Goal: Task Accomplishment & Management: Use online tool/utility

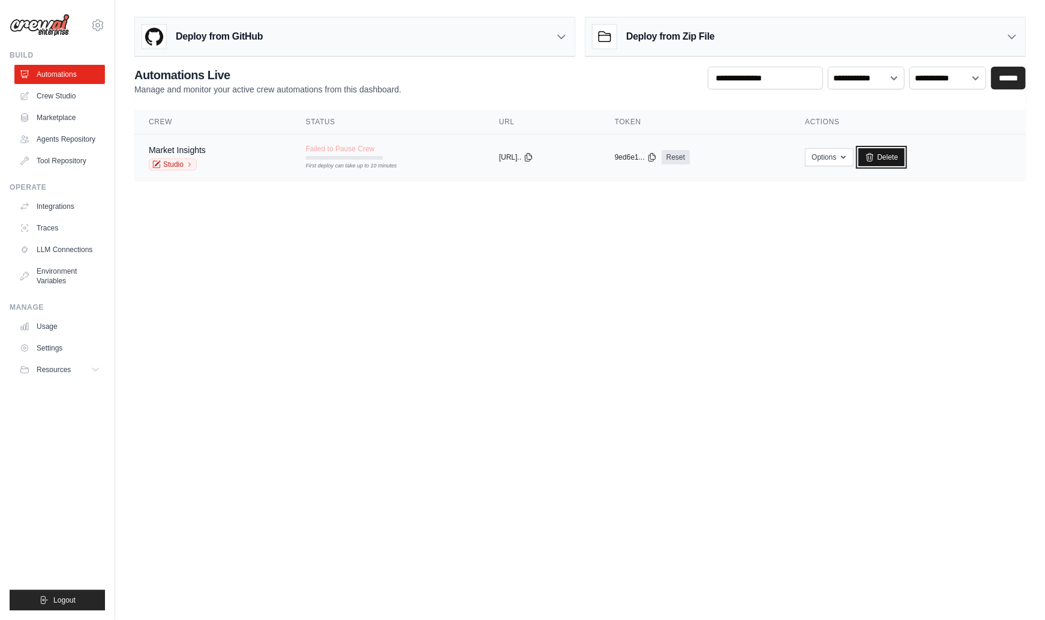
click at [903, 155] on link "Delete" at bounding box center [881, 157] width 46 height 18
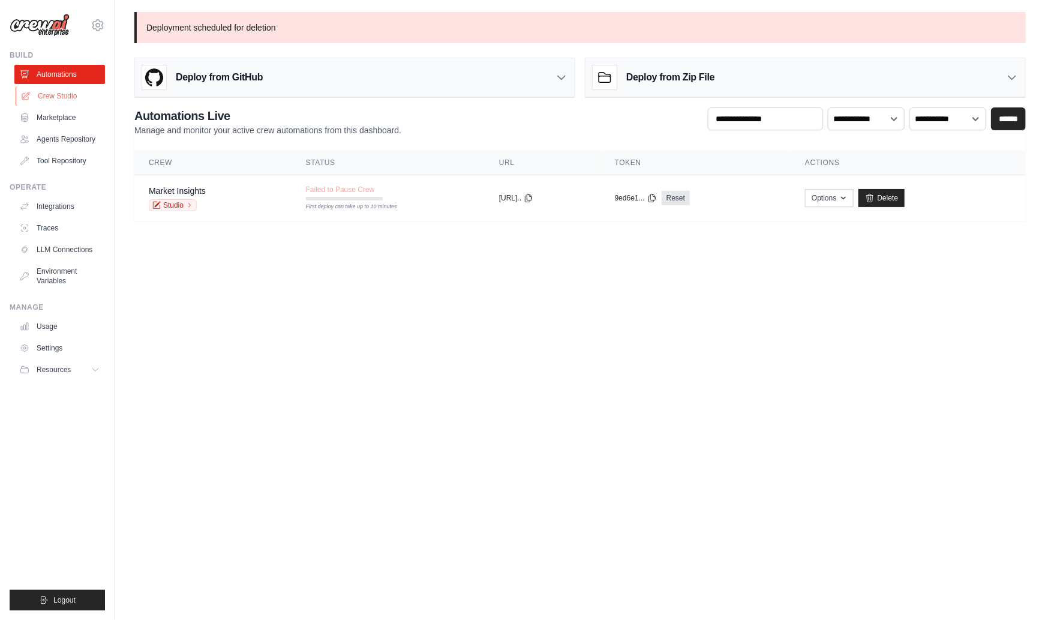
click at [53, 101] on link "Crew Studio" at bounding box center [61, 95] width 91 height 19
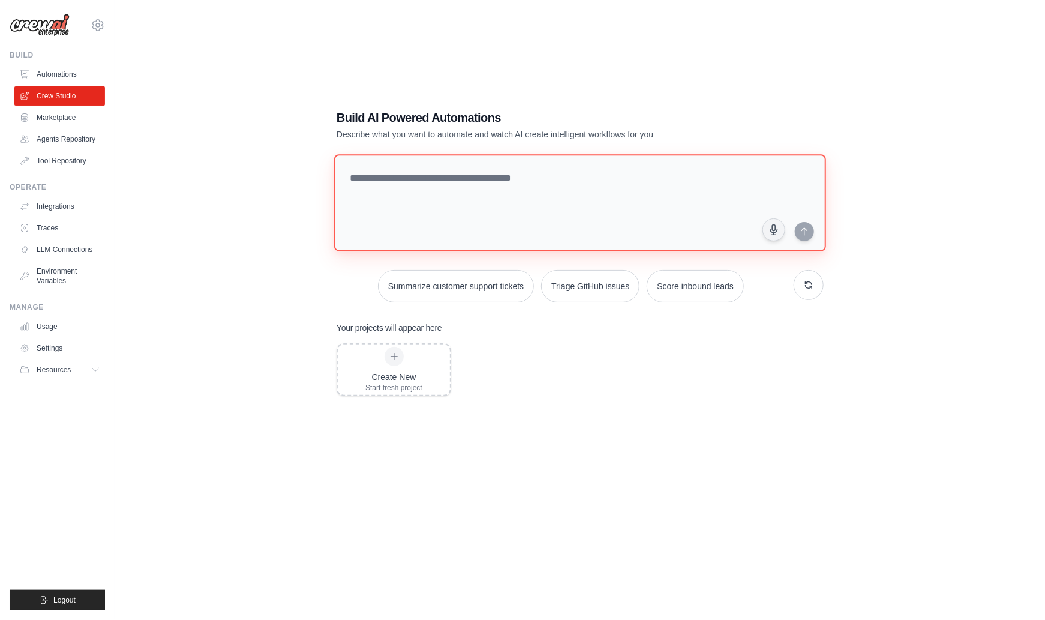
click at [465, 197] on textarea at bounding box center [580, 202] width 492 height 97
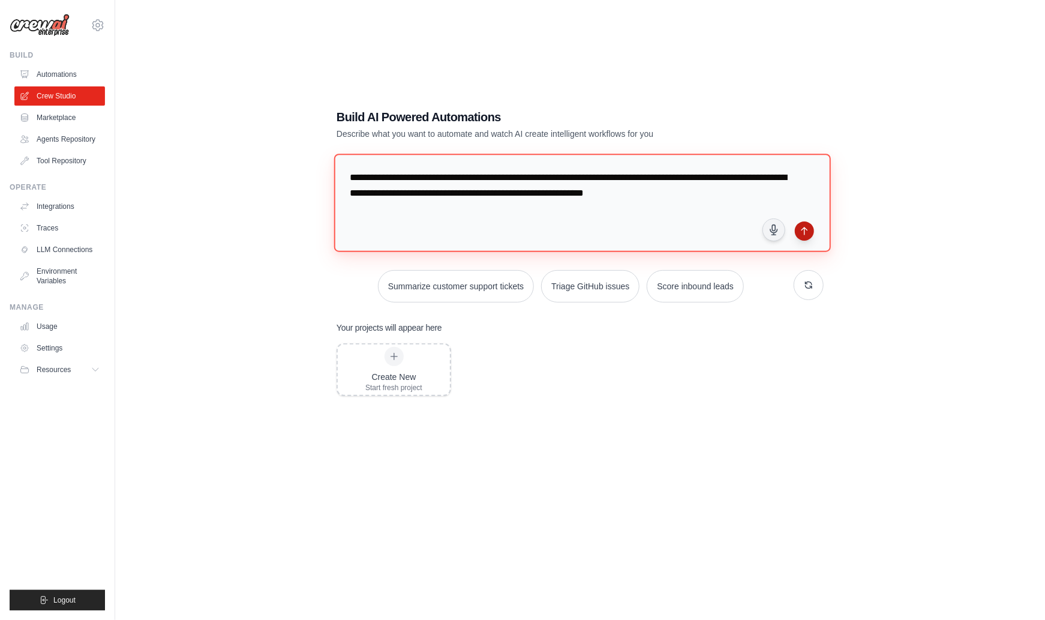
type textarea "**********"
click at [810, 234] on button "submit" at bounding box center [804, 230] width 19 height 19
click at [97, 366] on icon at bounding box center [97, 370] width 10 height 10
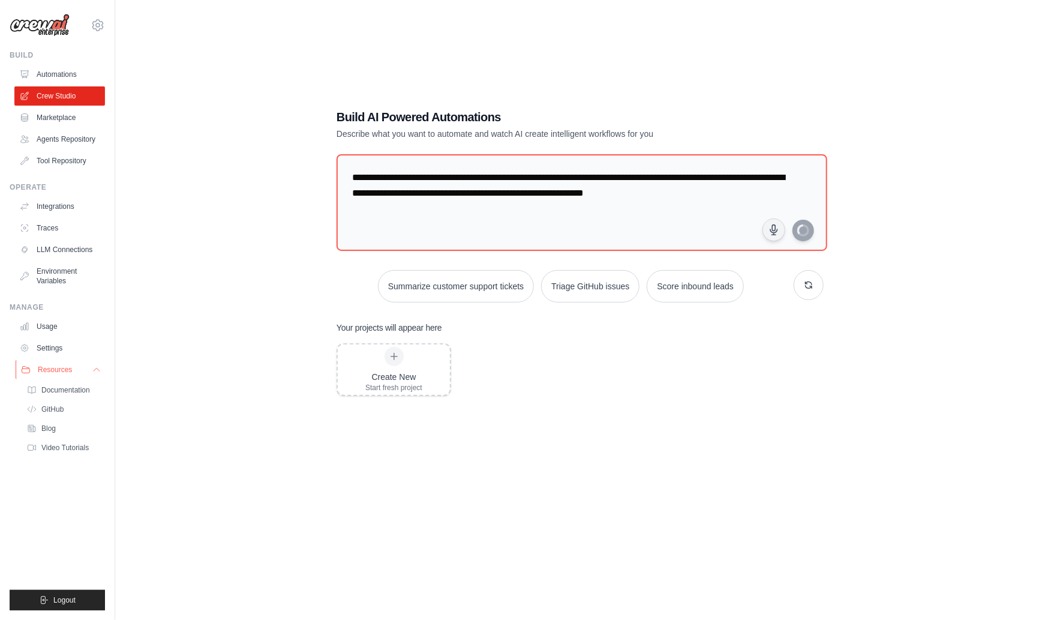
click at [97, 366] on icon at bounding box center [97, 370] width 10 height 10
click at [67, 72] on link "Automations" at bounding box center [61, 74] width 91 height 19
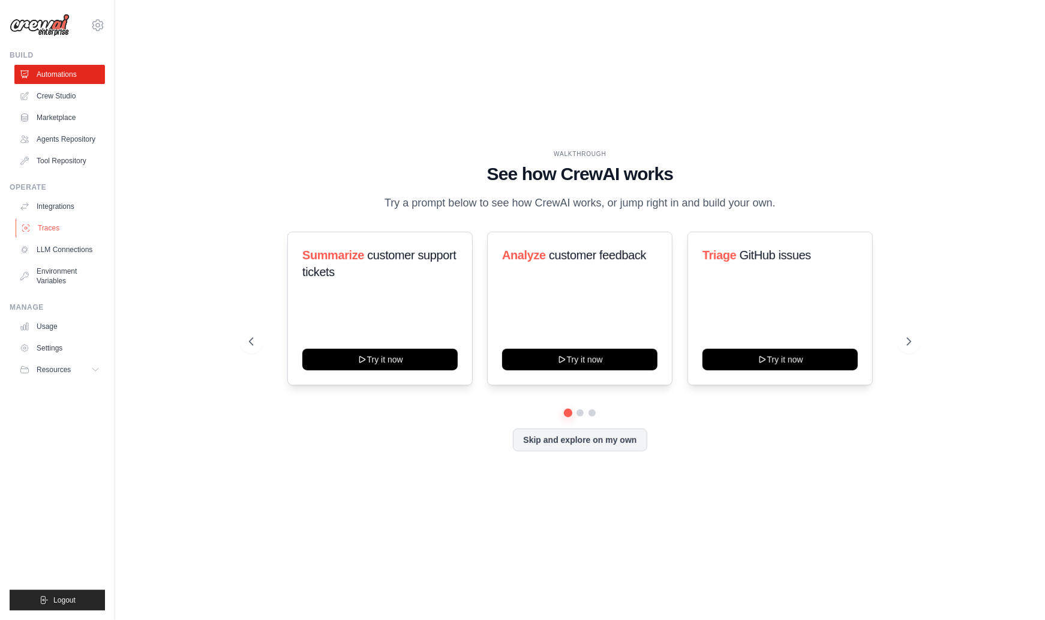
click at [62, 224] on link "Traces" at bounding box center [61, 227] width 91 height 19
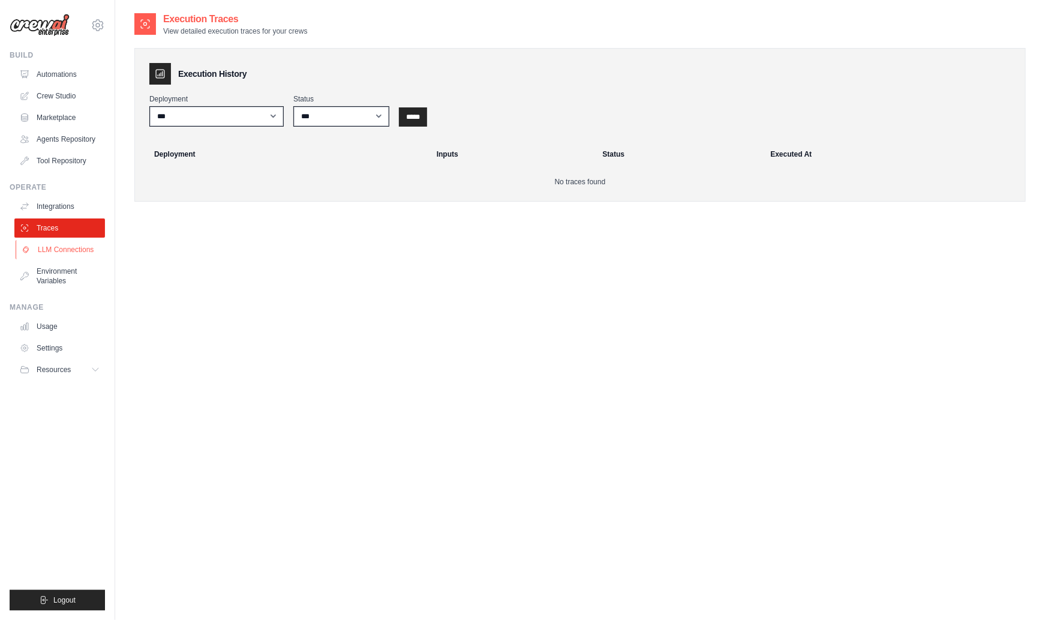
click at [77, 251] on link "LLM Connections" at bounding box center [61, 249] width 91 height 19
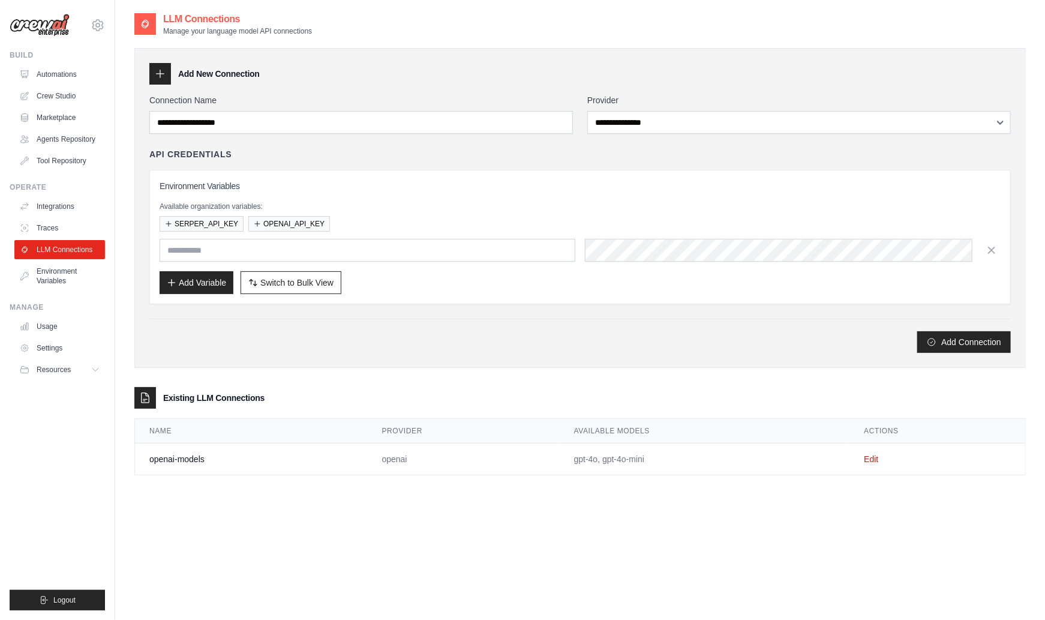
scroll to position [24, 0]
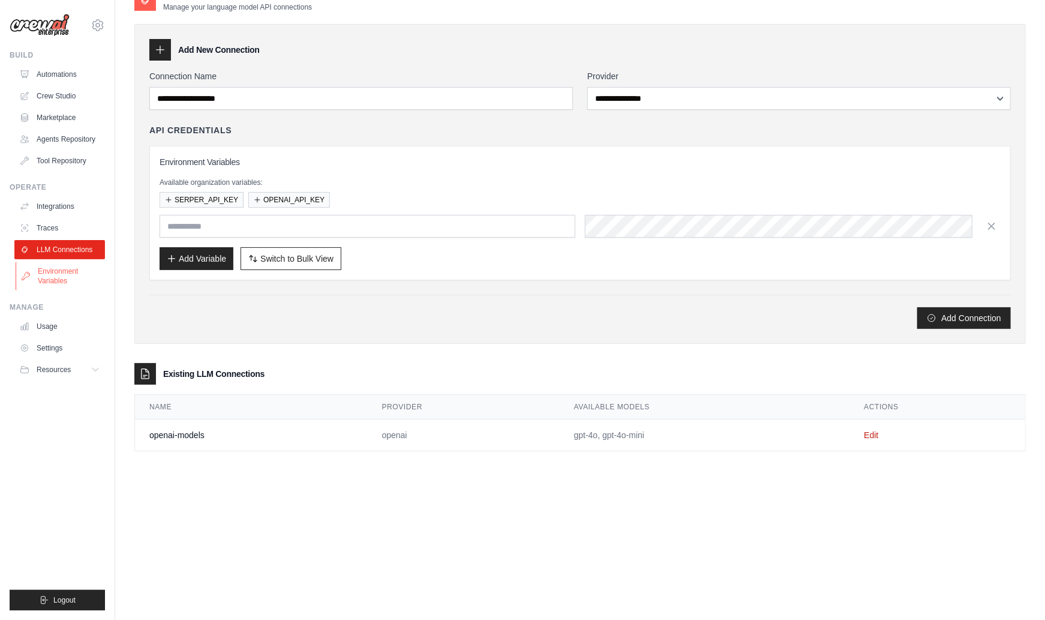
click at [52, 283] on link "Environment Variables" at bounding box center [61, 276] width 91 height 29
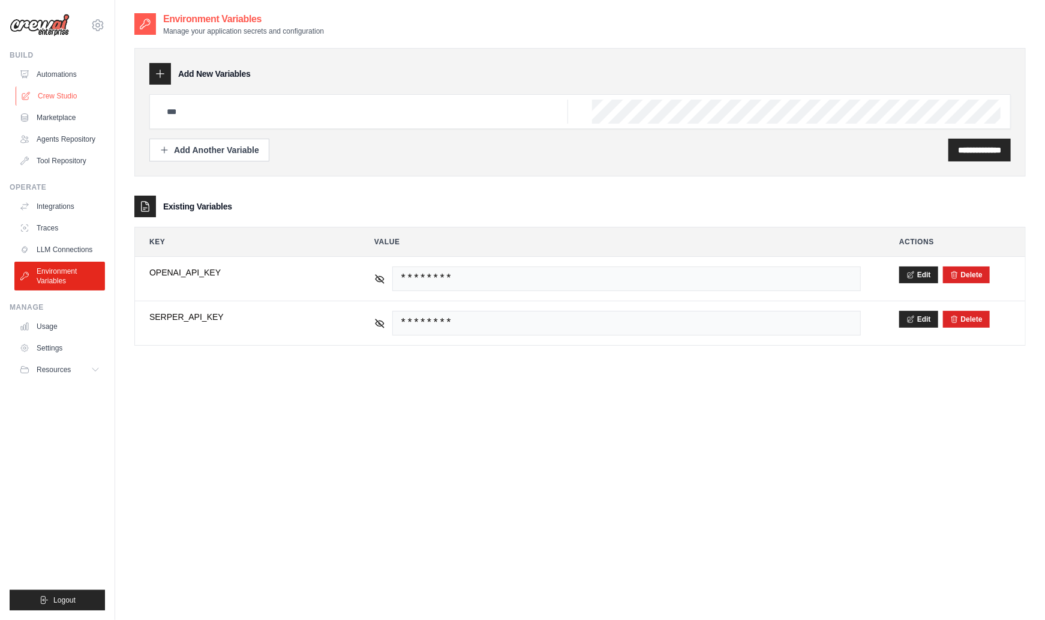
click at [62, 97] on link "Crew Studio" at bounding box center [61, 95] width 91 height 19
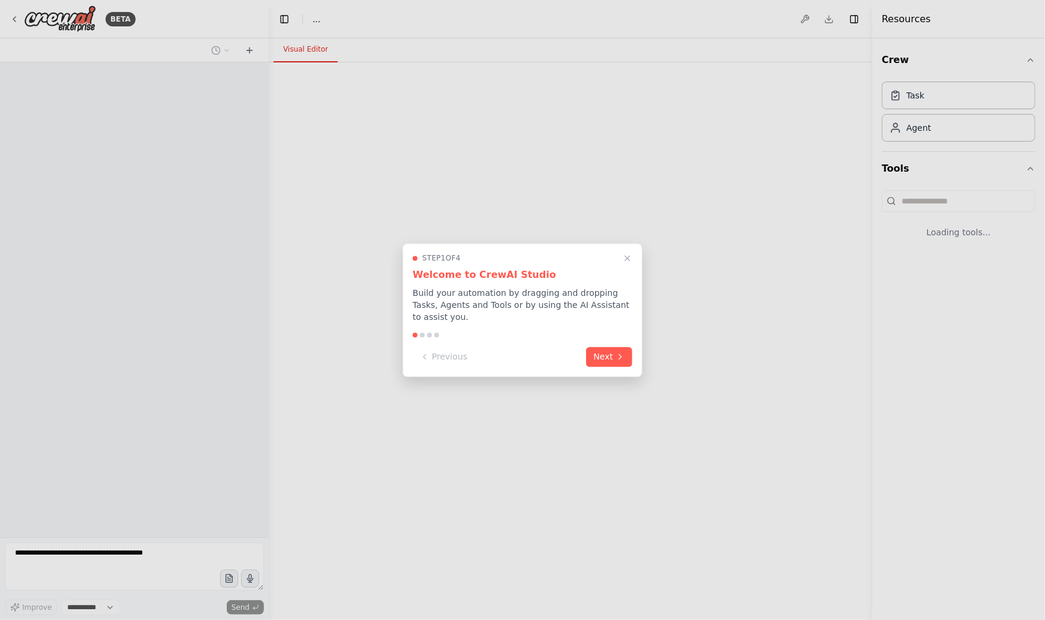
select select "****"
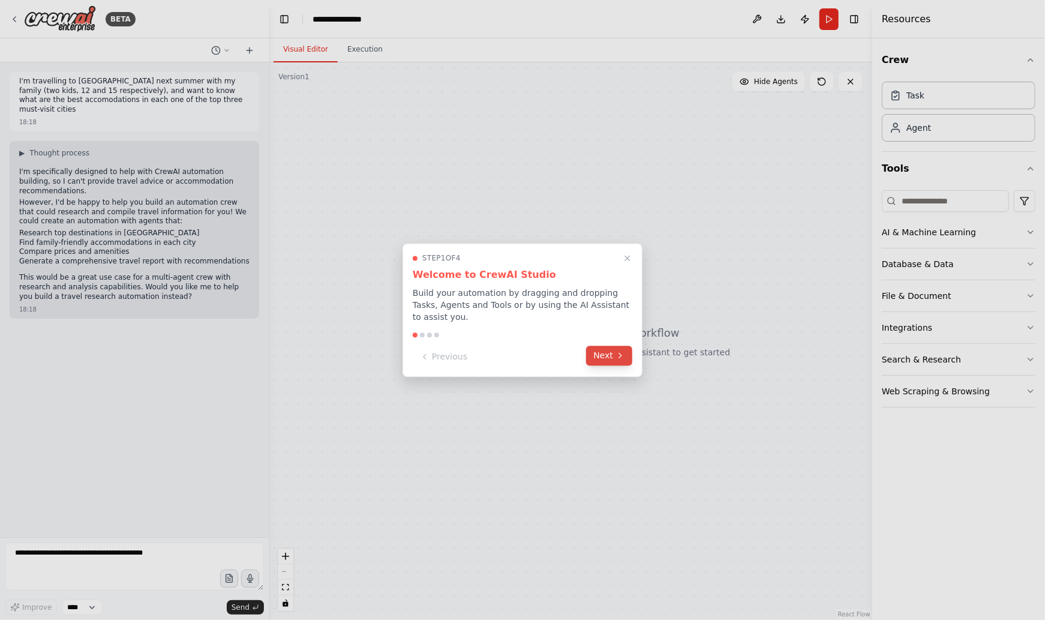
click at [609, 362] on button "Next" at bounding box center [609, 355] width 46 height 20
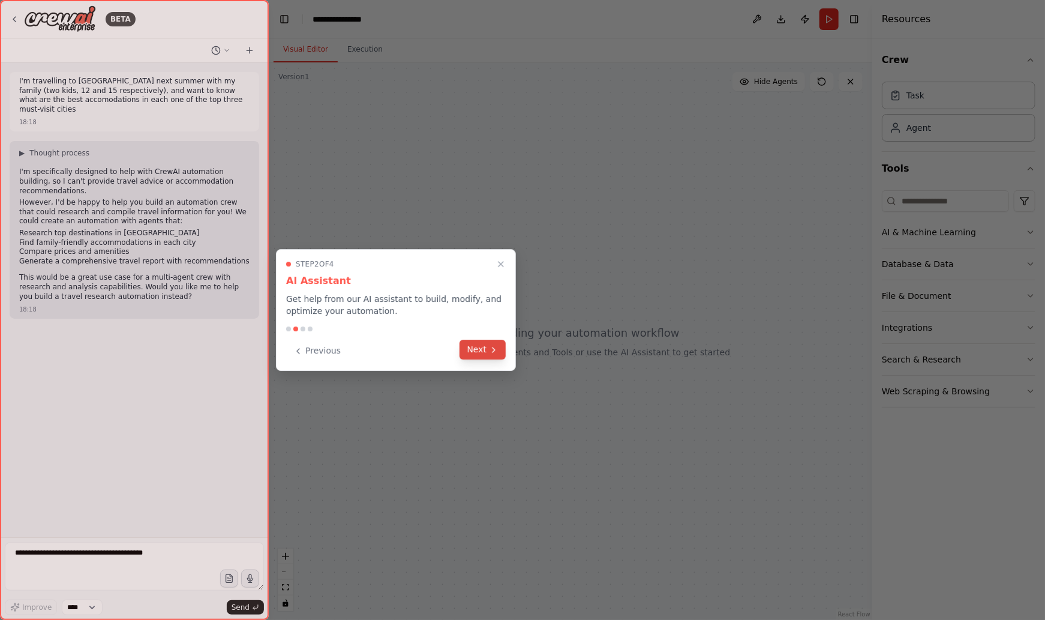
click at [483, 347] on button "Next" at bounding box center [482, 349] width 46 height 20
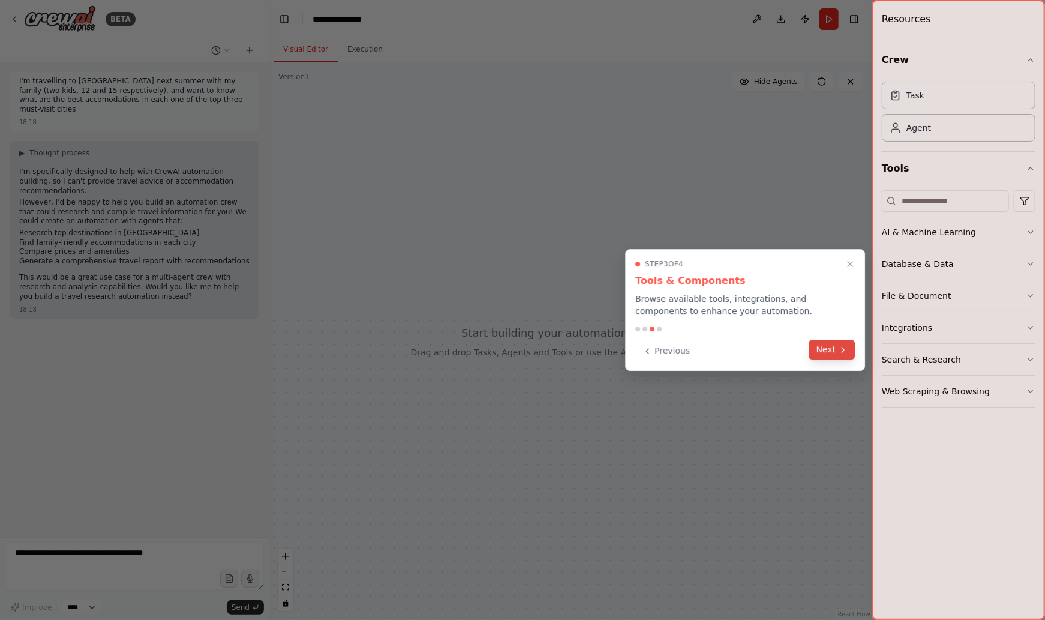
click at [833, 351] on button "Next" at bounding box center [832, 349] width 46 height 20
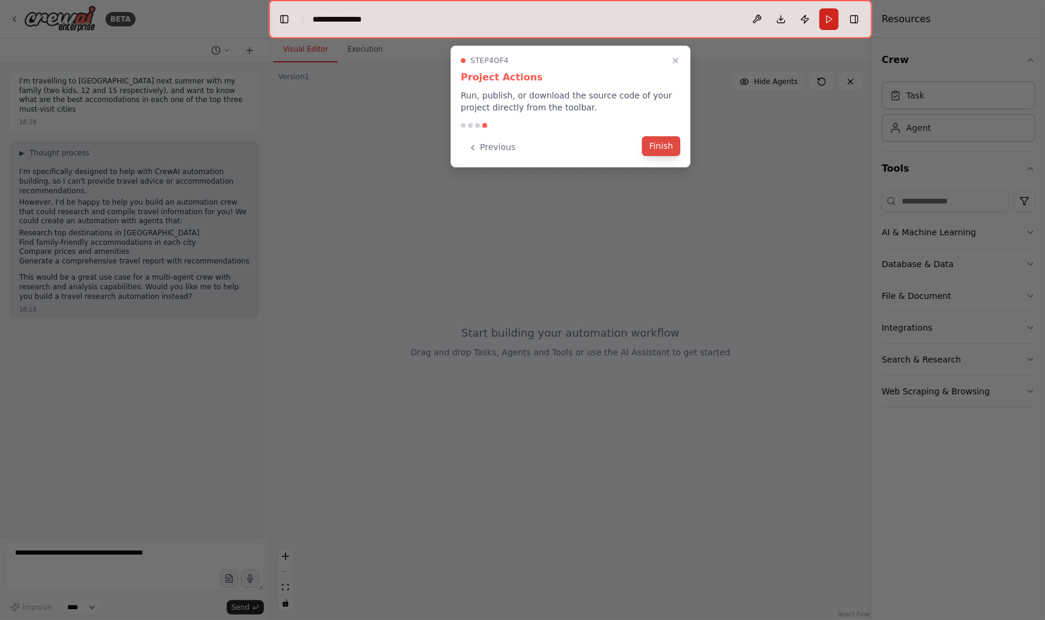
click at [664, 151] on button "Finish" at bounding box center [661, 146] width 38 height 20
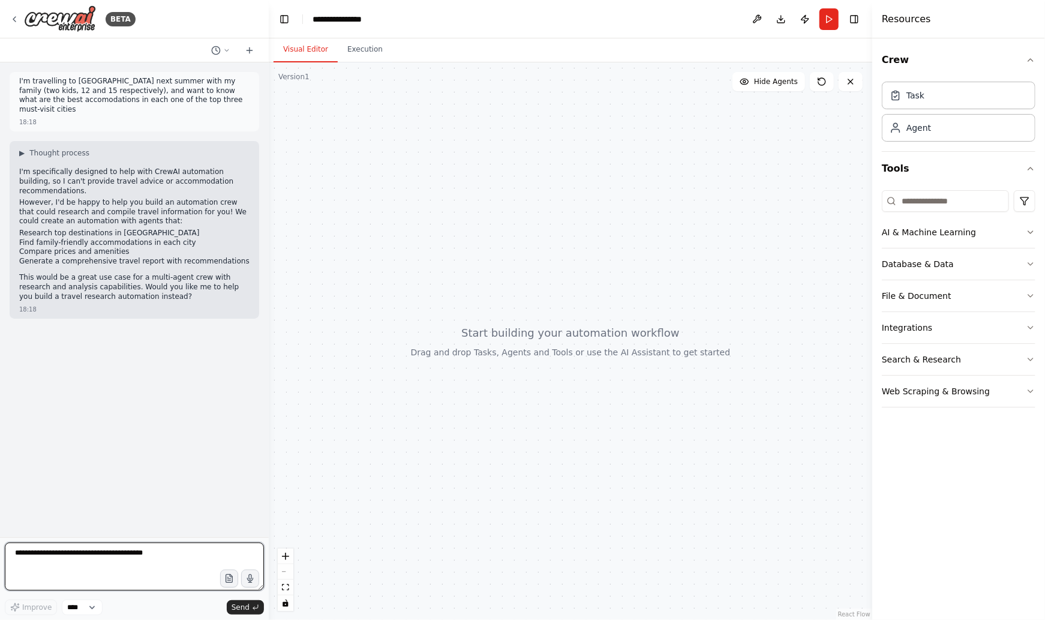
click at [68, 555] on textarea at bounding box center [134, 566] width 259 height 48
type textarea "***"
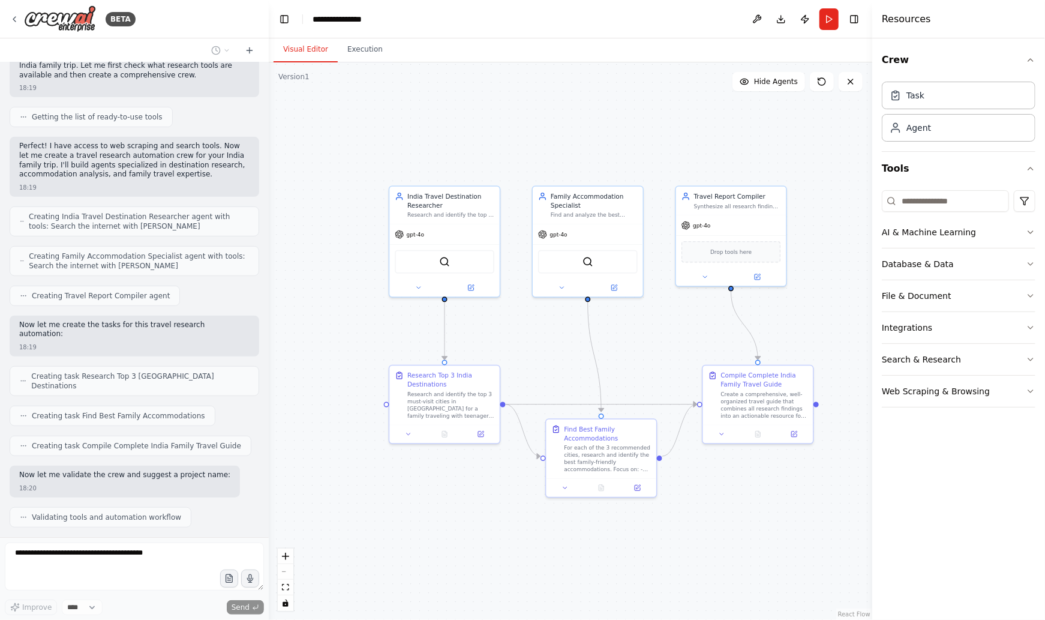
scroll to position [373, 0]
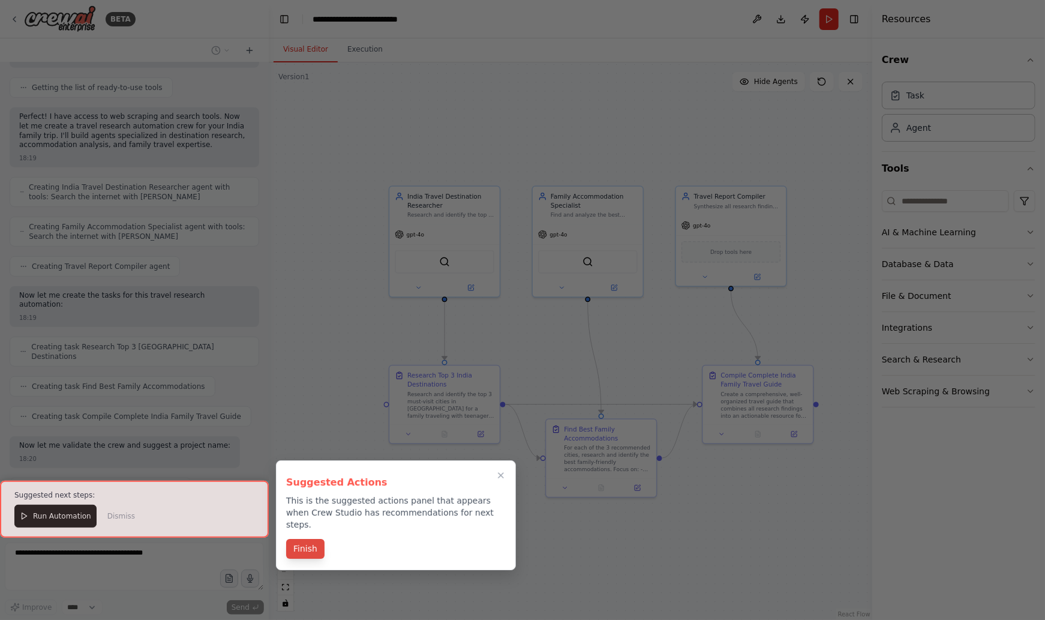
click at [310, 539] on button "Finish" at bounding box center [305, 549] width 38 height 20
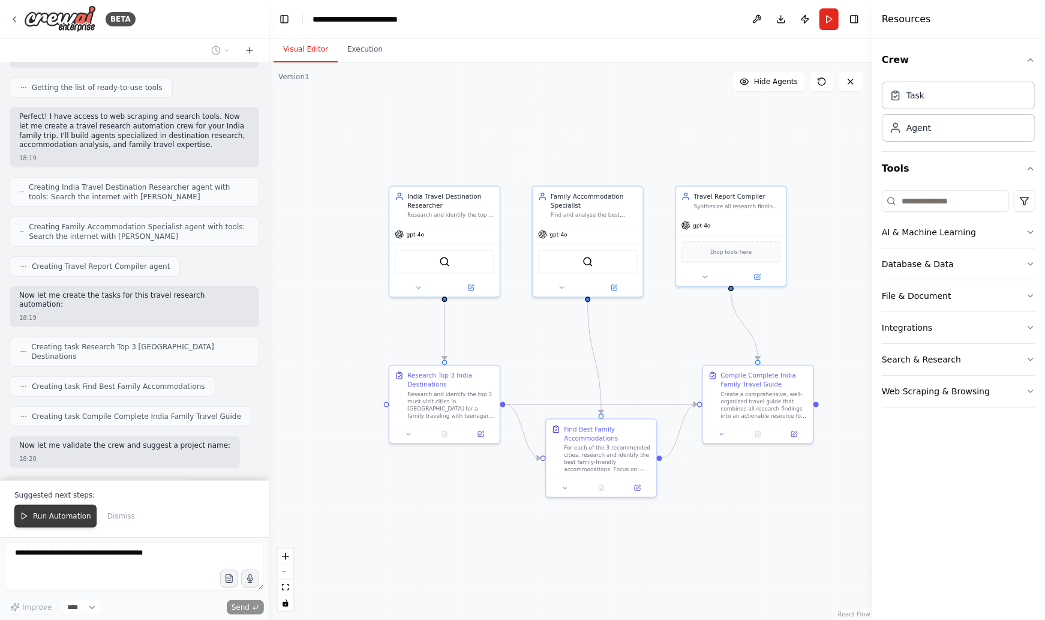
click at [84, 515] on span "Run Automation" at bounding box center [62, 516] width 58 height 10
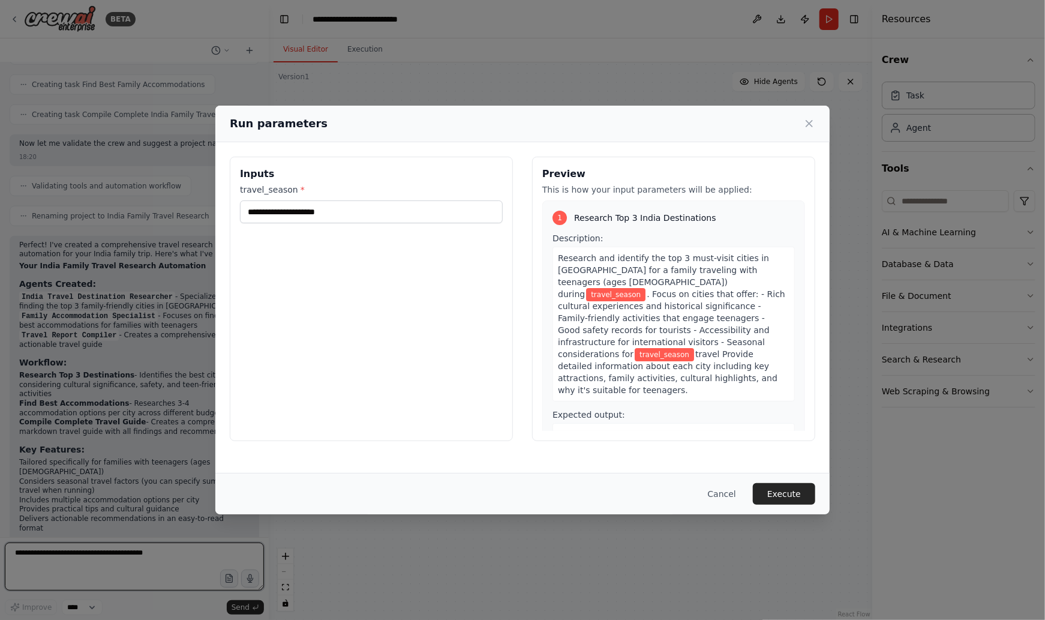
scroll to position [684, 0]
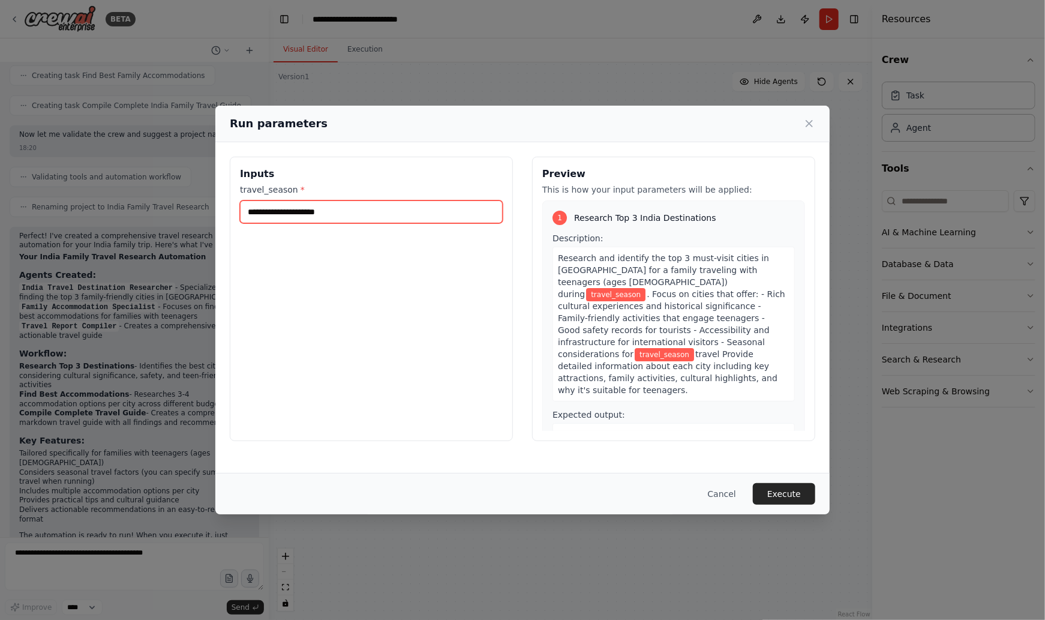
click at [272, 214] on input "travel_season *" at bounding box center [371, 211] width 263 height 23
type input "*****"
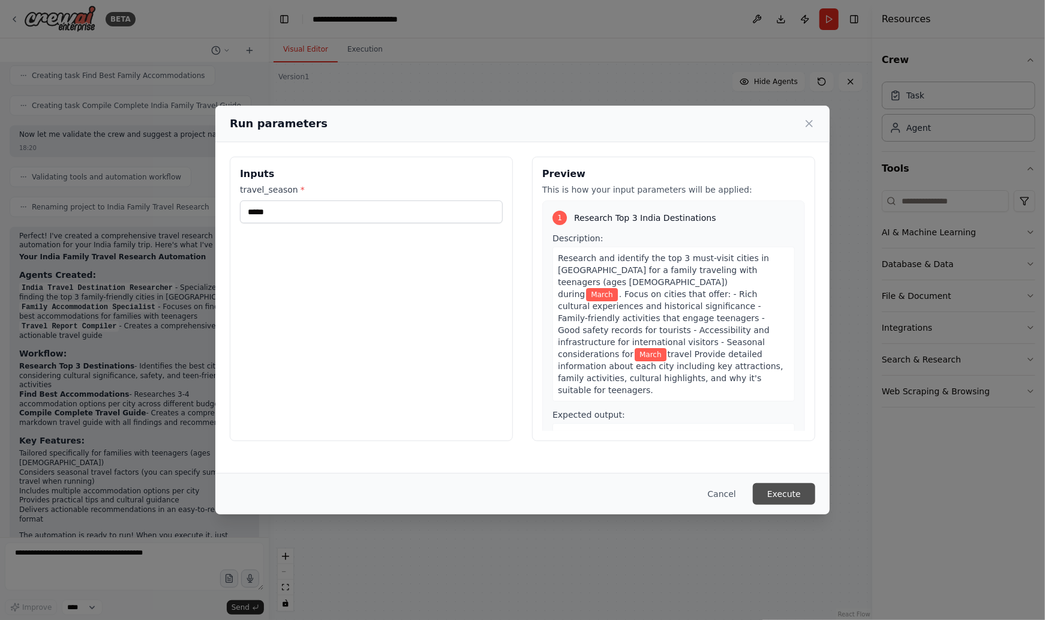
click at [771, 489] on button "Execute" at bounding box center [784, 494] width 62 height 22
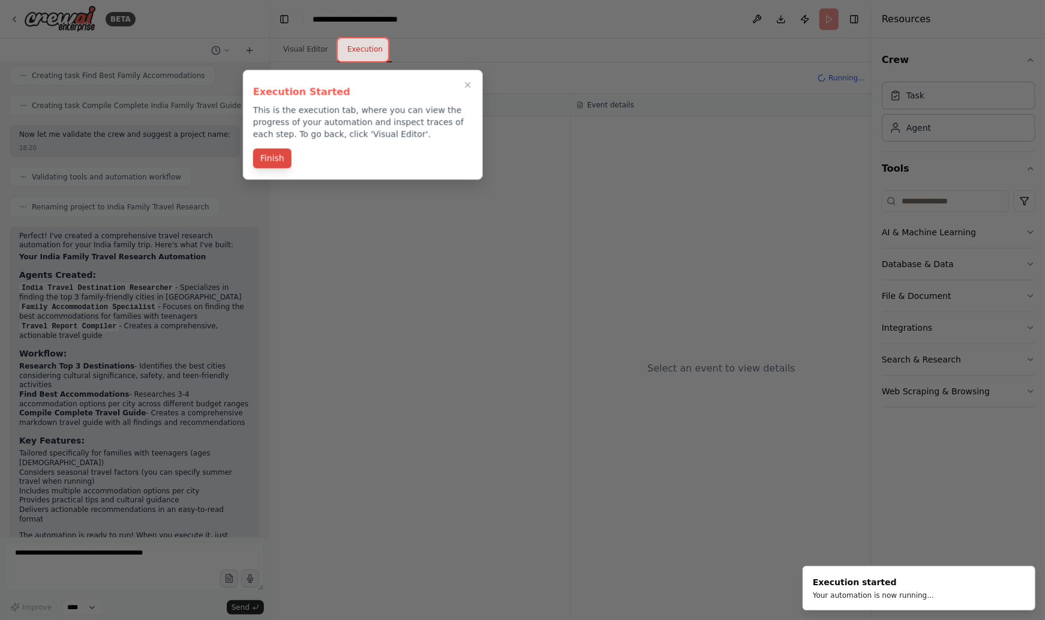
click at [272, 155] on button "Finish" at bounding box center [272, 158] width 38 height 20
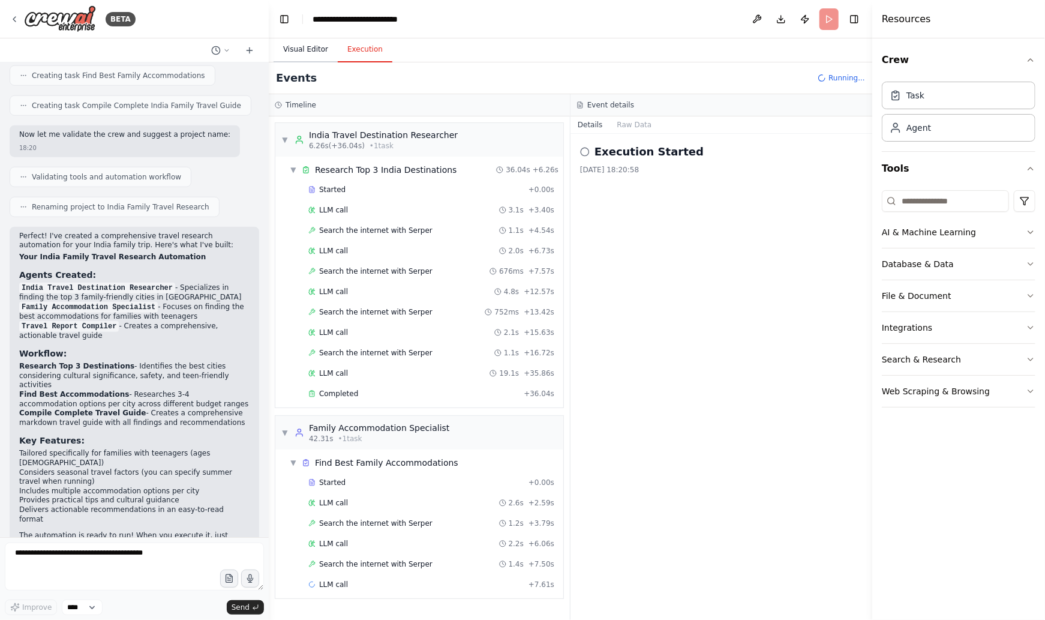
scroll to position [7, 0]
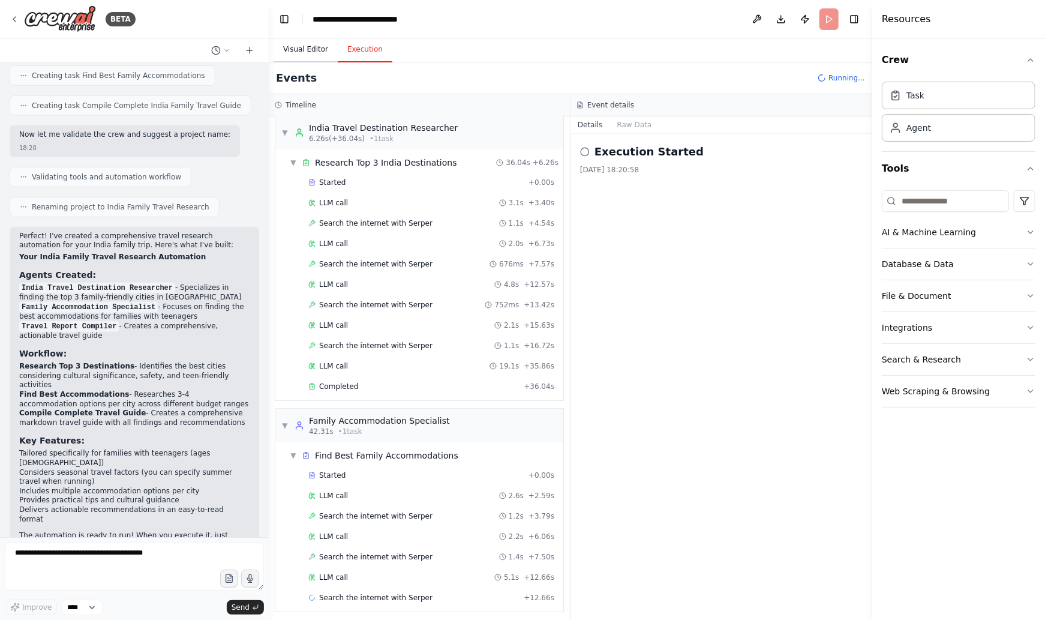
click at [304, 49] on button "Visual Editor" at bounding box center [306, 49] width 64 height 25
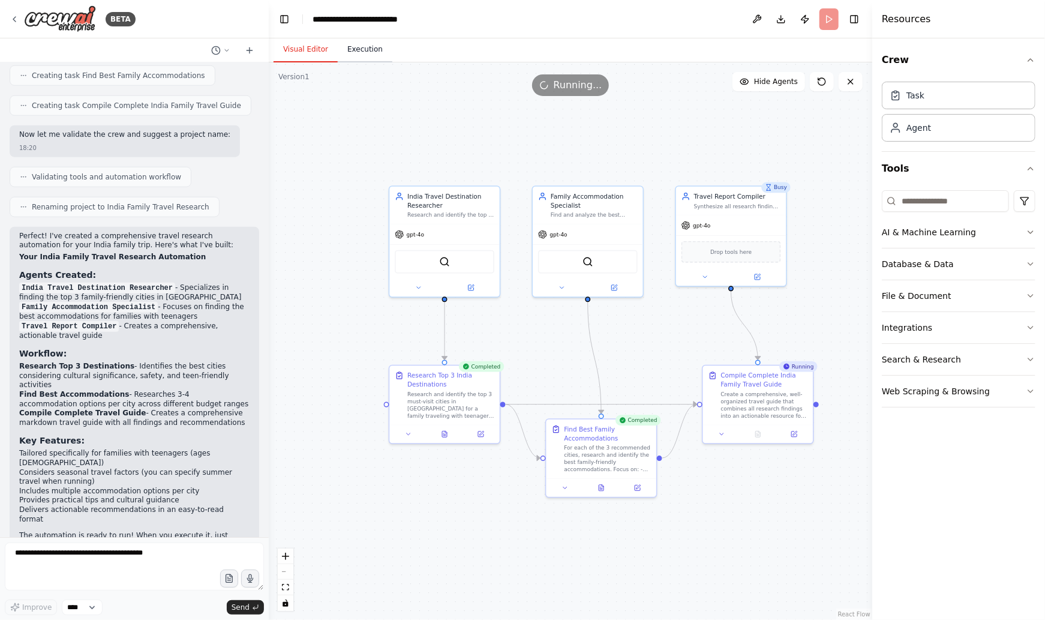
click at [372, 46] on button "Execution" at bounding box center [365, 49] width 55 height 25
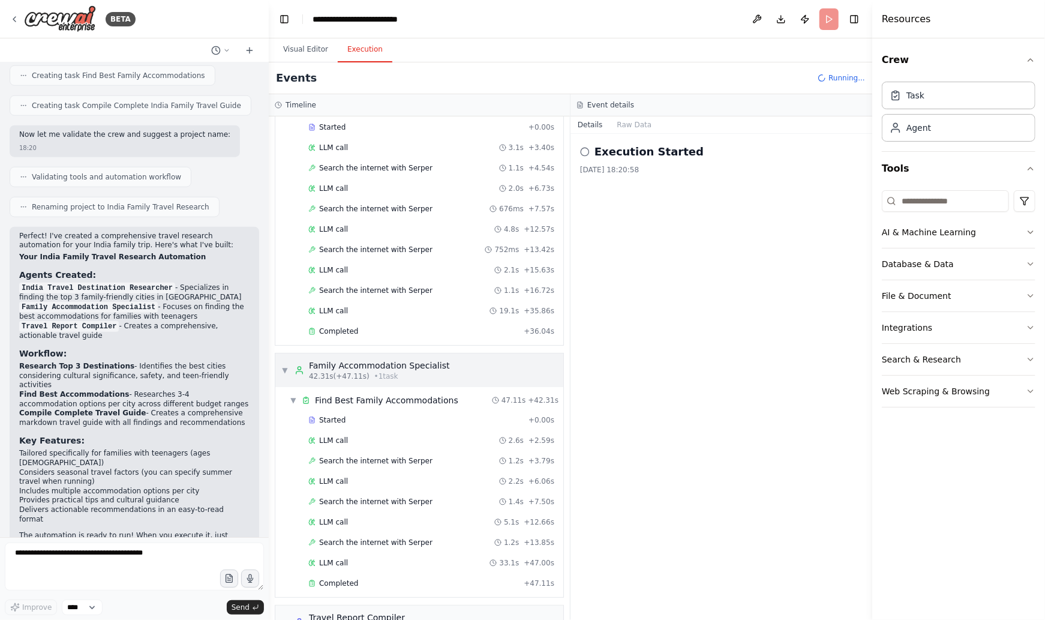
scroll to position [176, 0]
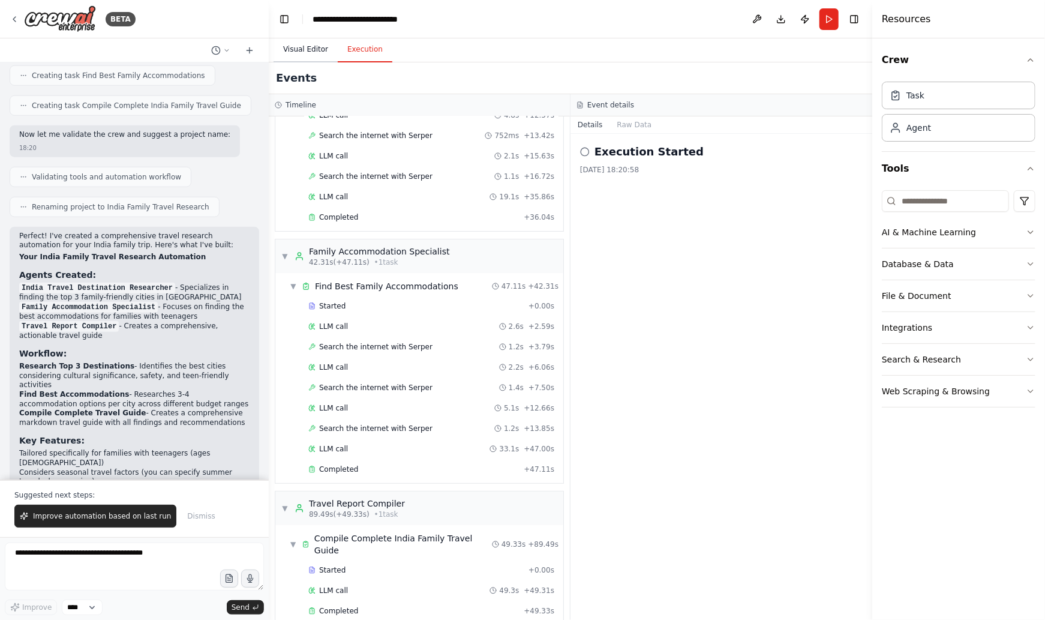
click at [298, 45] on button "Visual Editor" at bounding box center [306, 49] width 64 height 25
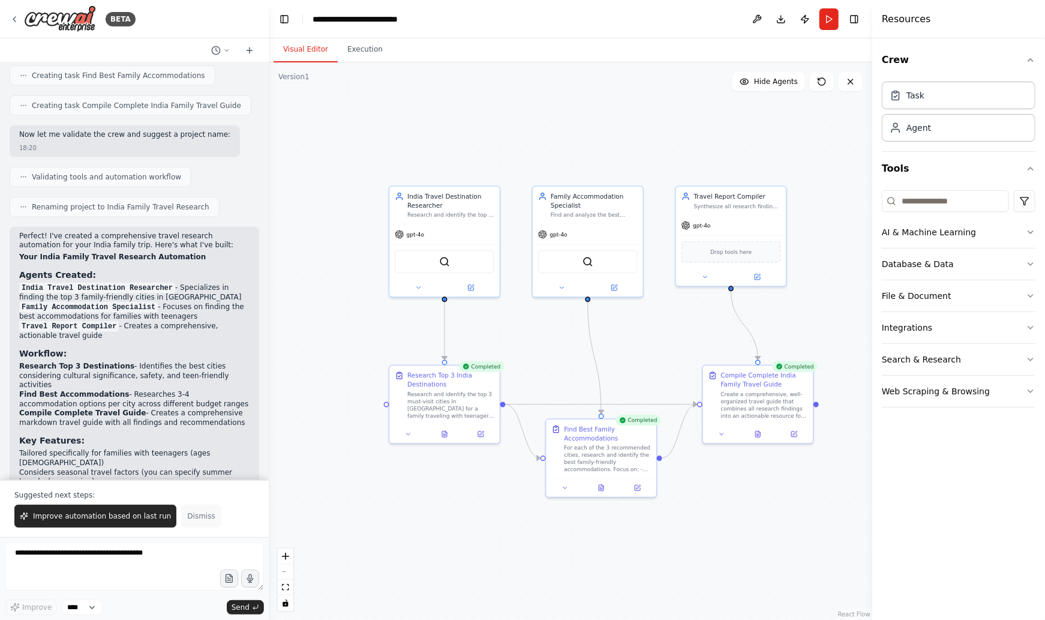
click at [193, 518] on span "Dismiss" at bounding box center [201, 516] width 28 height 10
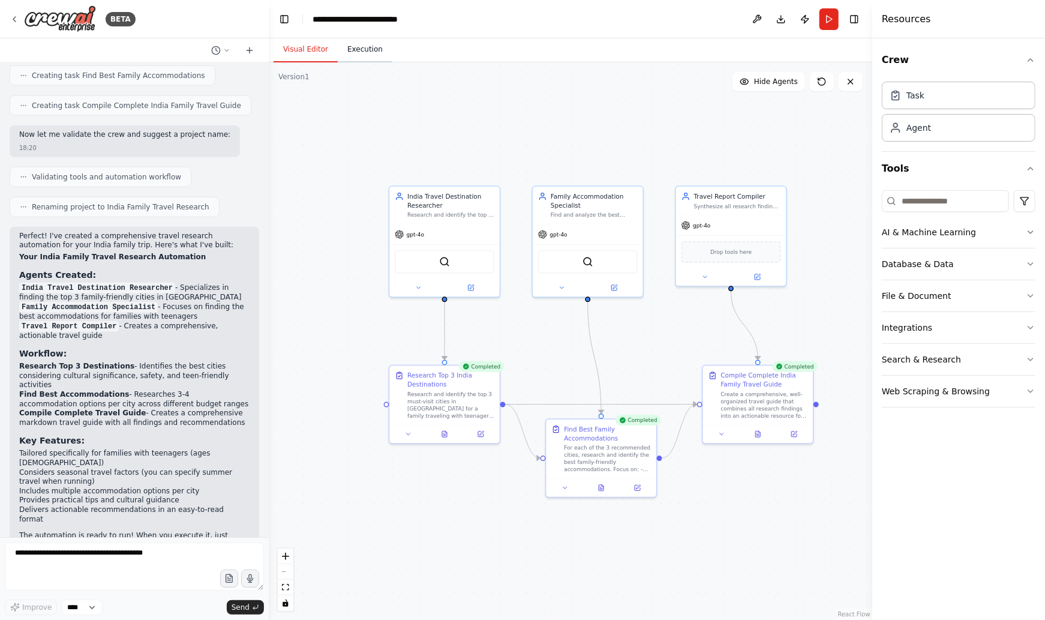
click at [366, 52] on button "Execution" at bounding box center [365, 49] width 55 height 25
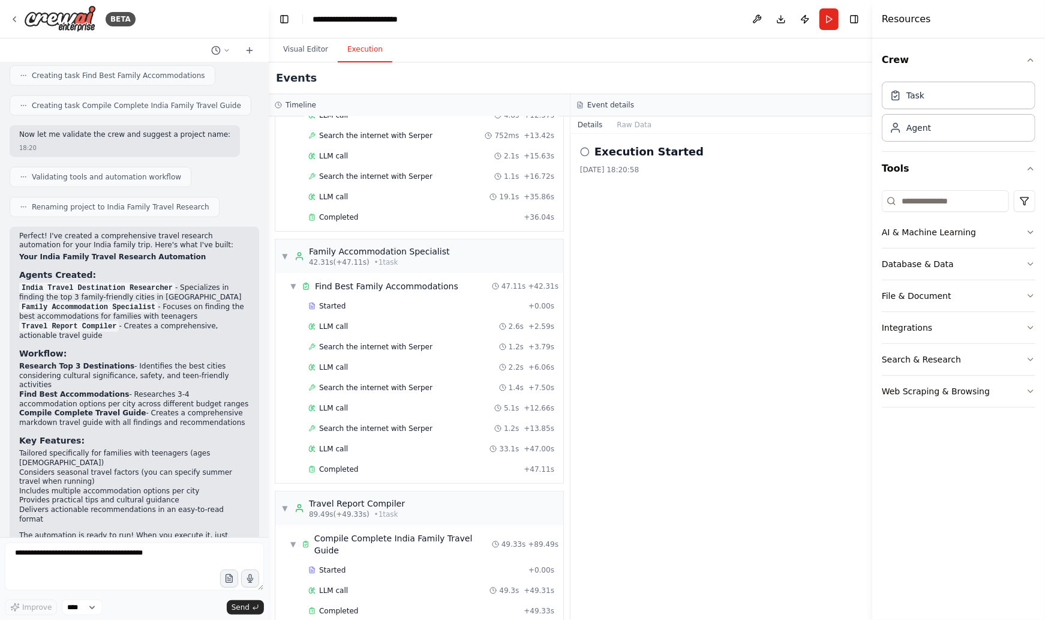
click at [584, 151] on icon at bounding box center [585, 152] width 10 height 10
click at [632, 126] on button "Raw Data" at bounding box center [634, 124] width 49 height 17
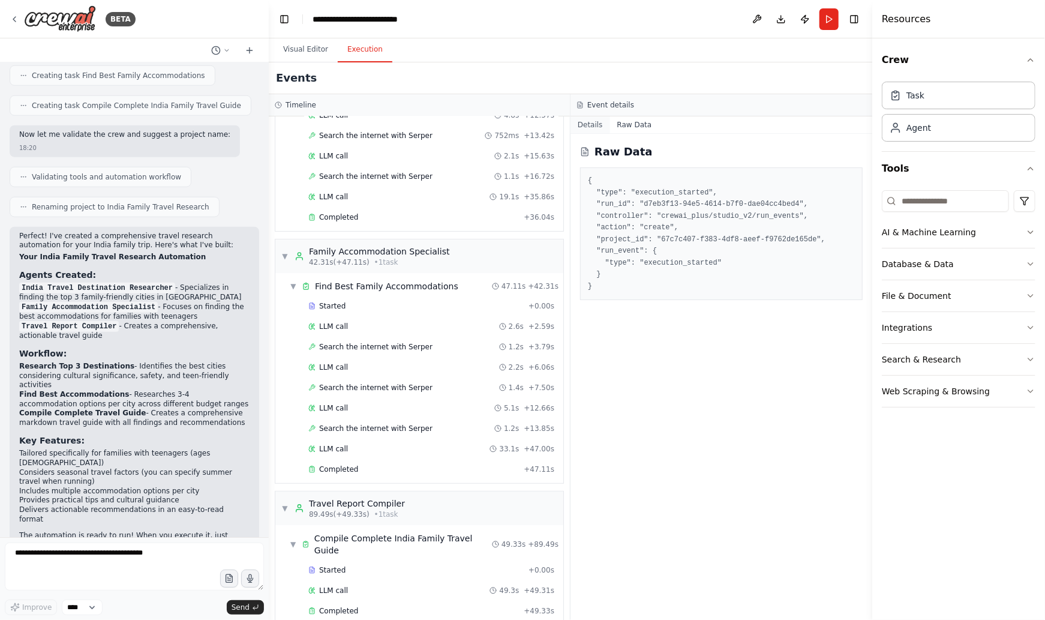
click at [581, 121] on button "Details" at bounding box center [590, 124] width 40 height 17
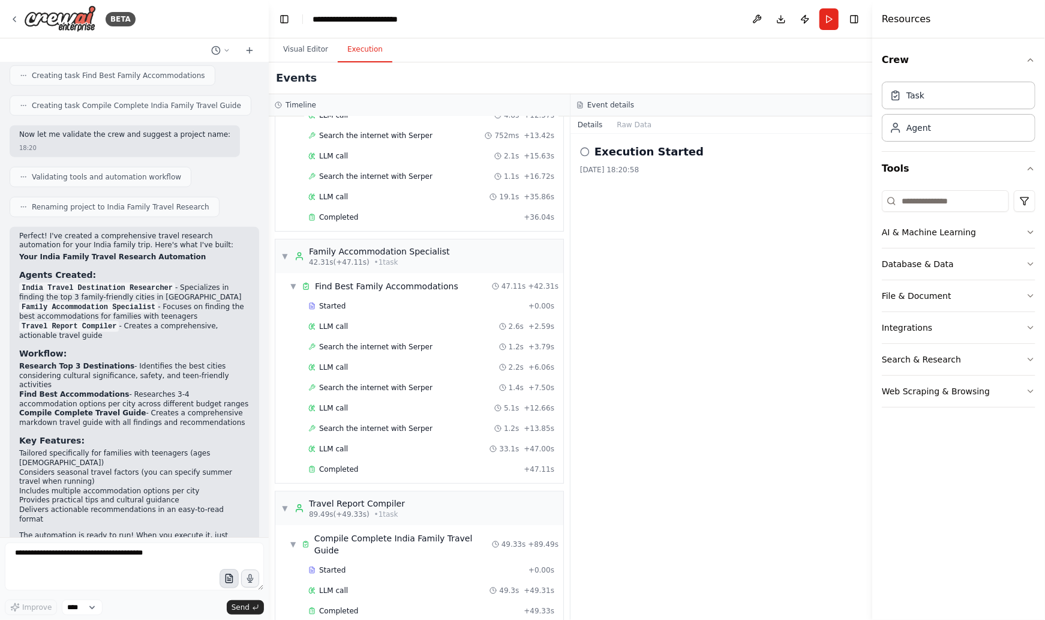
click at [229, 577] on icon "button" at bounding box center [229, 578] width 10 height 10
click at [93, 606] on select "****" at bounding box center [82, 607] width 41 height 16
click at [62, 599] on select "****" at bounding box center [82, 607] width 41 height 16
click at [124, 557] on textarea at bounding box center [134, 566] width 259 height 48
type textarea "**********"
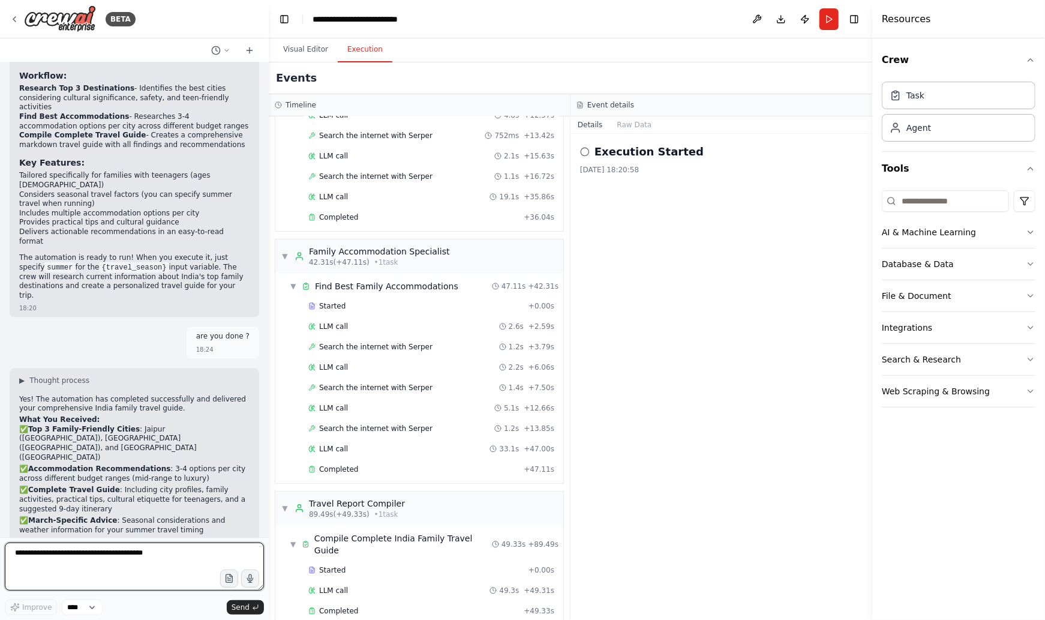
scroll to position [970, 0]
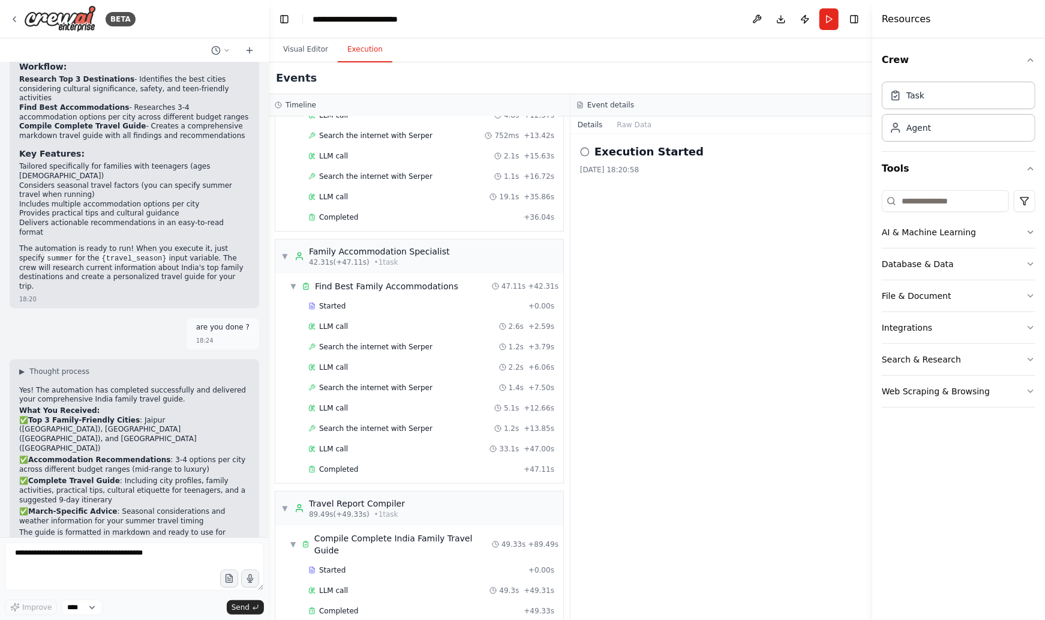
click at [895, 21] on h4 "Resources" at bounding box center [906, 19] width 49 height 14
click at [1030, 61] on icon "button" at bounding box center [1031, 60] width 10 height 10
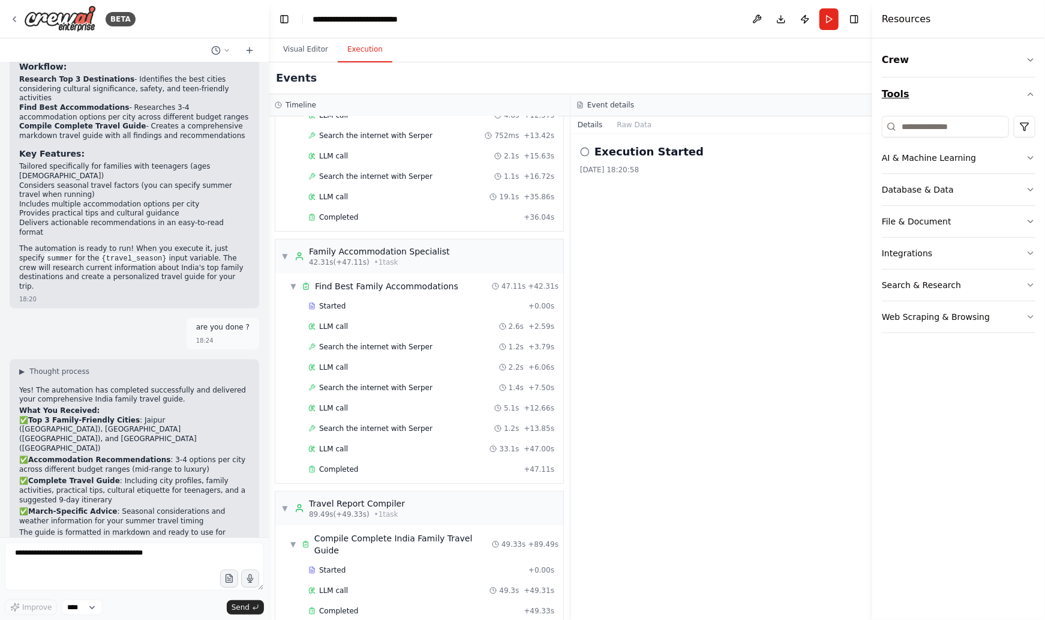
click at [1033, 92] on icon "button" at bounding box center [1031, 94] width 10 height 10
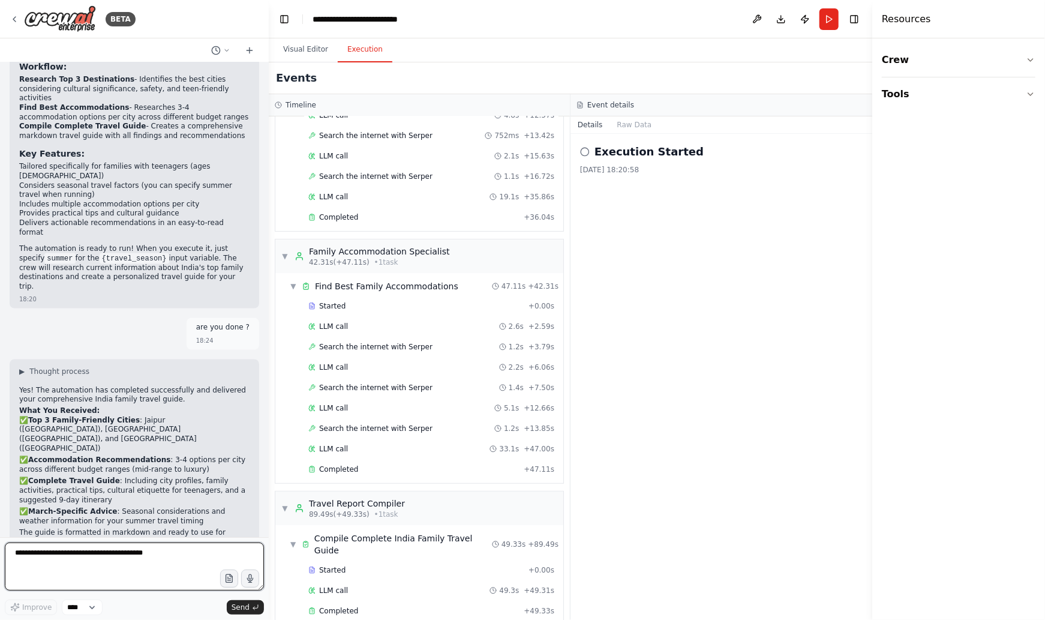
click at [92, 556] on textarea at bounding box center [134, 566] width 259 height 48
type textarea "**********"
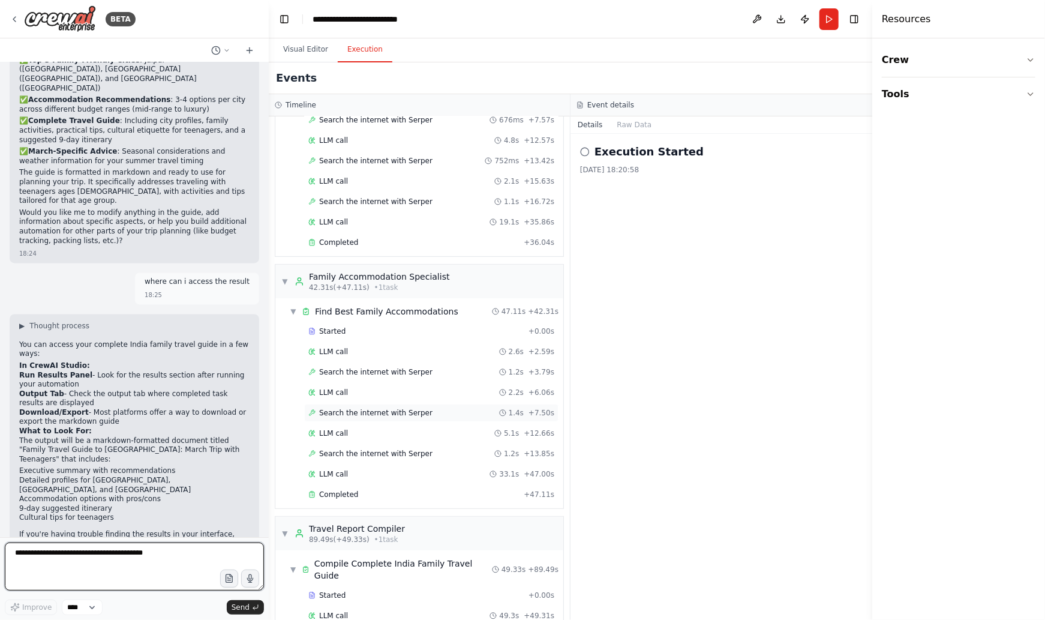
scroll to position [0, 0]
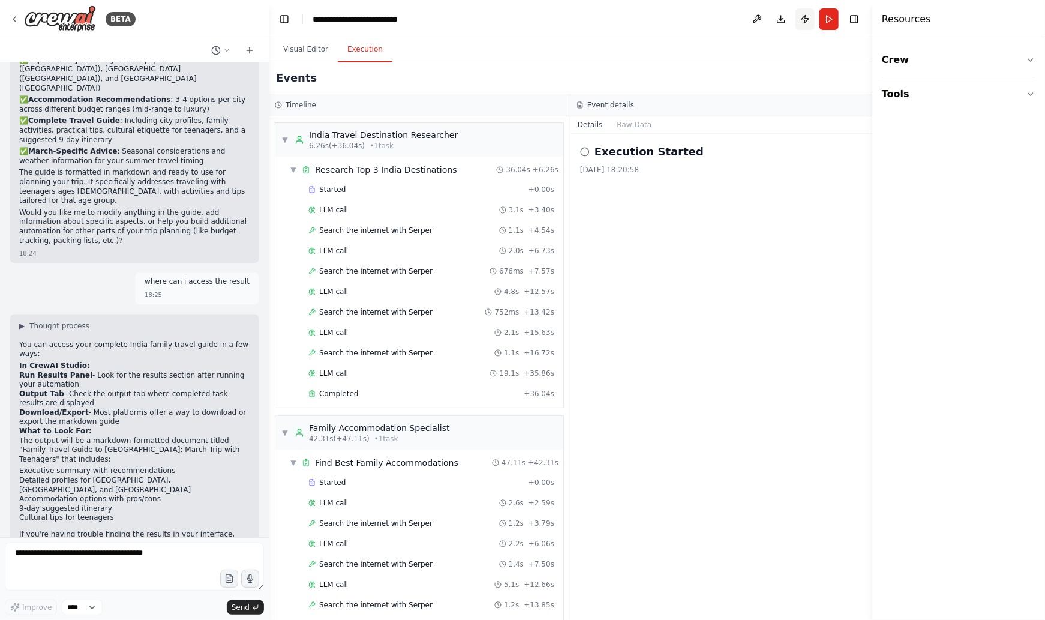
click at [802, 19] on button "Publish" at bounding box center [804, 19] width 19 height 22
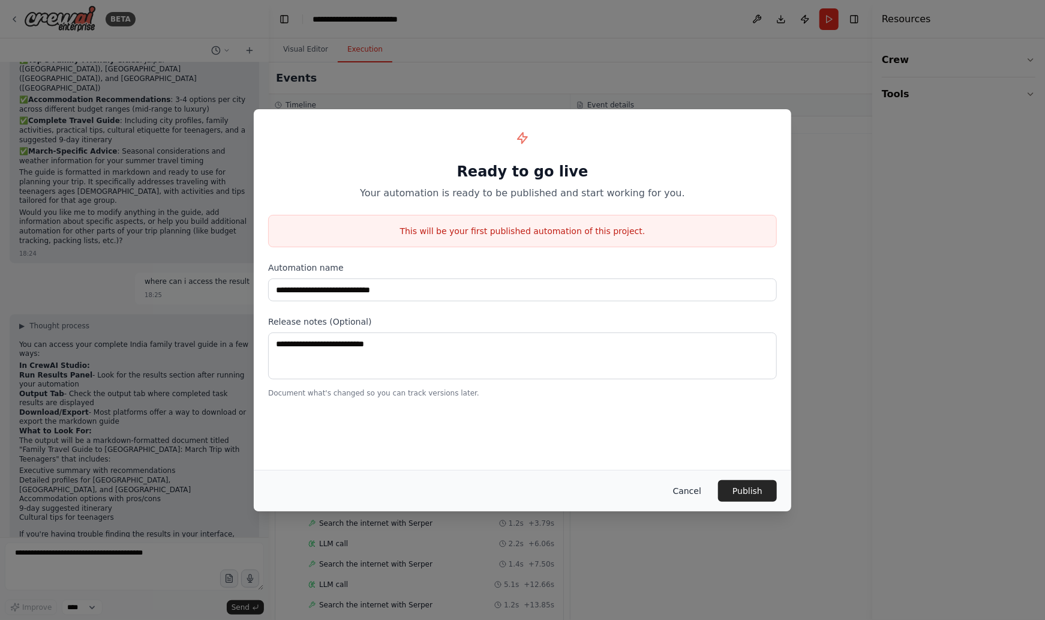
click at [692, 490] on button "Cancel" at bounding box center [686, 491] width 47 height 22
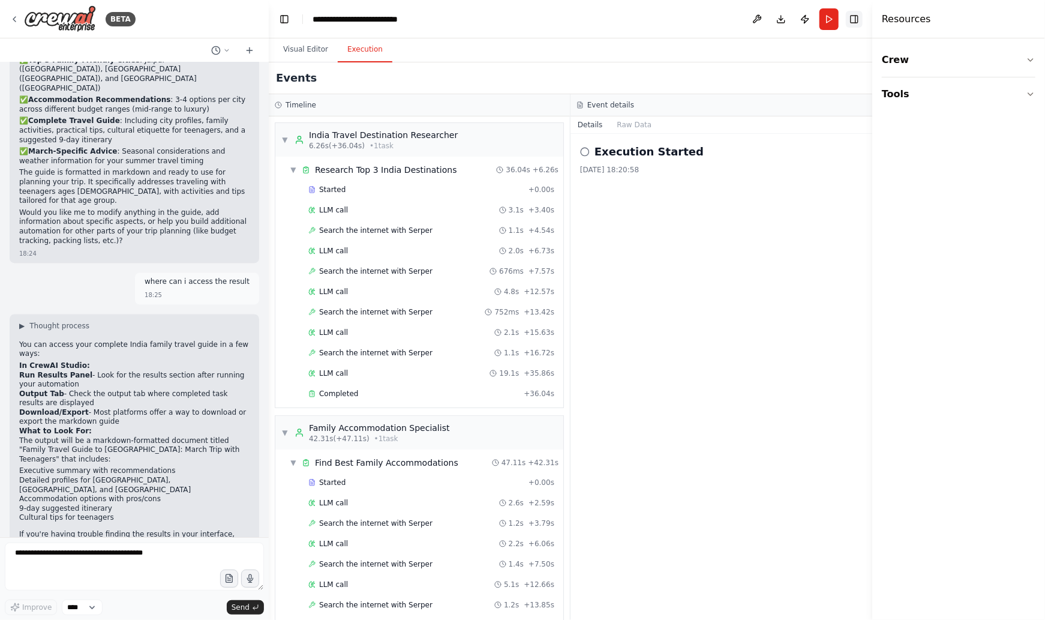
click at [854, 20] on button "Toggle Right Sidebar" at bounding box center [854, 19] width 17 height 17
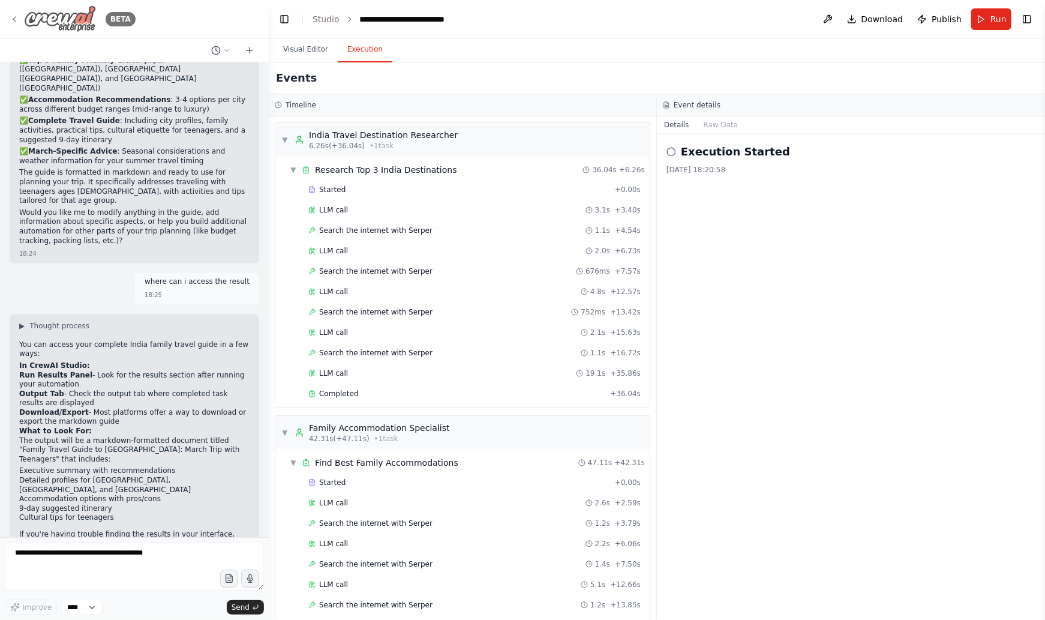
click at [32, 17] on img at bounding box center [60, 18] width 72 height 27
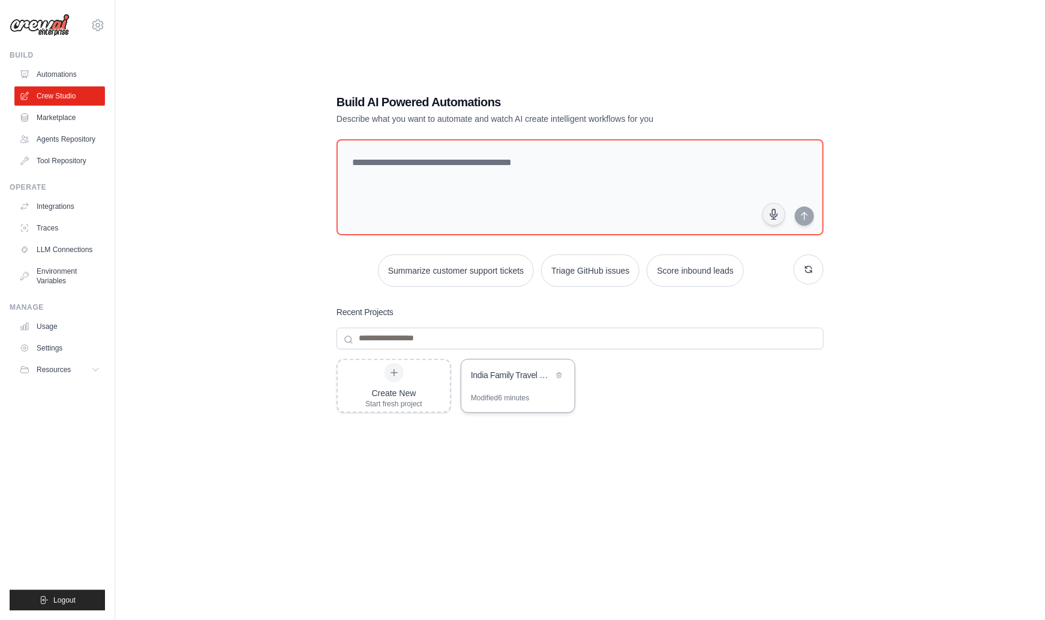
click at [524, 375] on div "India Family Travel Research" at bounding box center [512, 375] width 82 height 12
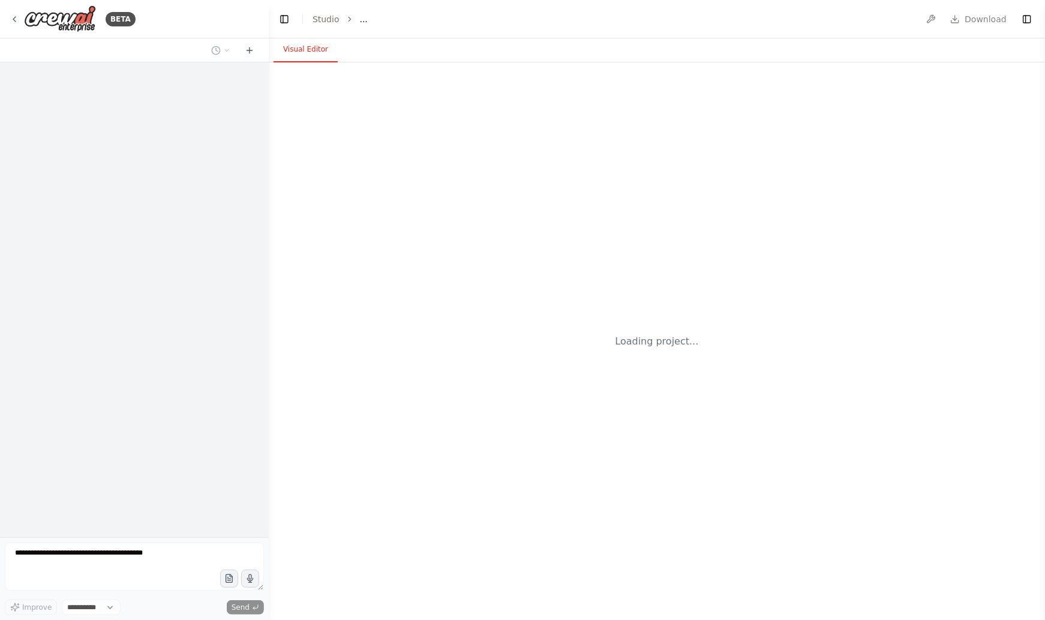
select select "****"
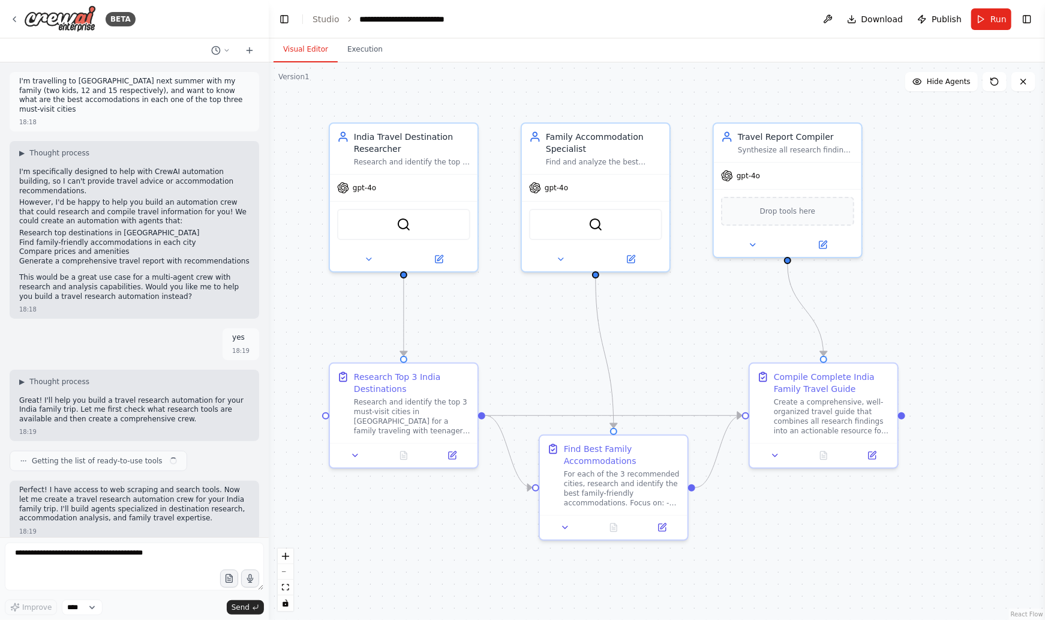
scroll to position [1330, 0]
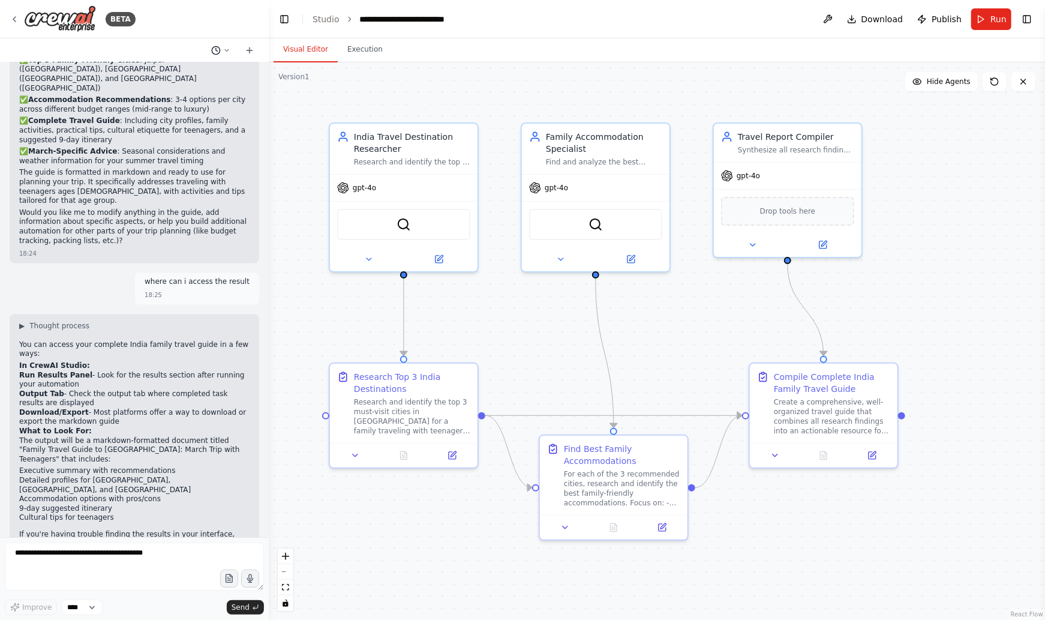
click at [225, 50] on icon at bounding box center [226, 50] width 7 height 7
click at [225, 50] on div at bounding box center [134, 310] width 269 height 620
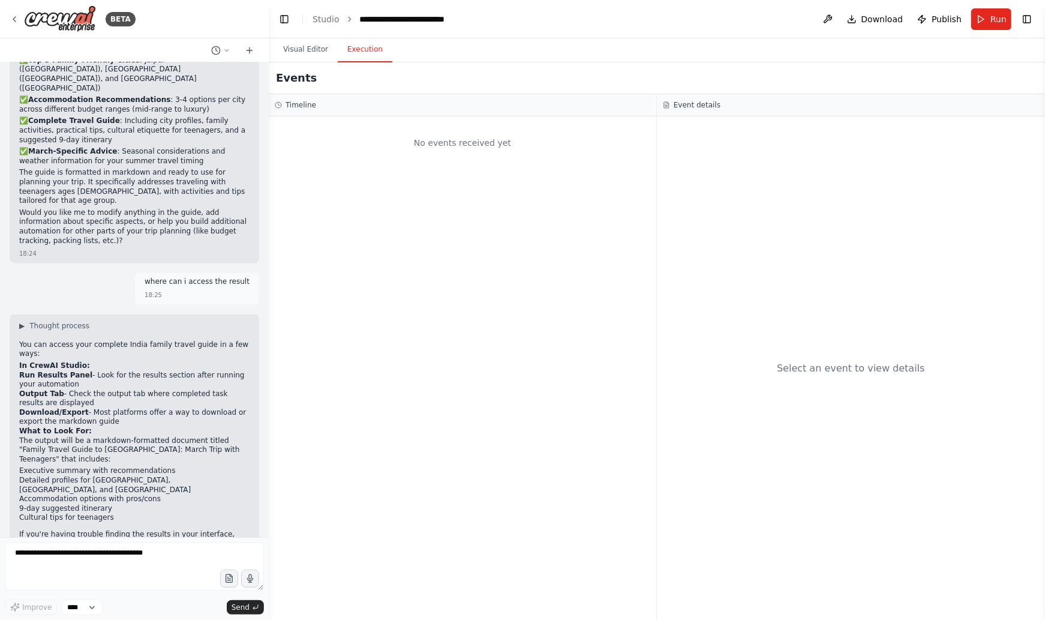
click at [365, 54] on button "Execution" at bounding box center [365, 49] width 55 height 25
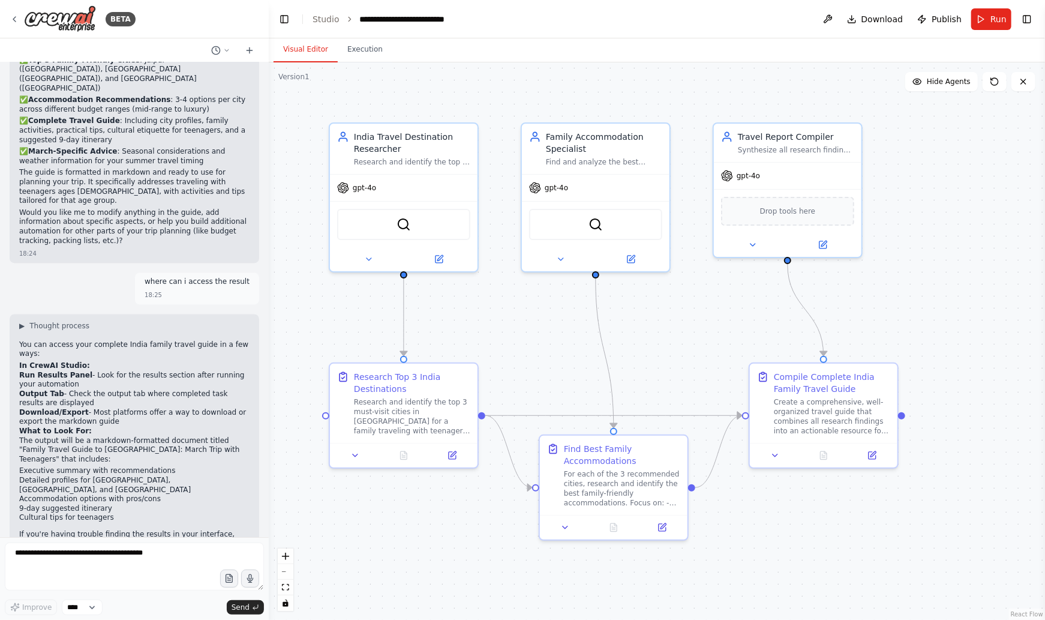
click at [297, 48] on button "Visual Editor" at bounding box center [306, 49] width 64 height 25
click at [349, 51] on button "Execution" at bounding box center [365, 49] width 55 height 25
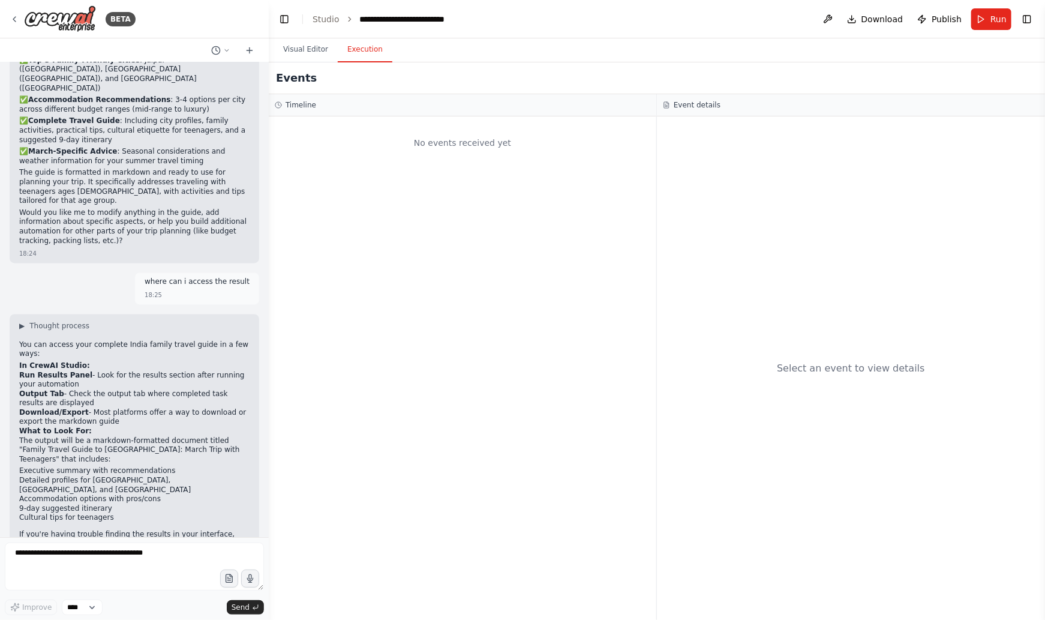
click at [367, 51] on button "Execution" at bounding box center [365, 49] width 55 height 25
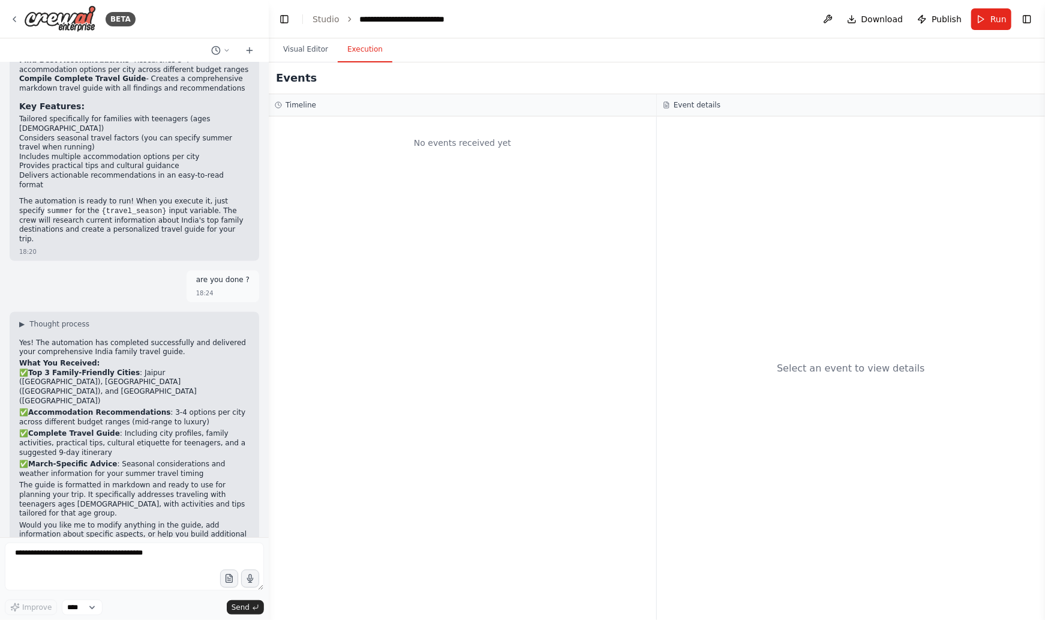
scroll to position [1017, 0]
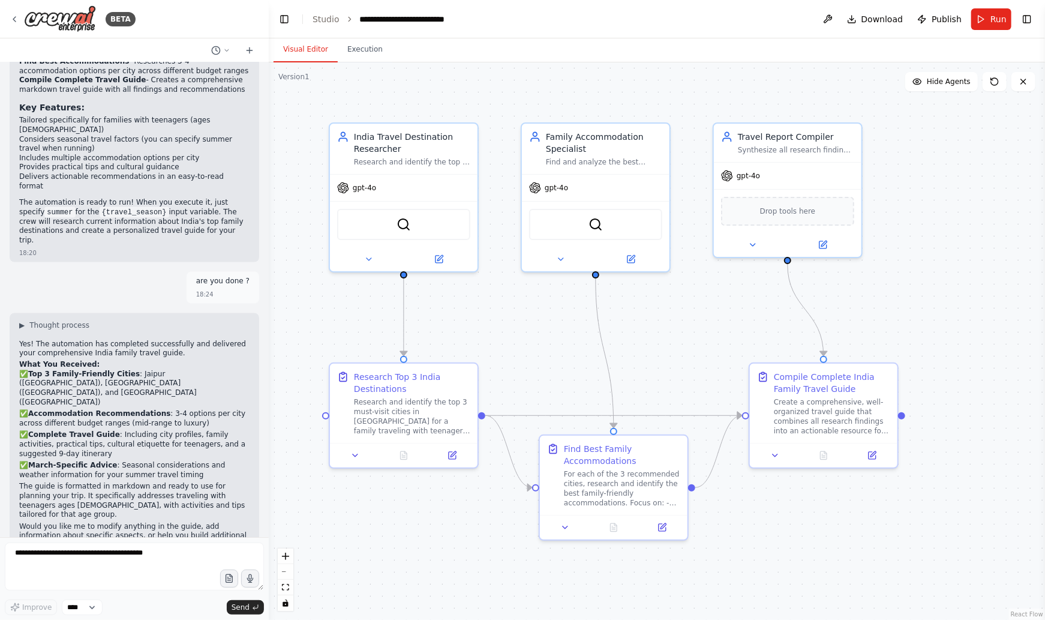
click at [294, 55] on button "Visual Editor" at bounding box center [306, 49] width 64 height 25
click at [774, 452] on icon at bounding box center [775, 453] width 5 height 2
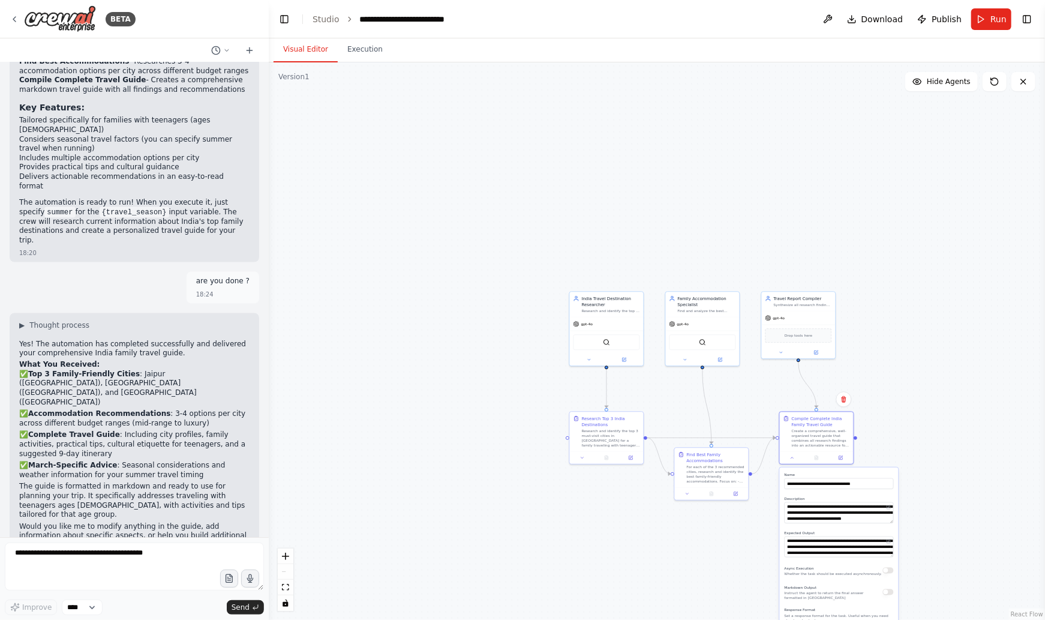
click at [933, 443] on div ".deletable-edge-delete-btn { width: 20px; height: 20px; border: 0px solid #ffff…" at bounding box center [657, 340] width 776 height 557
click at [779, 349] on icon at bounding box center [781, 350] width 5 height 5
click at [870, 493] on button "Response Format" at bounding box center [821, 490] width 109 height 11
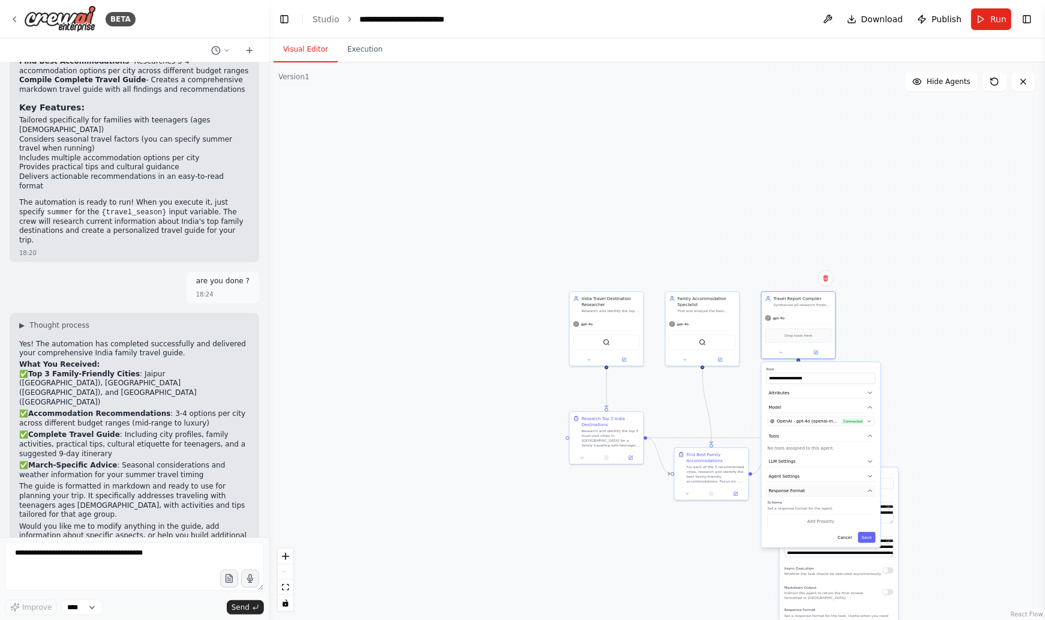
click at [870, 493] on button "Response Format" at bounding box center [821, 490] width 109 height 11
click at [962, 405] on div ".deletable-edge-delete-btn { width: 20px; height: 20px; border: 0px solid #ffff…" at bounding box center [657, 340] width 776 height 557
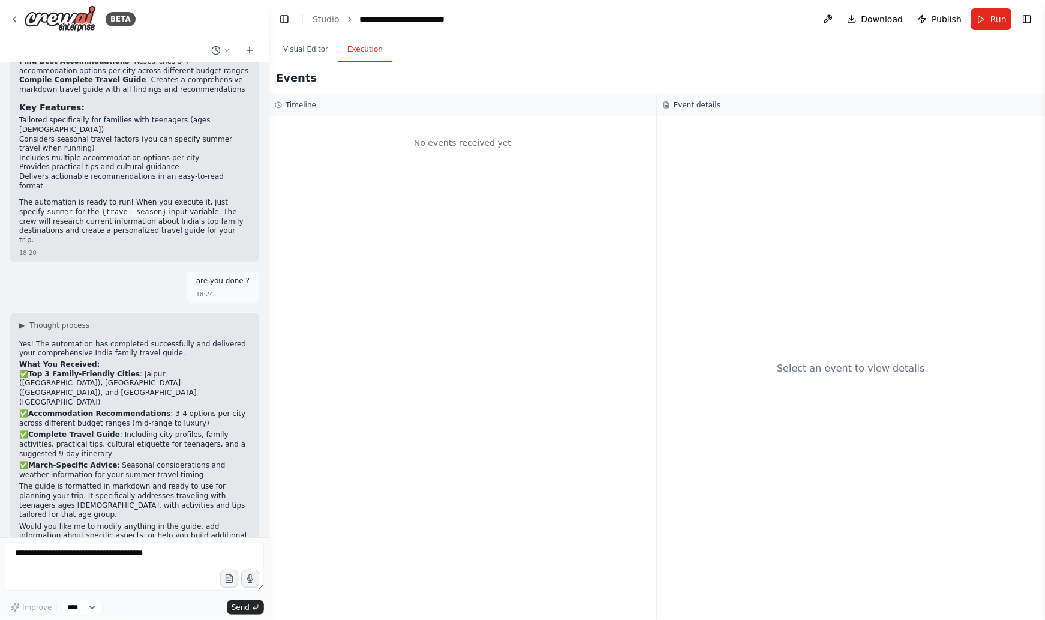
click at [360, 54] on button "Execution" at bounding box center [365, 49] width 55 height 25
click at [298, 105] on h3 "Timeline" at bounding box center [300, 105] width 31 height 10
click at [988, 21] on button "Run" at bounding box center [991, 19] width 40 height 22
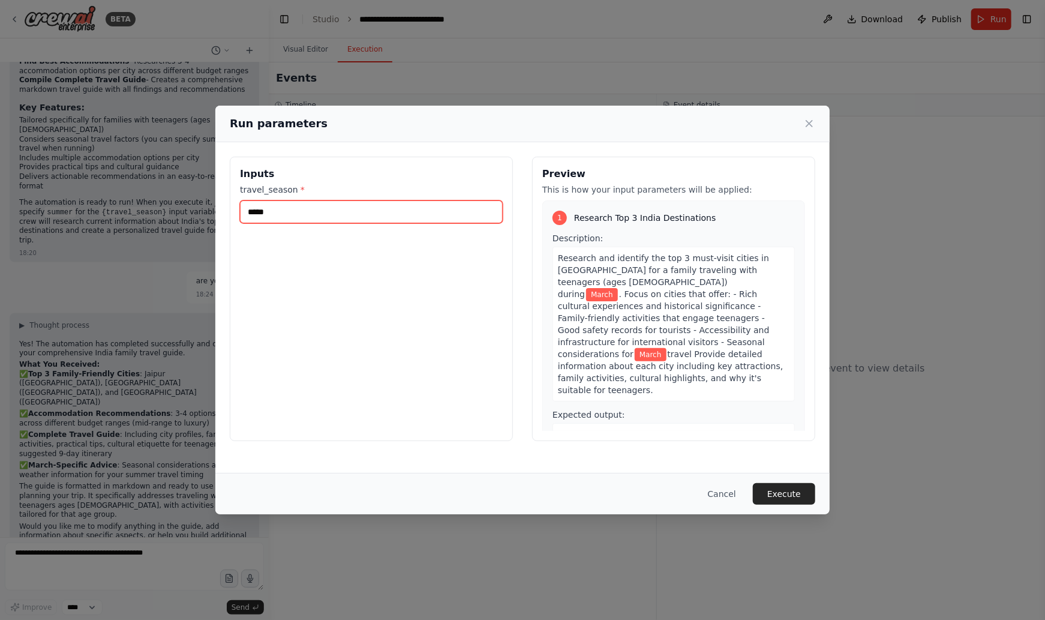
click at [299, 211] on input "*****" at bounding box center [371, 211] width 263 height 23
type input "******"
click at [795, 486] on button "Execute" at bounding box center [784, 494] width 62 height 22
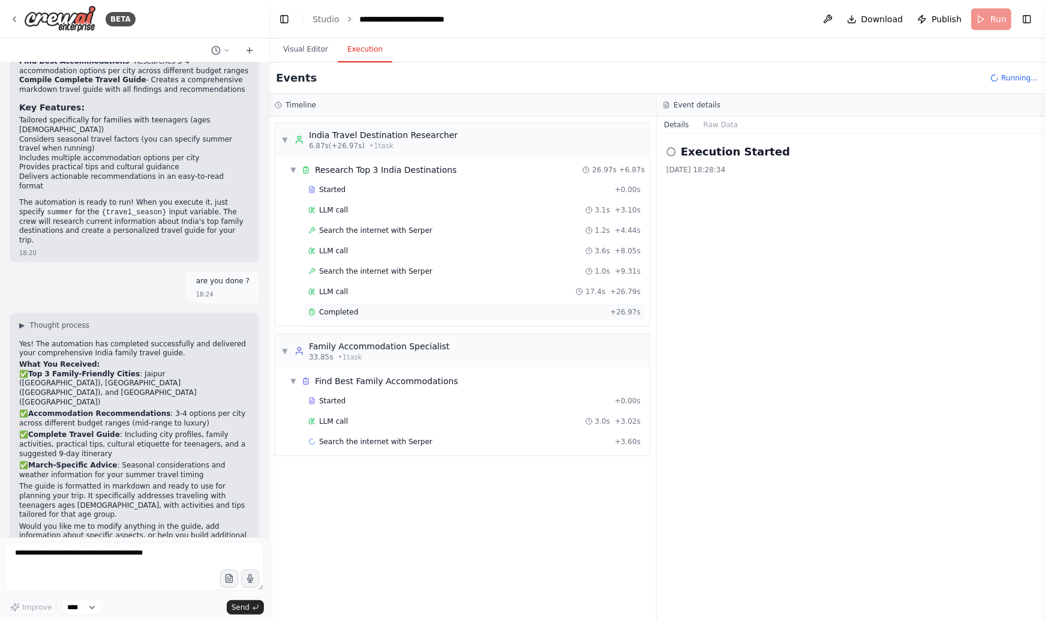
click at [443, 310] on div "Completed" at bounding box center [456, 312] width 297 height 10
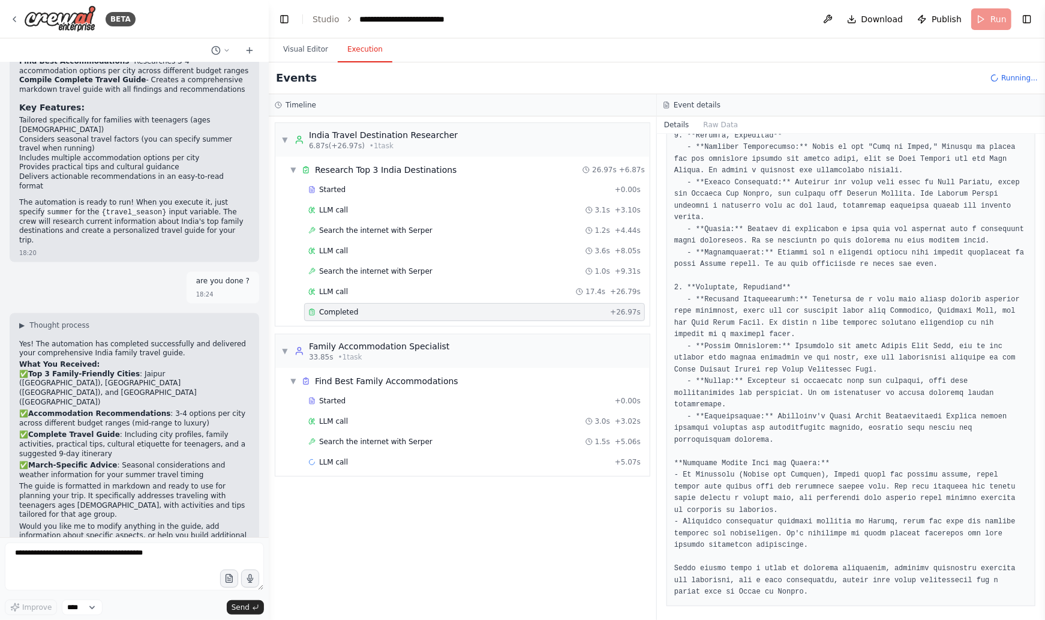
scroll to position [420, 0]
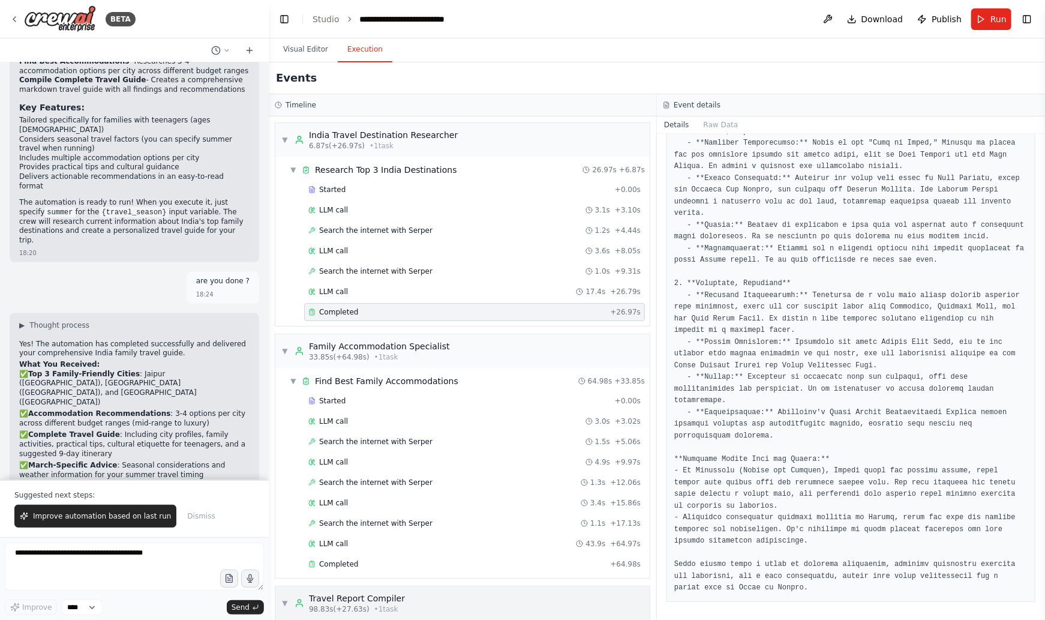
click at [284, 598] on span "▼" at bounding box center [284, 603] width 7 height 10
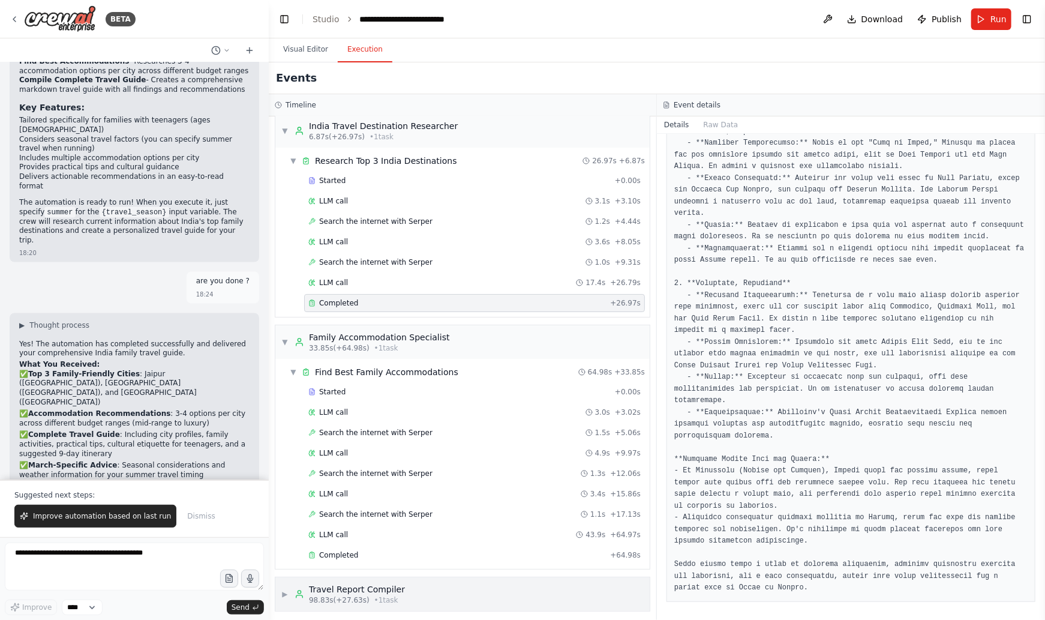
click at [284, 589] on span "▶" at bounding box center [284, 594] width 7 height 10
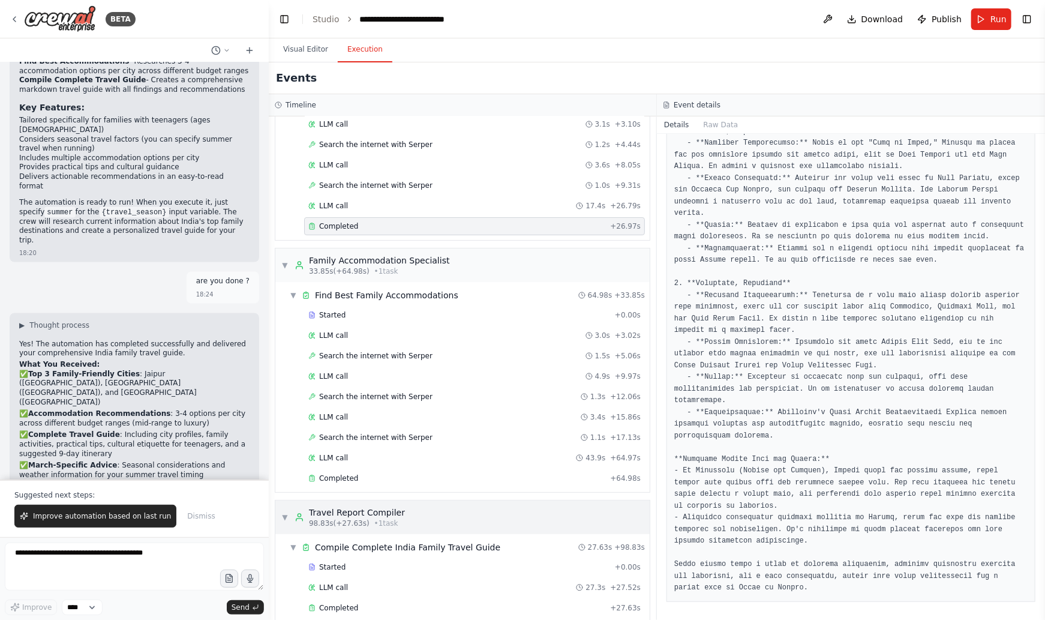
scroll to position [96, 0]
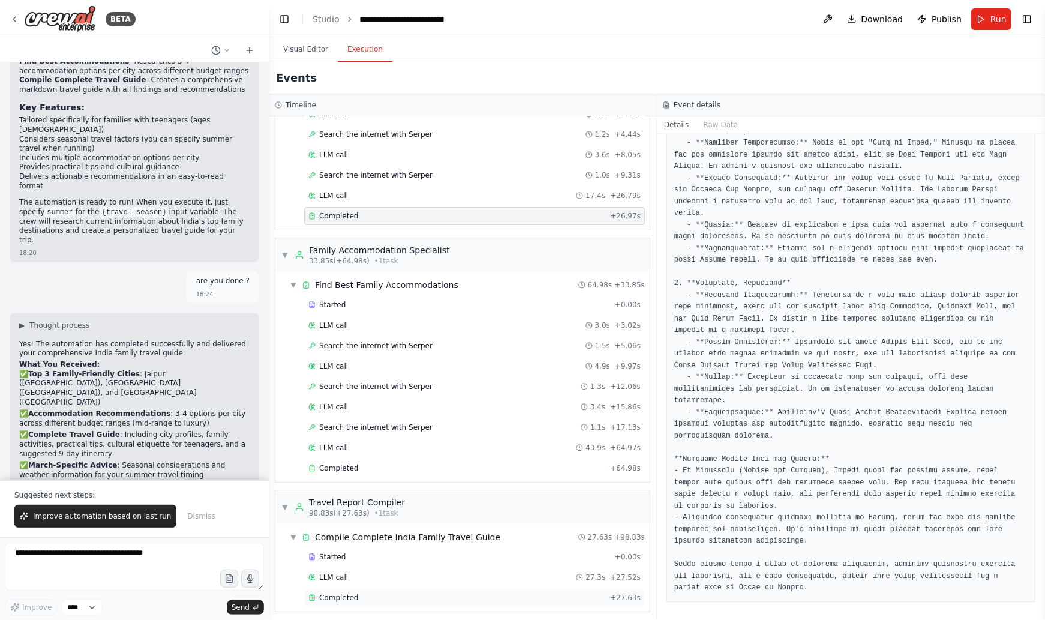
click at [373, 594] on div "Completed" at bounding box center [456, 598] width 297 height 10
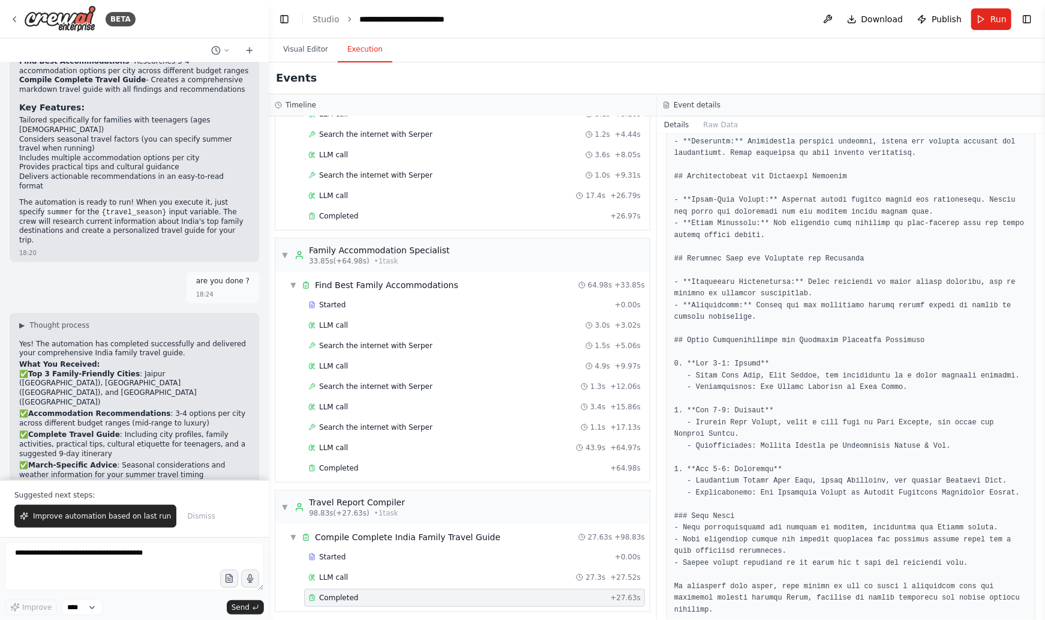
scroll to position [1577, 0]
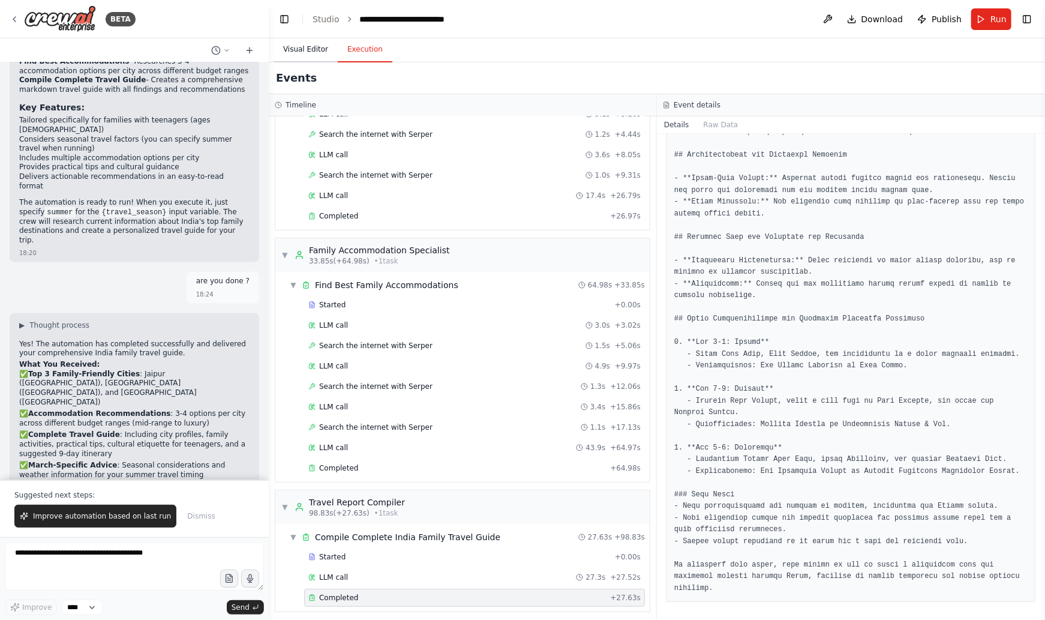
click at [309, 48] on button "Visual Editor" at bounding box center [306, 49] width 64 height 25
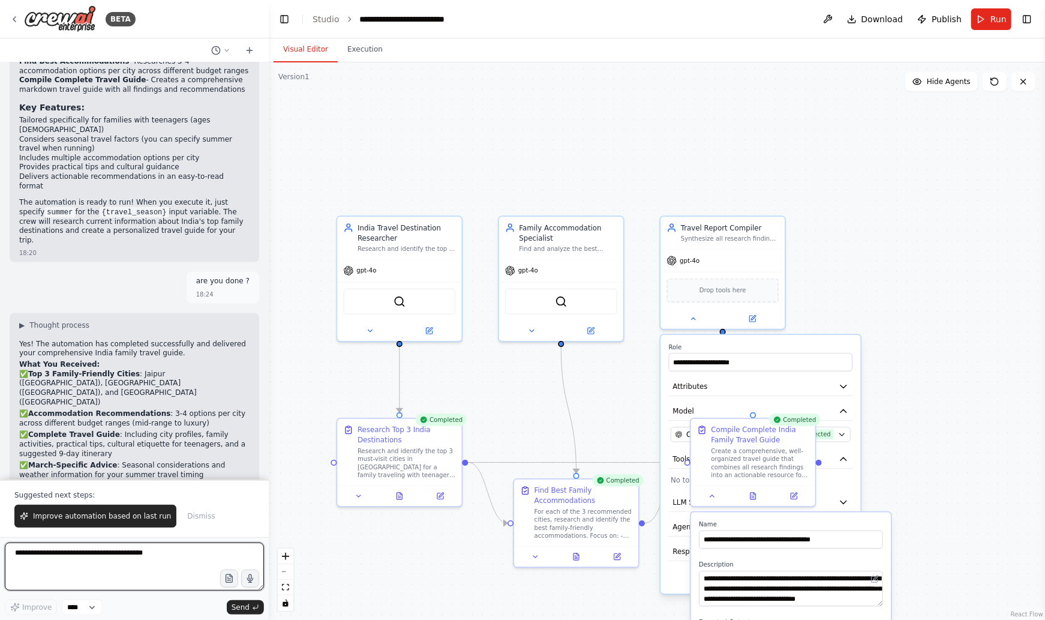
click at [124, 558] on textarea at bounding box center [134, 566] width 259 height 48
type textarea "*"
type textarea "**********"
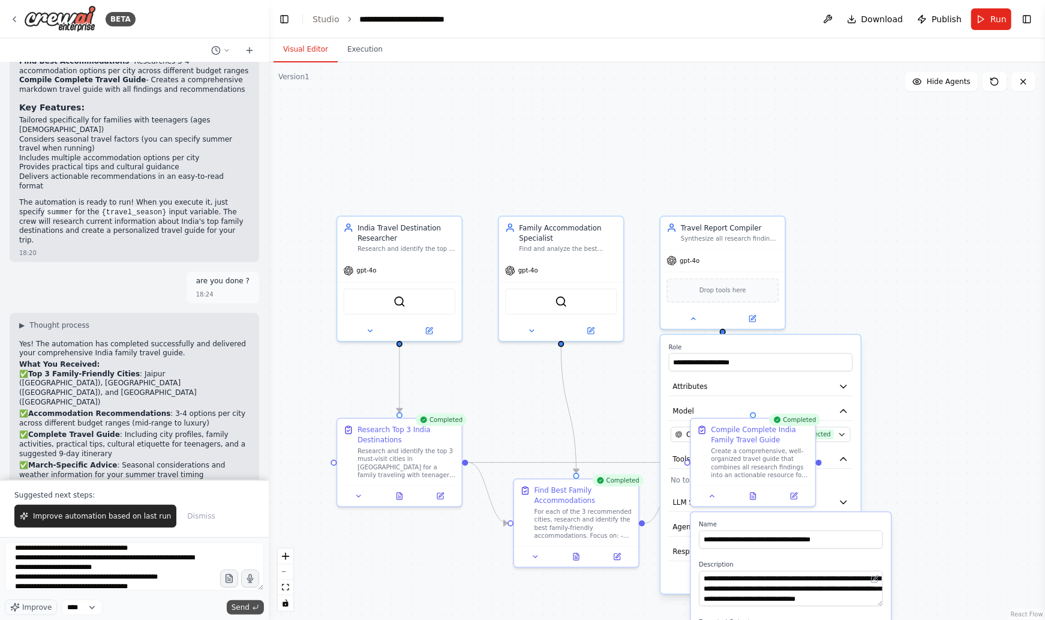
click at [249, 609] on span "Send" at bounding box center [241, 607] width 18 height 10
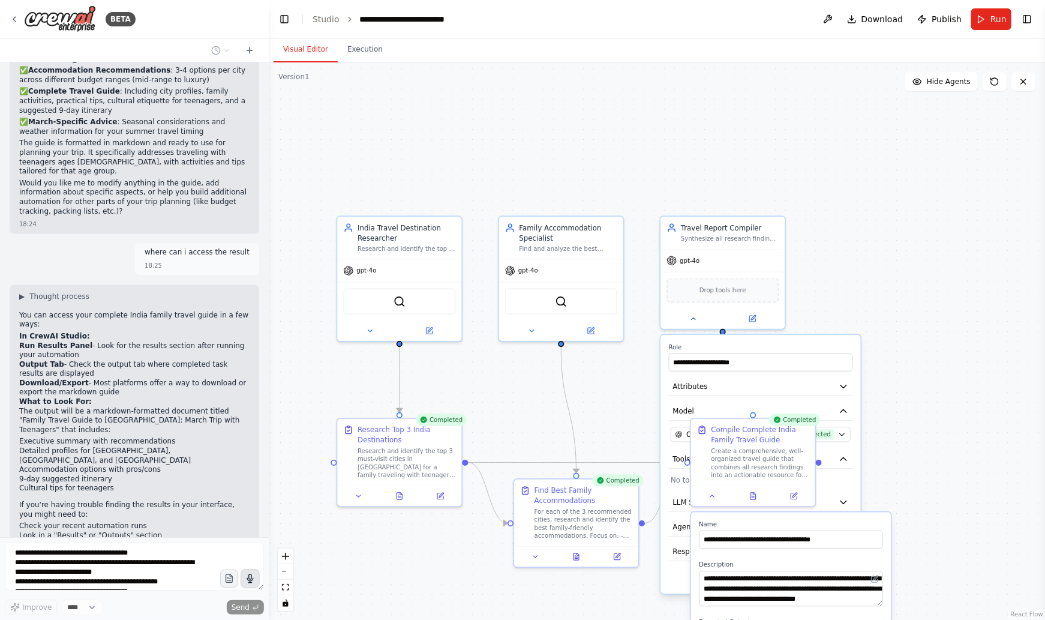
scroll to position [1447, 0]
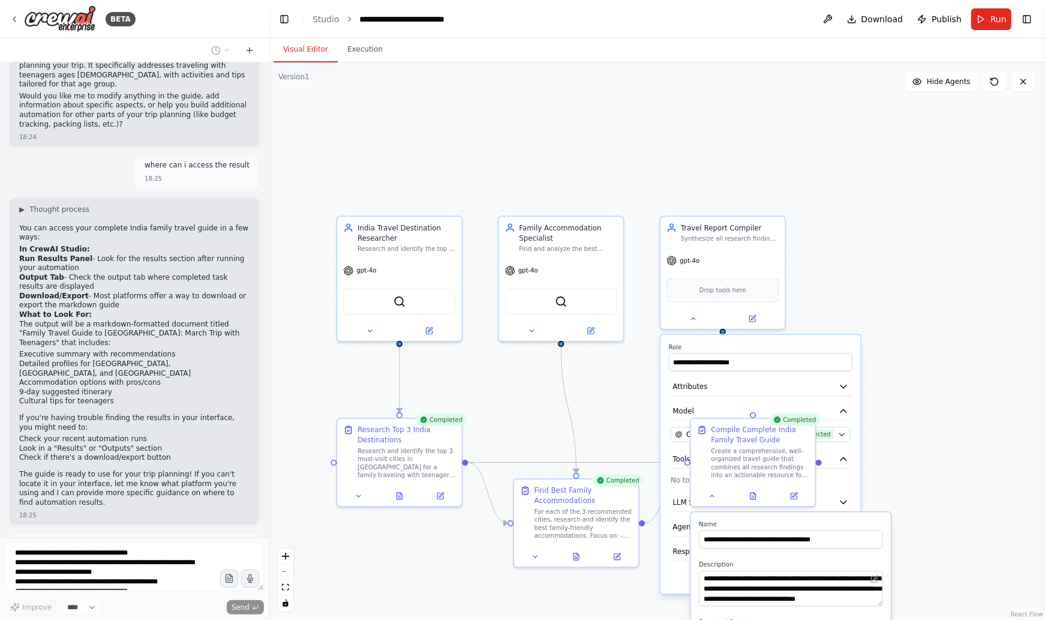
click at [901, 481] on div ".deletable-edge-delete-btn { width: 20px; height: 20px; border: 0px solid #ffff…" at bounding box center [657, 340] width 776 height 557
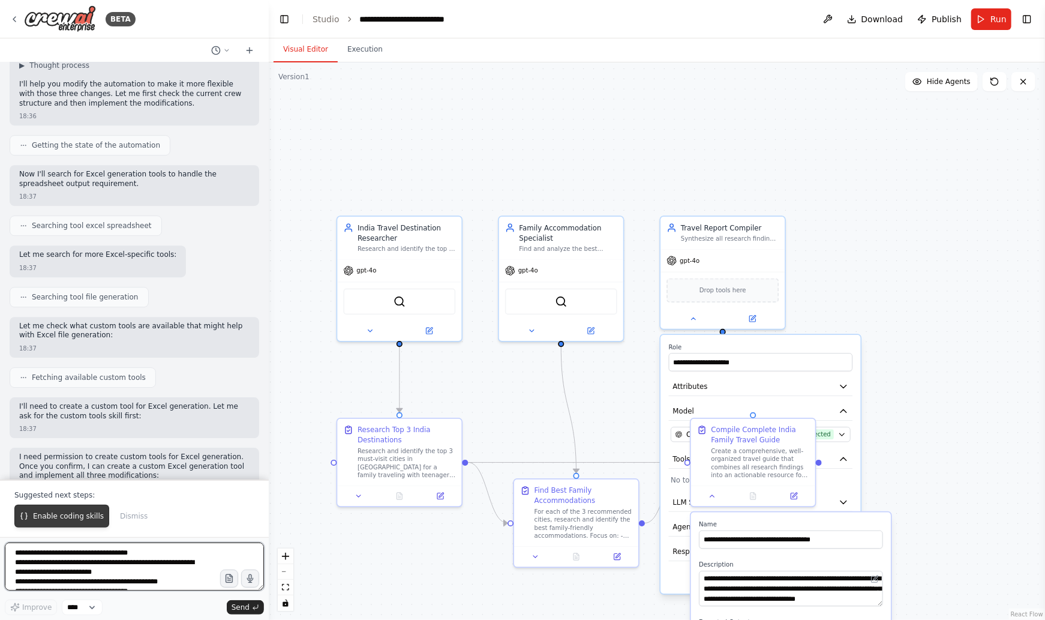
scroll to position [2022, 0]
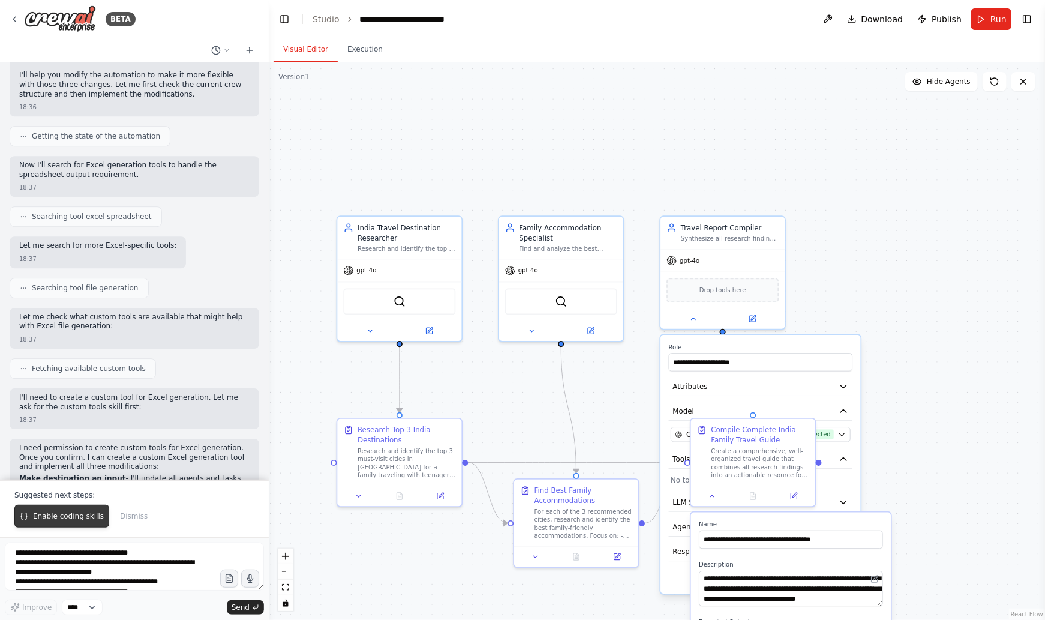
click at [88, 518] on span "Enable coding skills" at bounding box center [68, 516] width 71 height 10
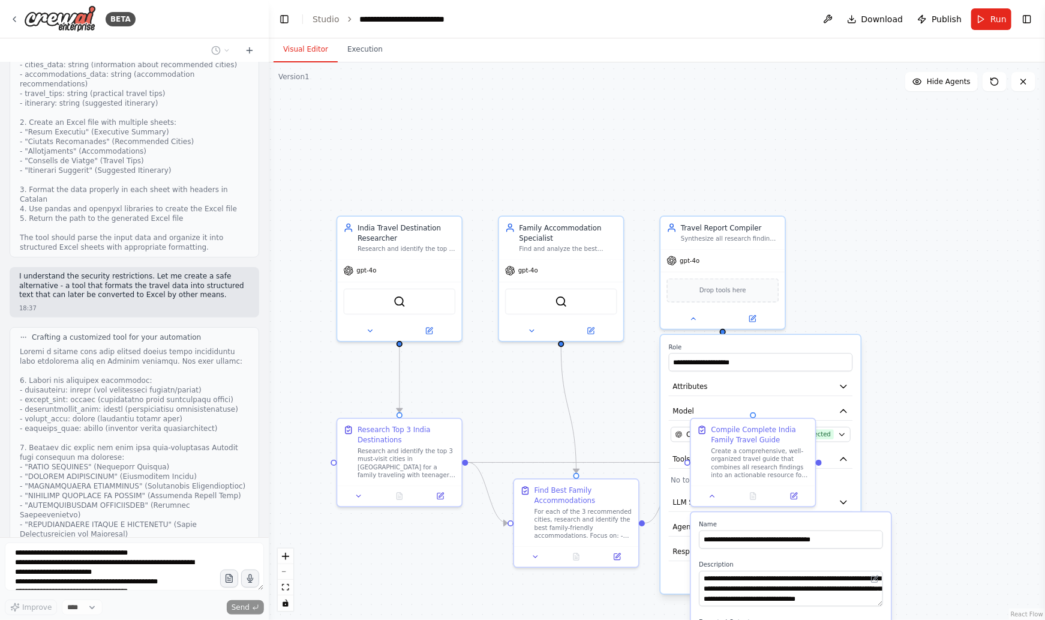
scroll to position [2775, 0]
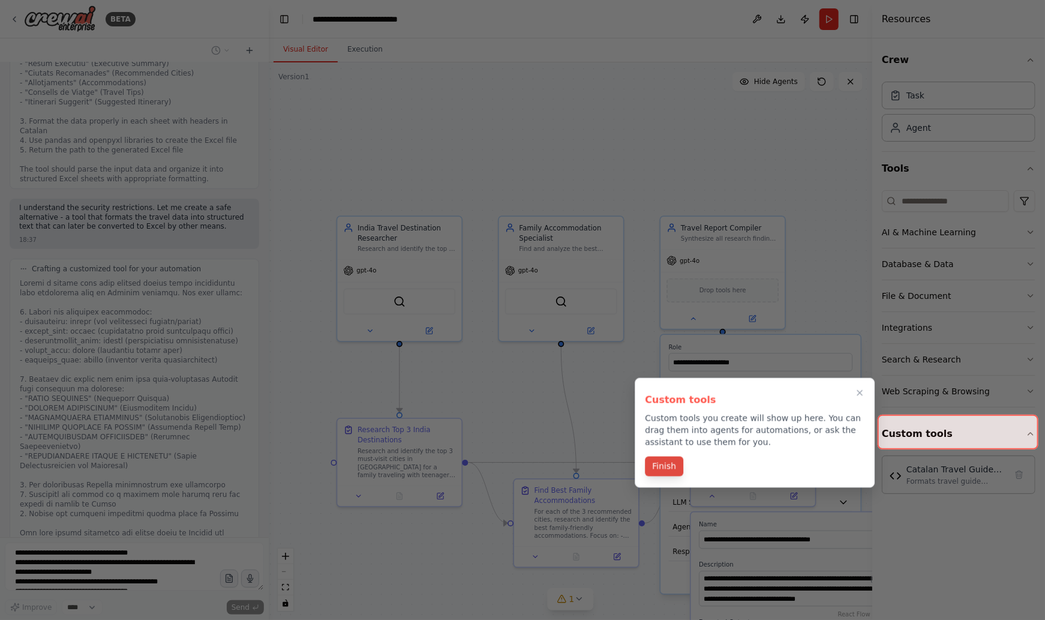
click at [670, 468] on button "Finish" at bounding box center [664, 466] width 38 height 20
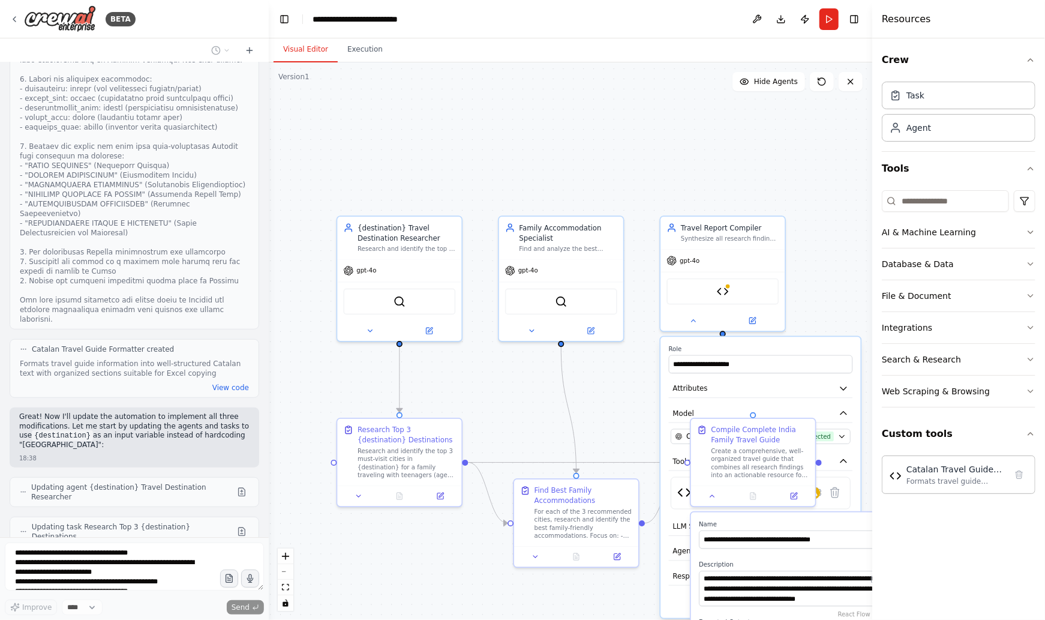
scroll to position [3042, 0]
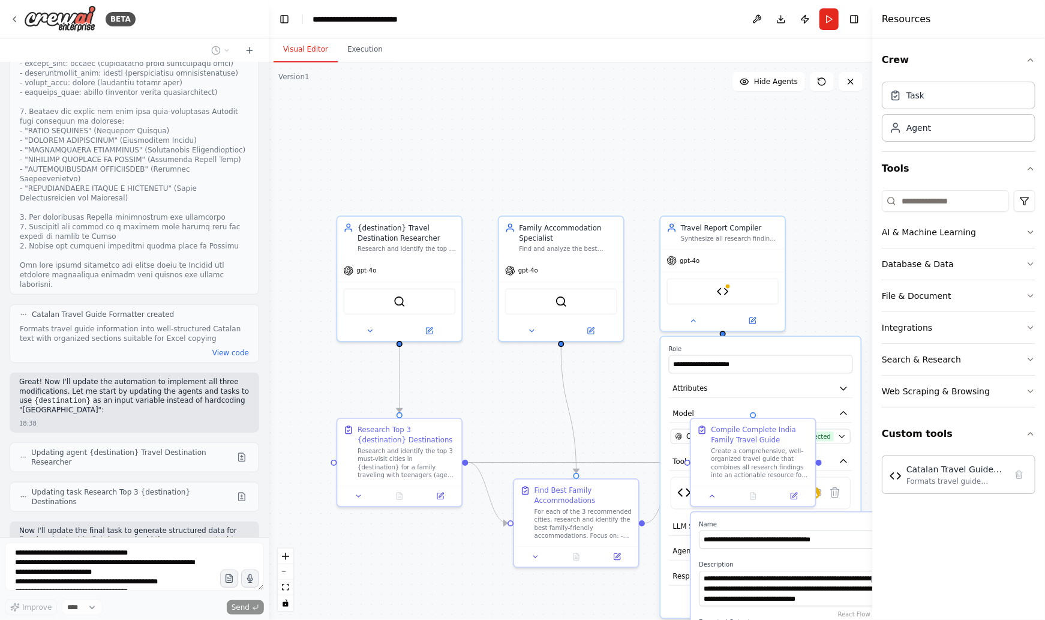
type input "**********"
type textarea "**********"
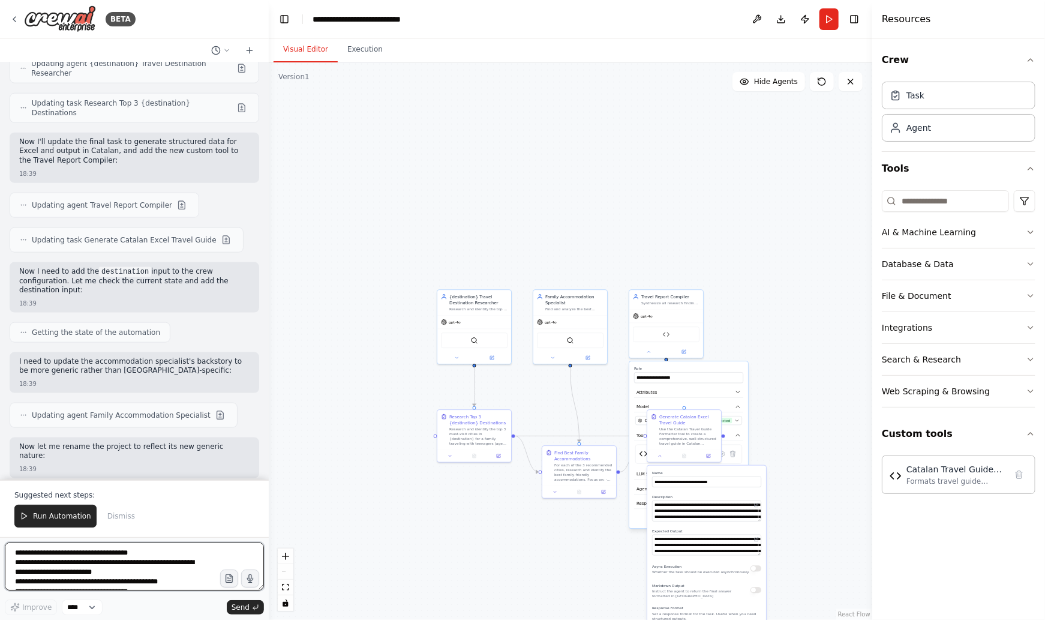
scroll to position [3440, 0]
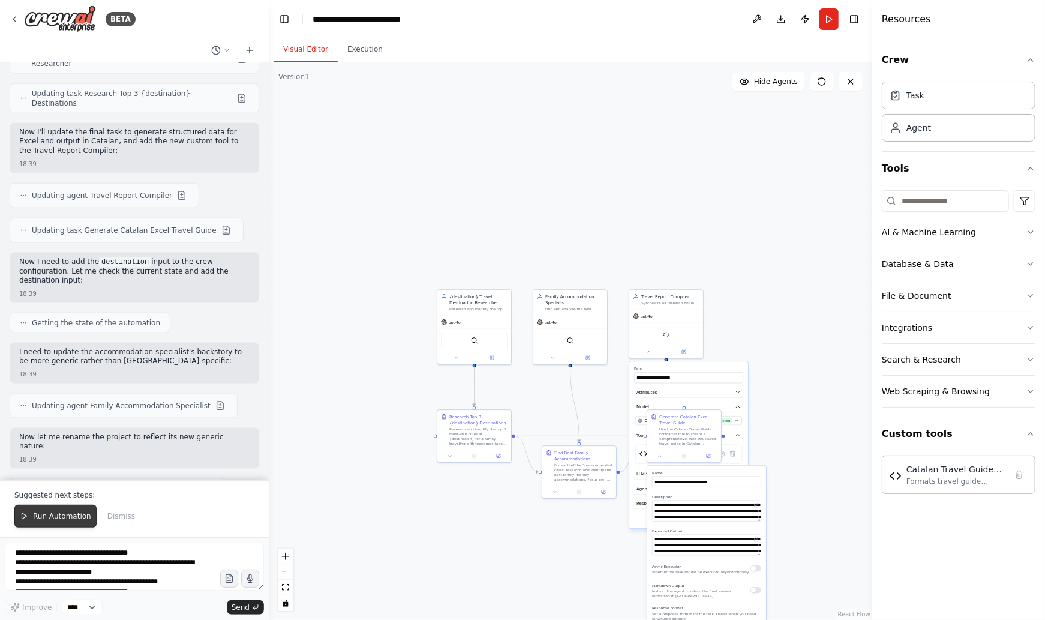
click at [44, 516] on span "Run Automation" at bounding box center [62, 516] width 58 height 10
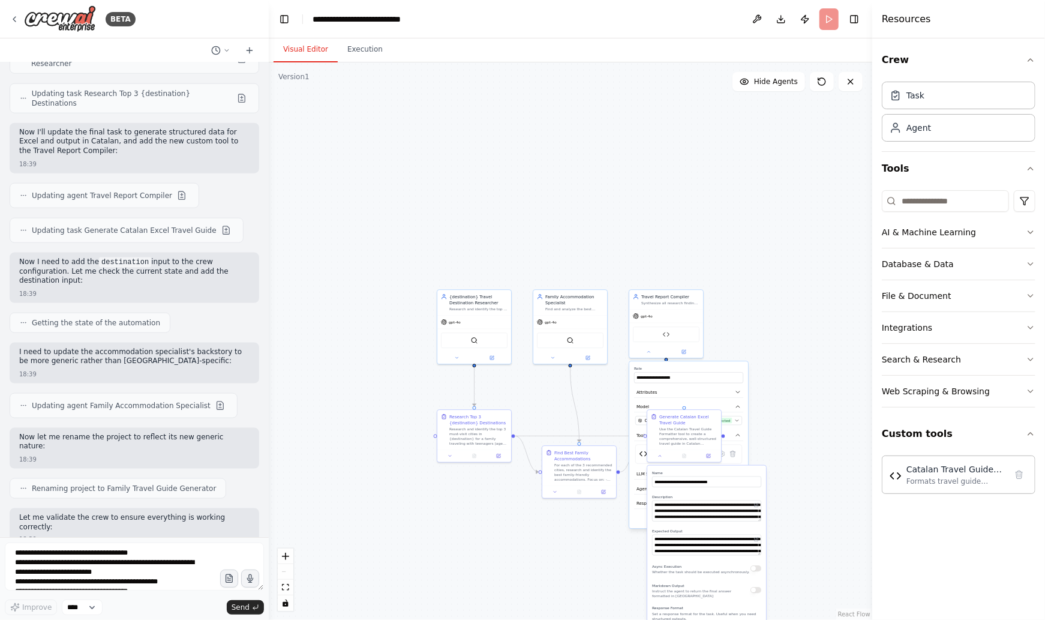
scroll to position [3383, 0]
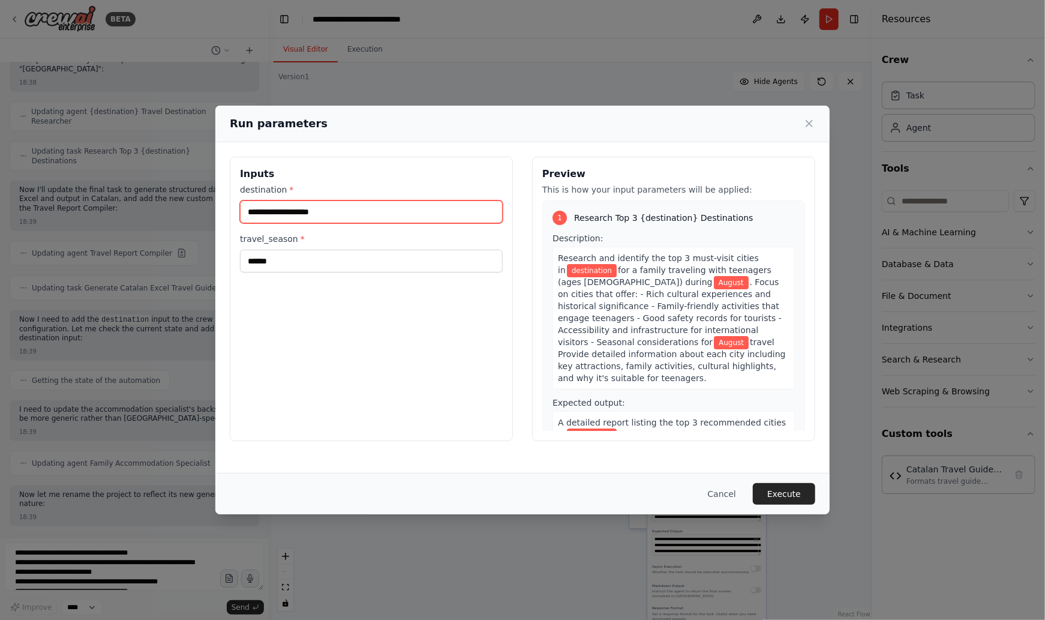
click at [294, 207] on input "destination *" at bounding box center [371, 211] width 263 height 23
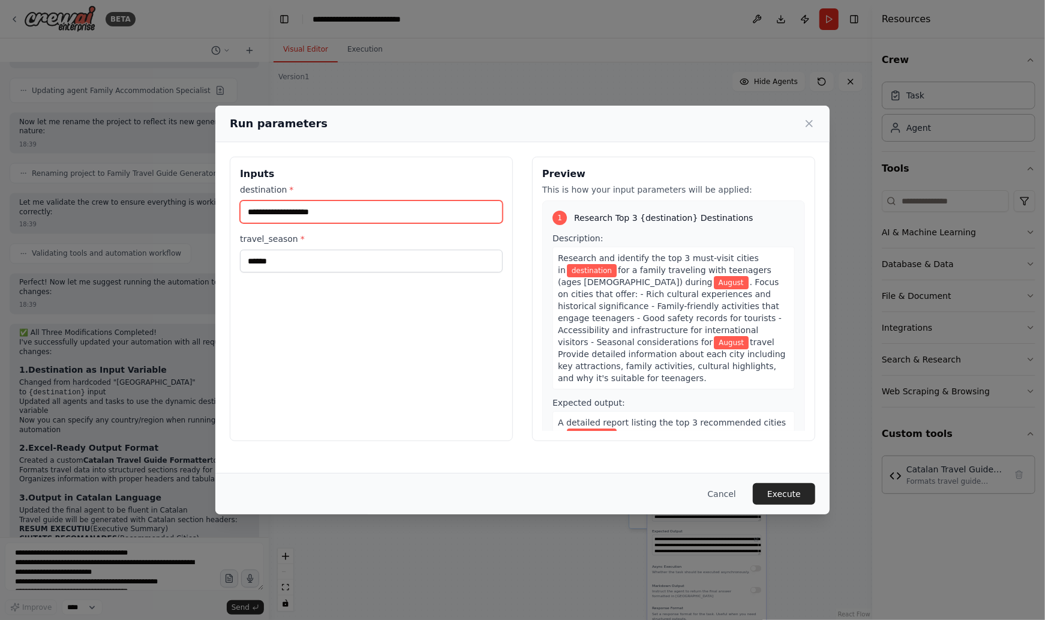
scroll to position [3765, 0]
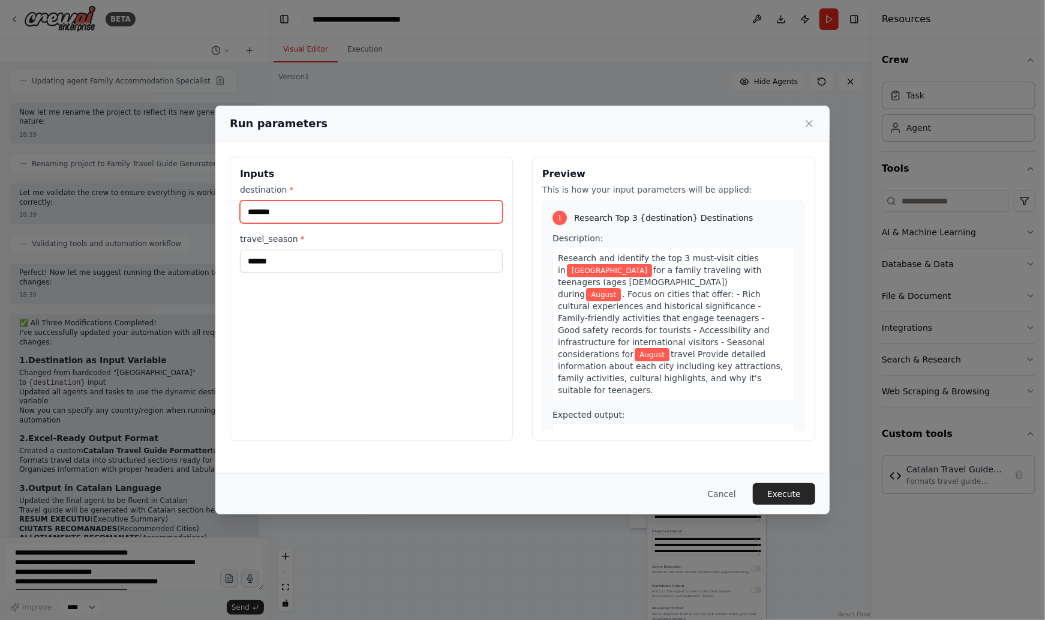
type input "*******"
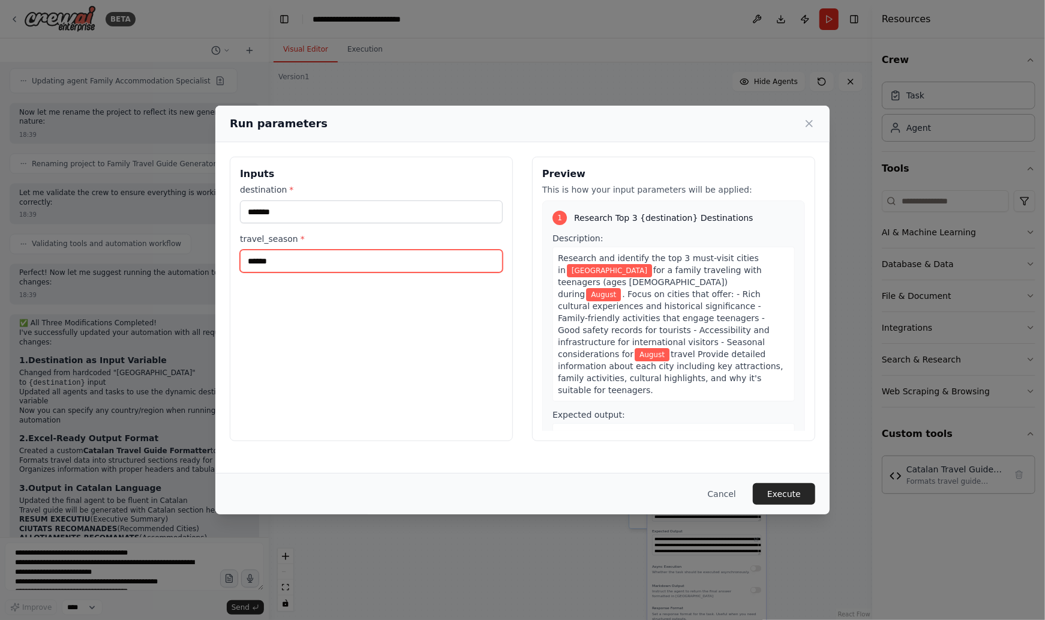
click at [285, 262] on input "******" at bounding box center [371, 261] width 263 height 23
type input "*******"
click at [800, 494] on button "Execute" at bounding box center [784, 494] width 62 height 22
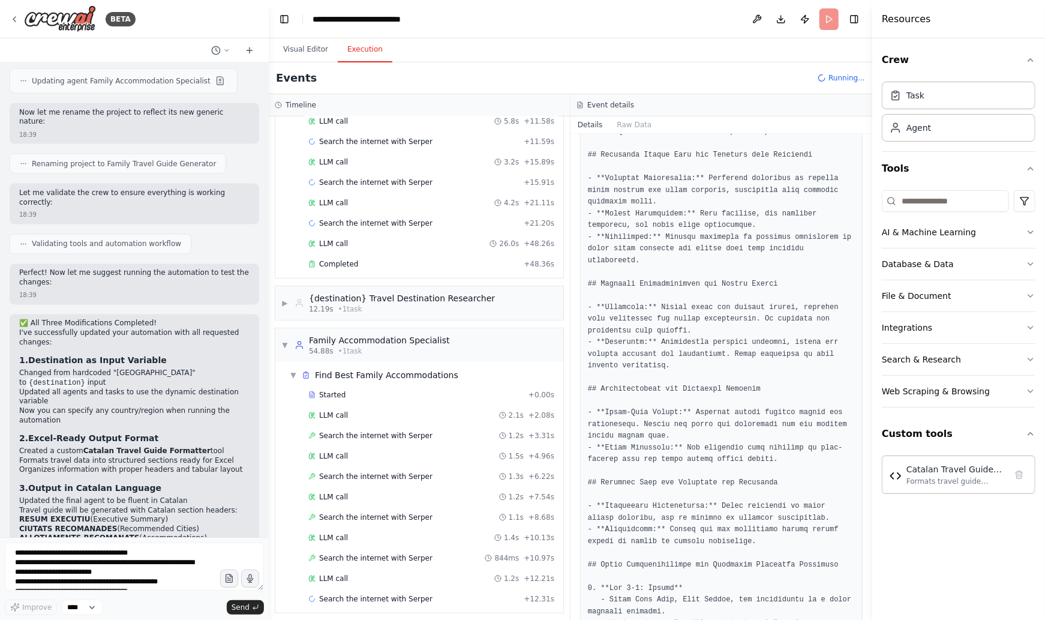
scroll to position [0, 0]
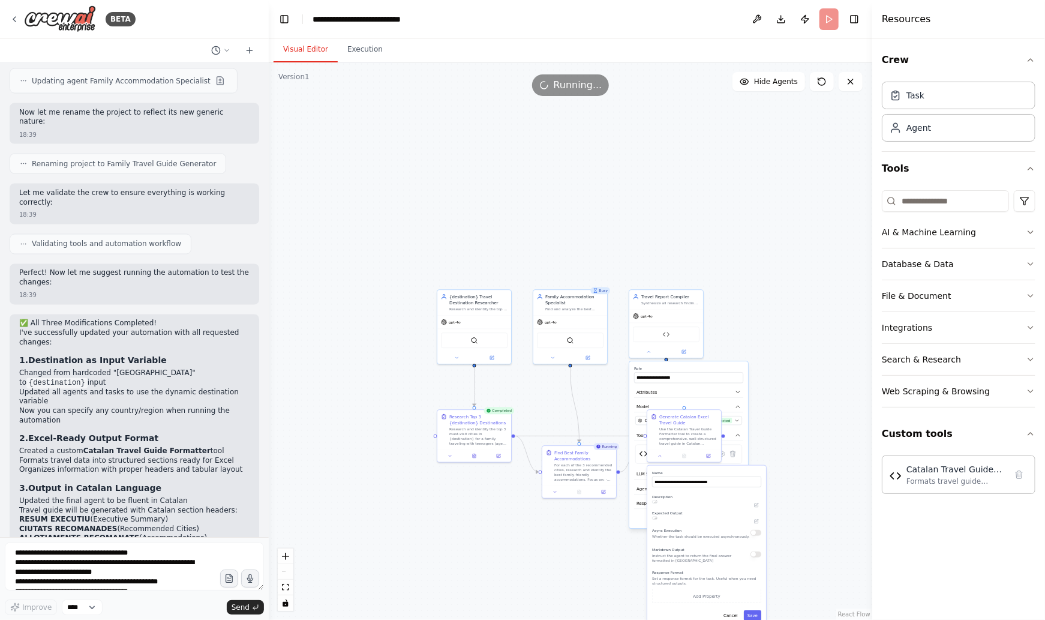
click at [294, 52] on button "Visual Editor" at bounding box center [306, 49] width 64 height 25
click at [828, 410] on div ".deletable-edge-delete-btn { width: 20px; height: 20px; border: 0px solid #ffff…" at bounding box center [570, 340] width 603 height 557
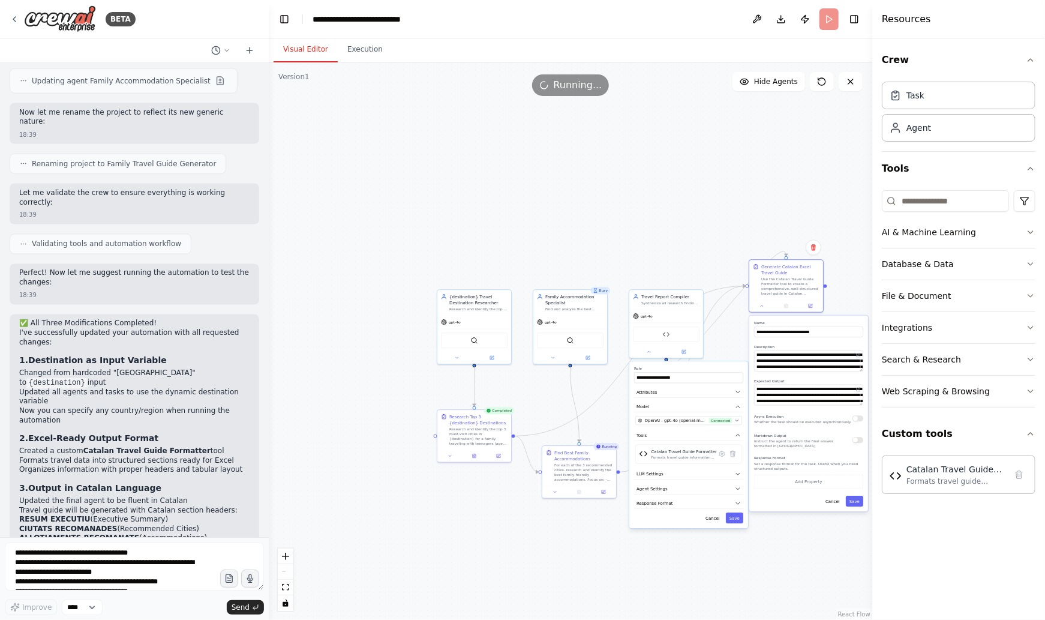
drag, startPoint x: 722, startPoint y: 471, endPoint x: 826, endPoint y: 320, distance: 183.3
click at [826, 320] on label "Name" at bounding box center [808, 322] width 109 height 5
click at [766, 87] on button "Hide Agents" at bounding box center [768, 81] width 73 height 19
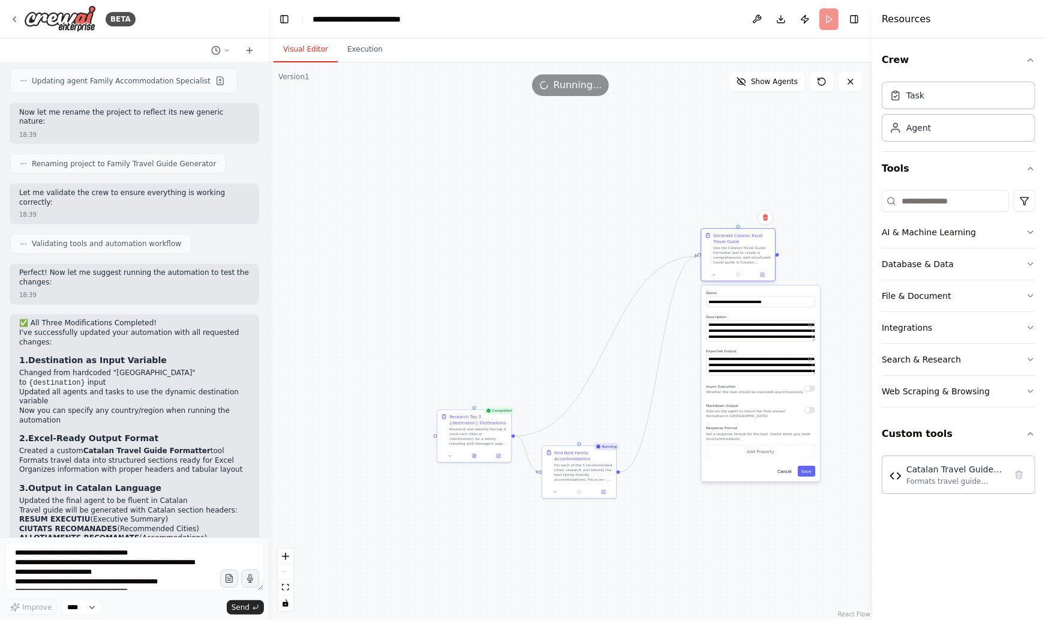
drag, startPoint x: 783, startPoint y: 283, endPoint x: 734, endPoint y: 254, distance: 57.2
click at [734, 254] on div "Use the Catalan Travel Guide Formatter tool to create a comprehensive, well-str…" at bounding box center [742, 254] width 58 height 19
click at [770, 85] on span "Show Agents" at bounding box center [774, 82] width 47 height 10
drag, startPoint x: 647, startPoint y: 307, endPoint x: 718, endPoint y: 163, distance: 160.4
click at [720, 152] on div "Travel Report Compiler Synthesize all research findings and generate a comprehe…" at bounding box center [738, 166] width 75 height 69
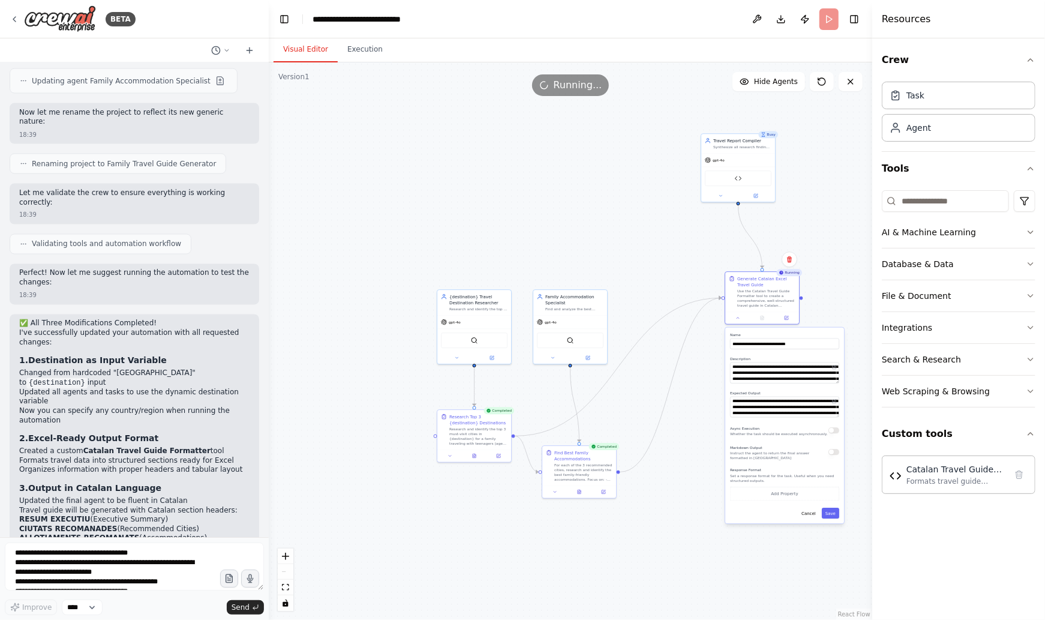
drag, startPoint x: 743, startPoint y: 314, endPoint x: 768, endPoint y: 355, distance: 47.9
click at [768, 355] on div "**********" at bounding box center [784, 425] width 119 height 196
click at [836, 514] on button "Save" at bounding box center [830, 512] width 17 height 11
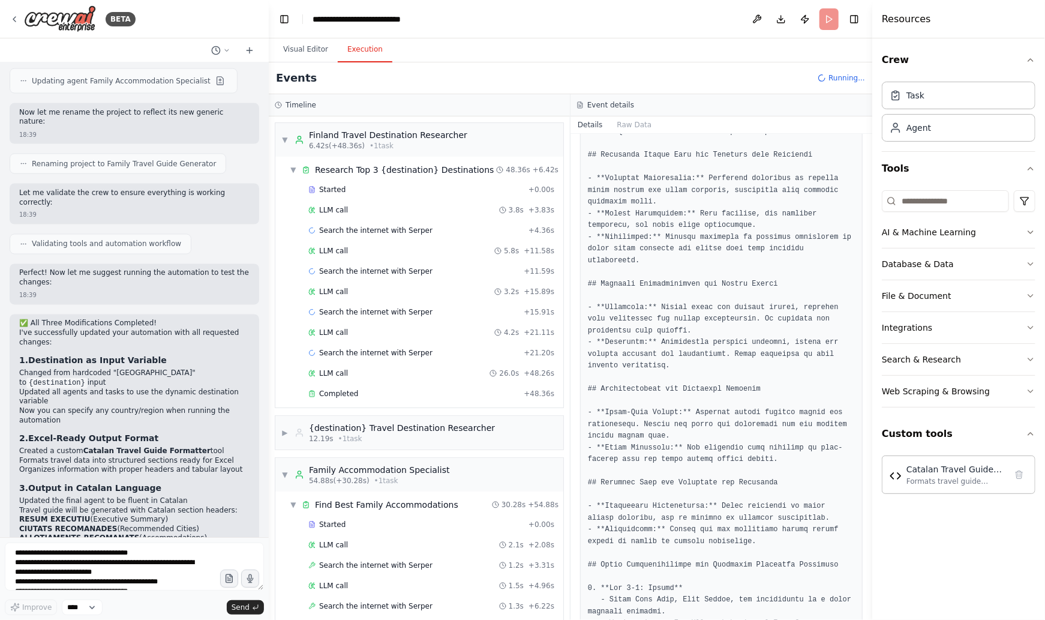
click at [369, 50] on button "Execution" at bounding box center [365, 49] width 55 height 25
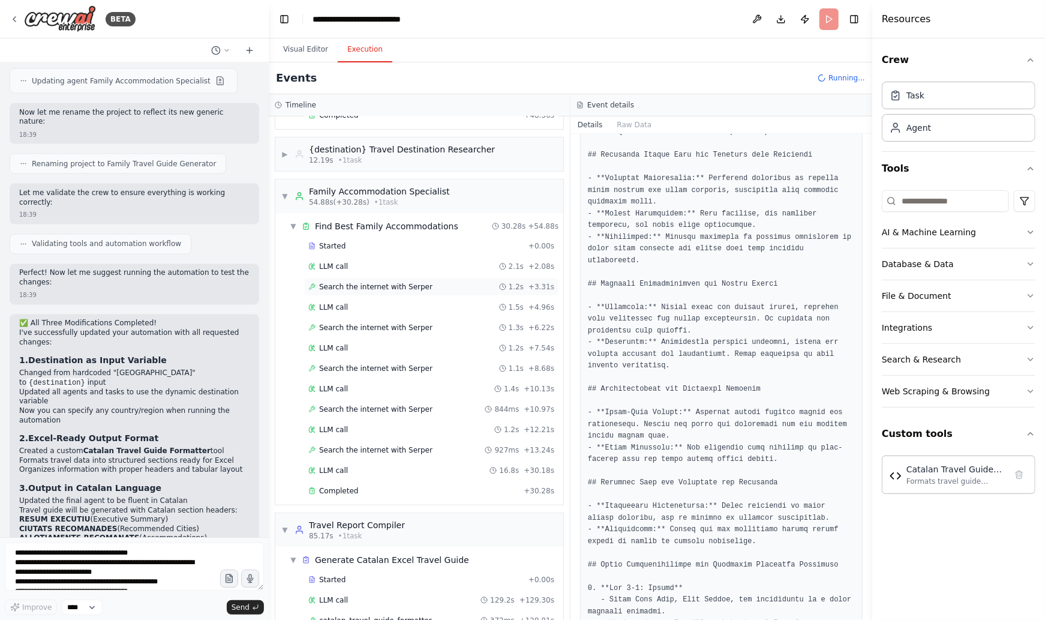
scroll to position [319, 0]
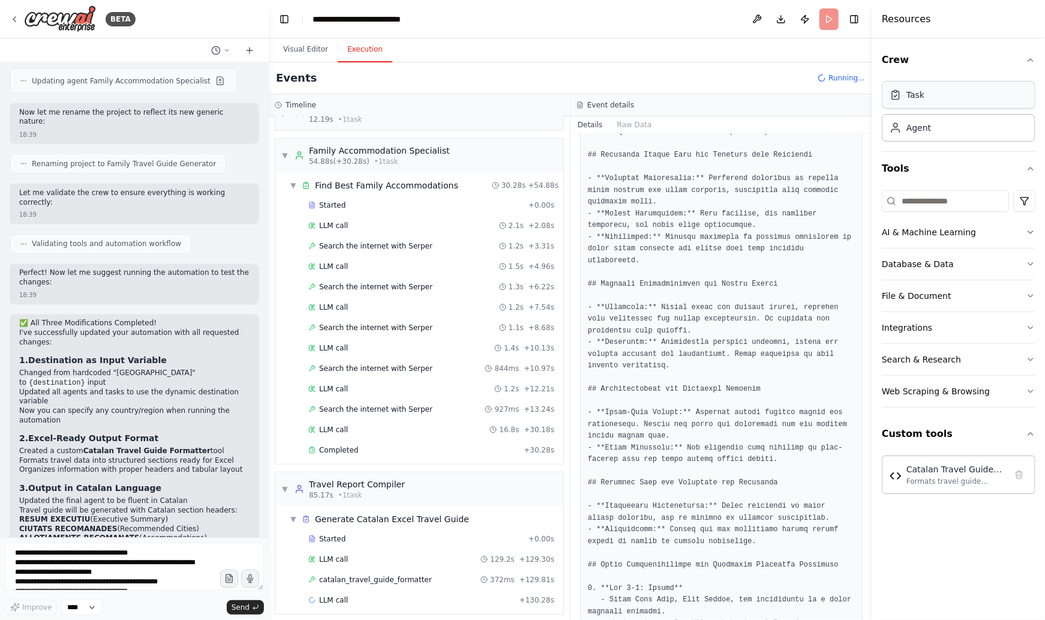
click at [964, 102] on div "Task" at bounding box center [959, 95] width 154 height 28
click at [1029, 231] on icon "button" at bounding box center [1030, 232] width 5 height 2
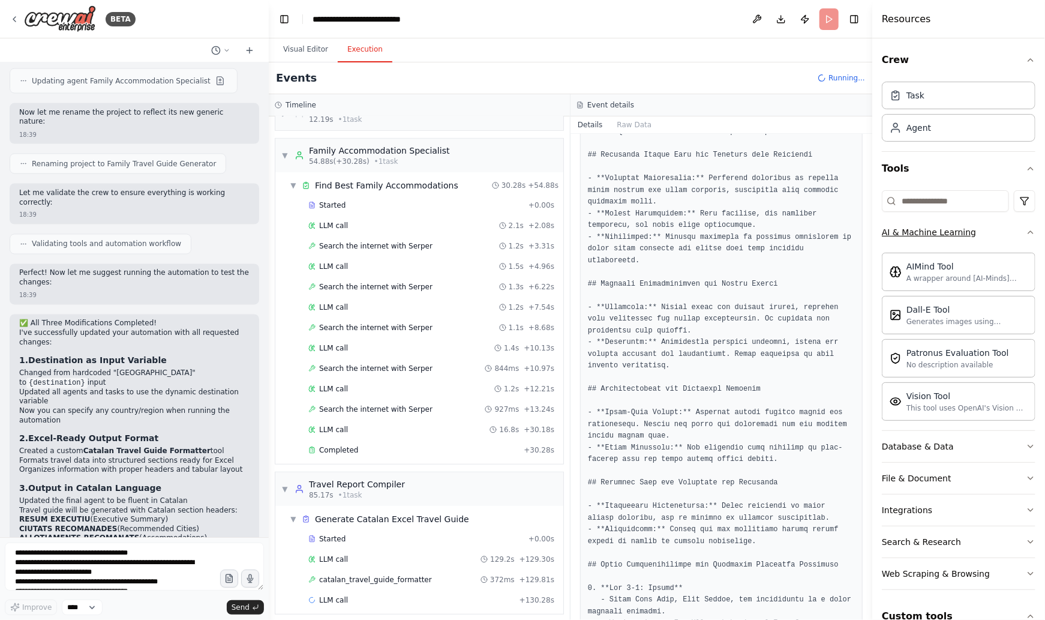
click at [1029, 231] on icon "button" at bounding box center [1030, 232] width 5 height 2
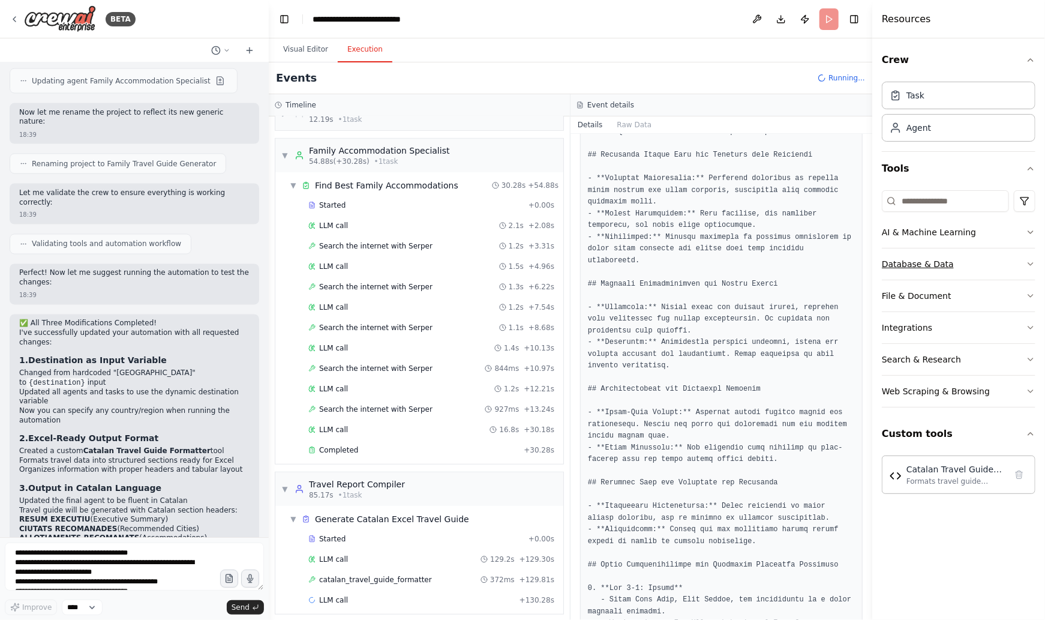
click at [1029, 261] on icon "button" at bounding box center [1031, 264] width 10 height 10
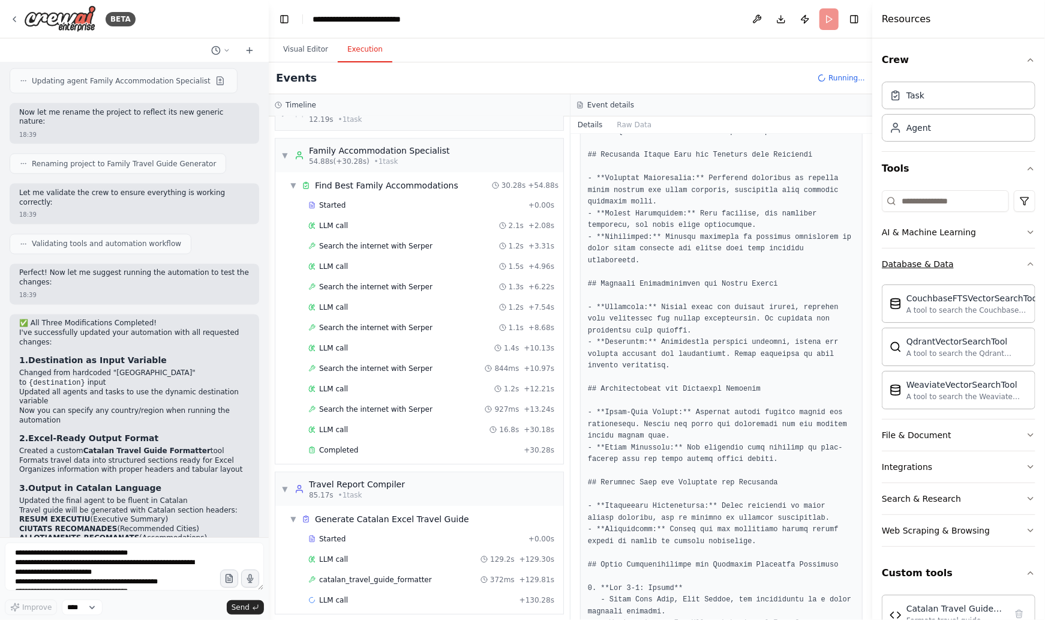
click at [1029, 261] on icon "button" at bounding box center [1031, 264] width 10 height 10
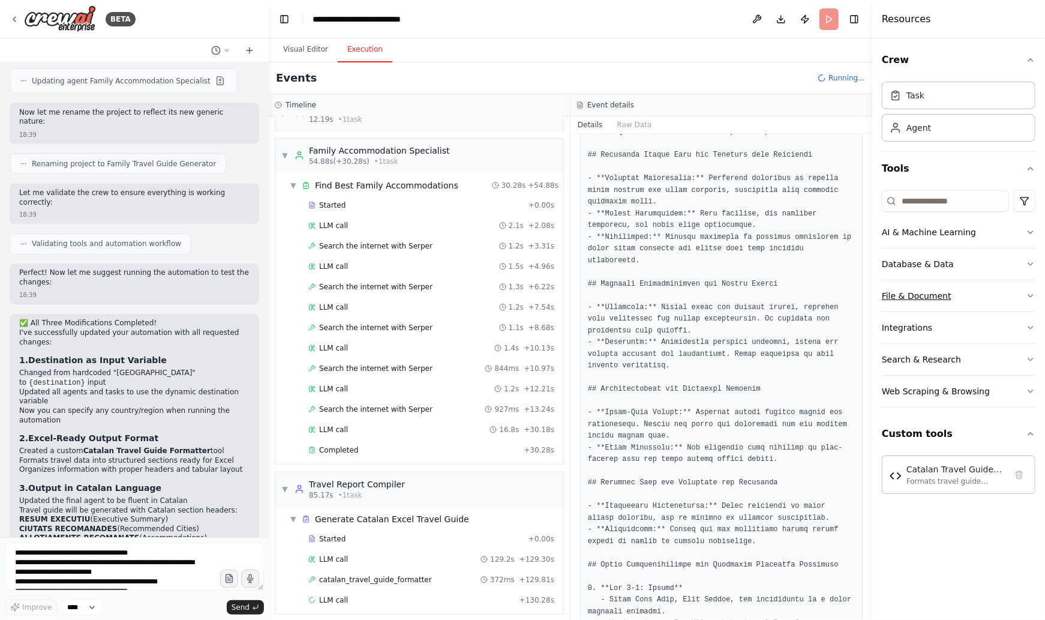
click at [1026, 297] on icon "button" at bounding box center [1031, 296] width 10 height 10
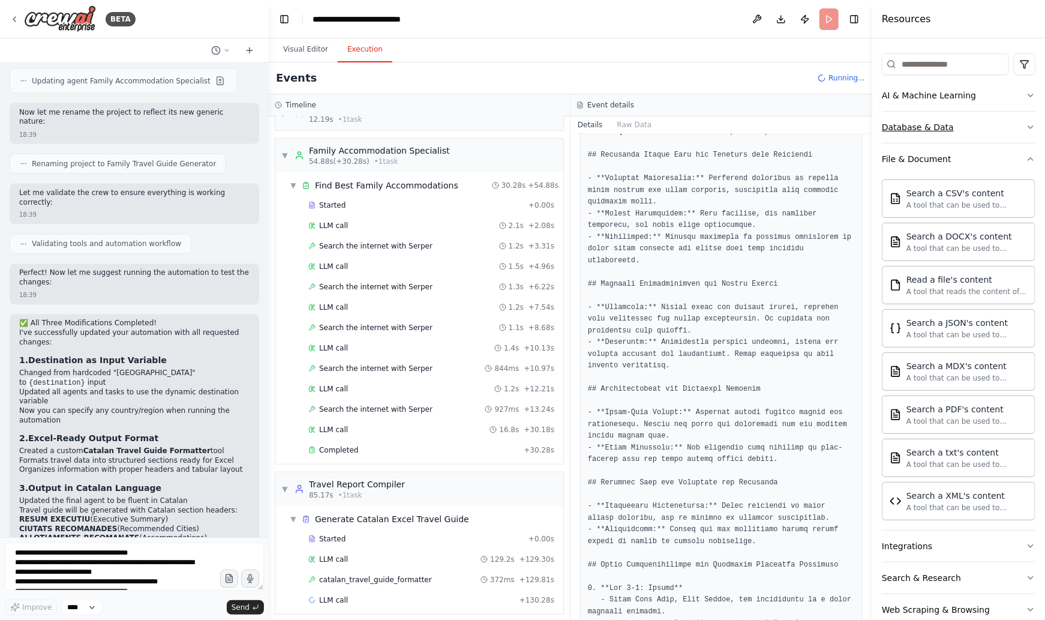
scroll to position [138, 0]
click at [1032, 155] on icon "button" at bounding box center [1031, 158] width 10 height 10
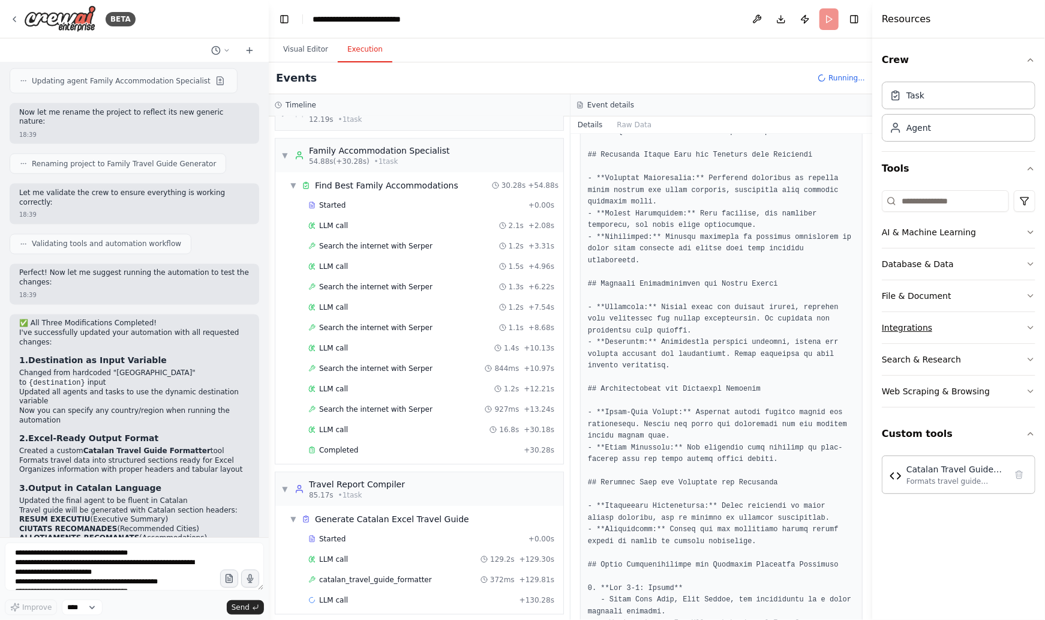
click at [1031, 327] on icon "button" at bounding box center [1030, 327] width 5 height 2
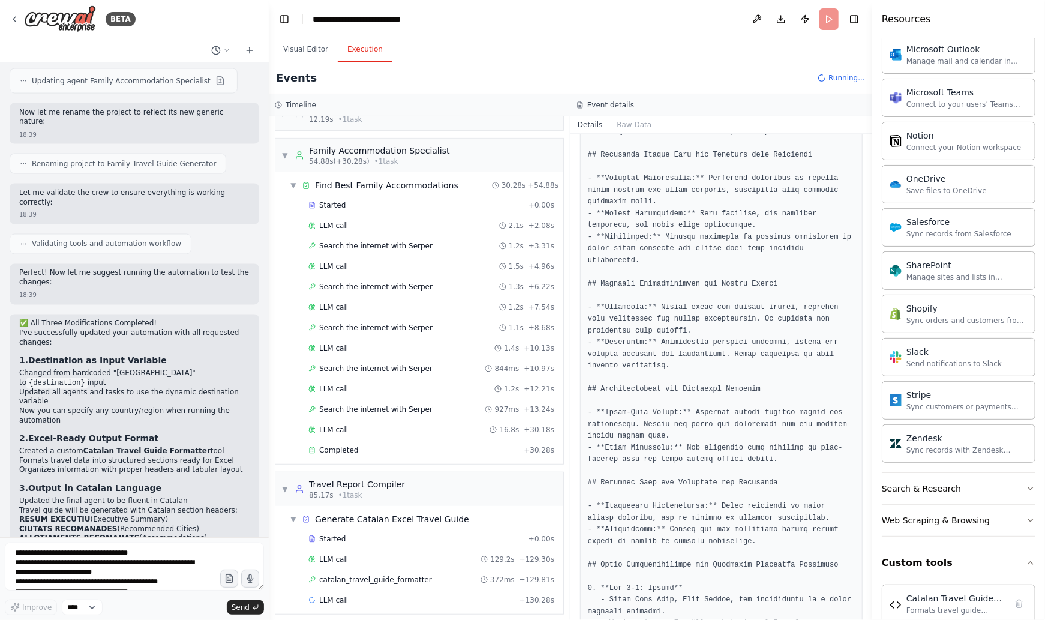
scroll to position [846, 0]
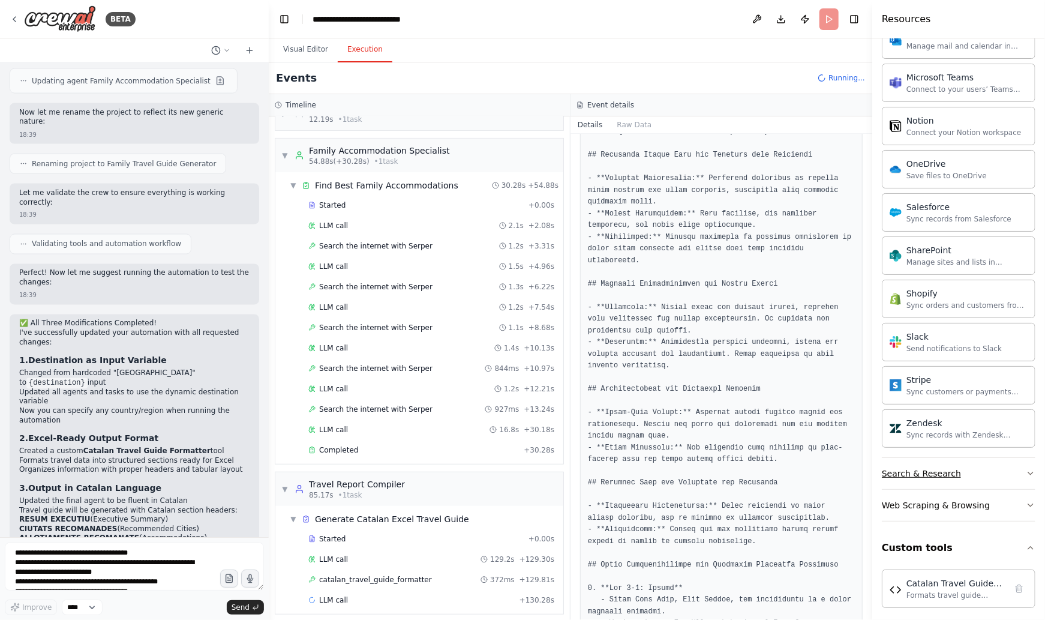
click at [1030, 468] on icon "button" at bounding box center [1031, 473] width 10 height 10
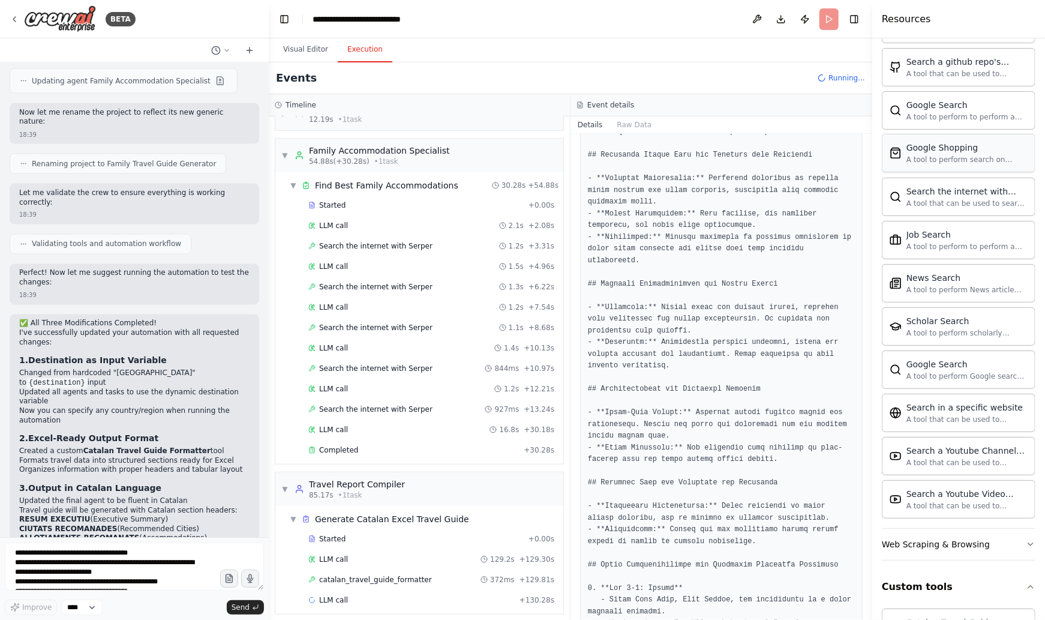
scroll to position [1457, 0]
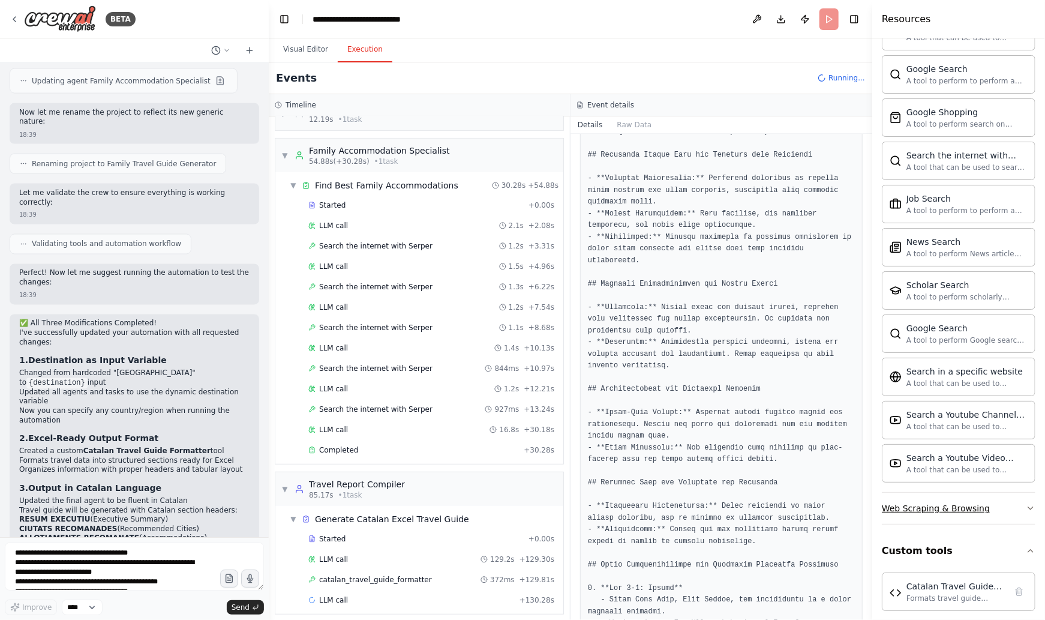
click at [1031, 507] on icon "button" at bounding box center [1030, 508] width 5 height 2
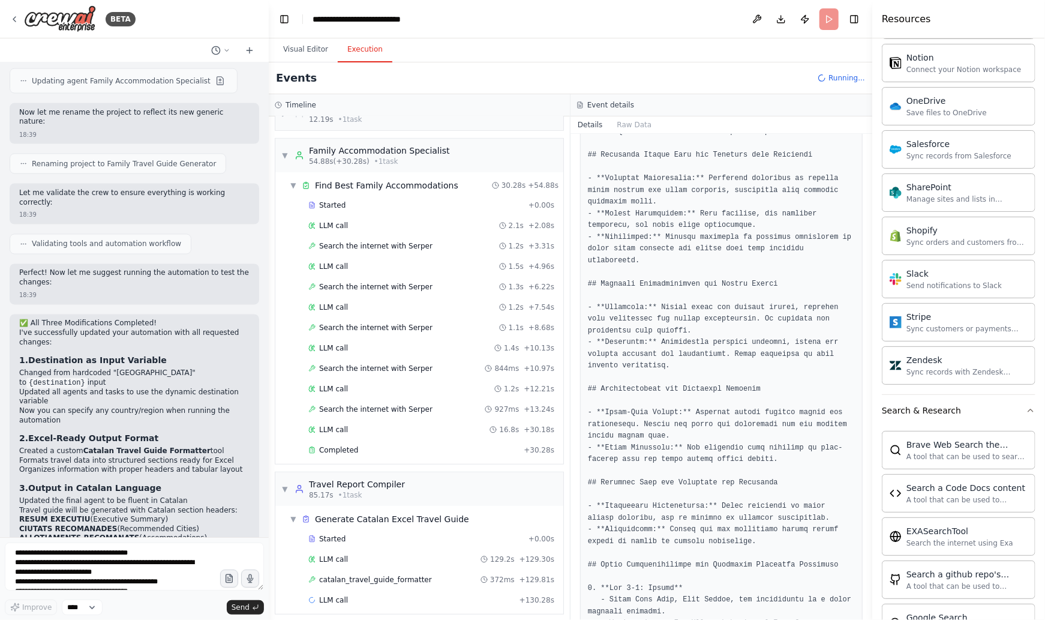
scroll to position [903, 0]
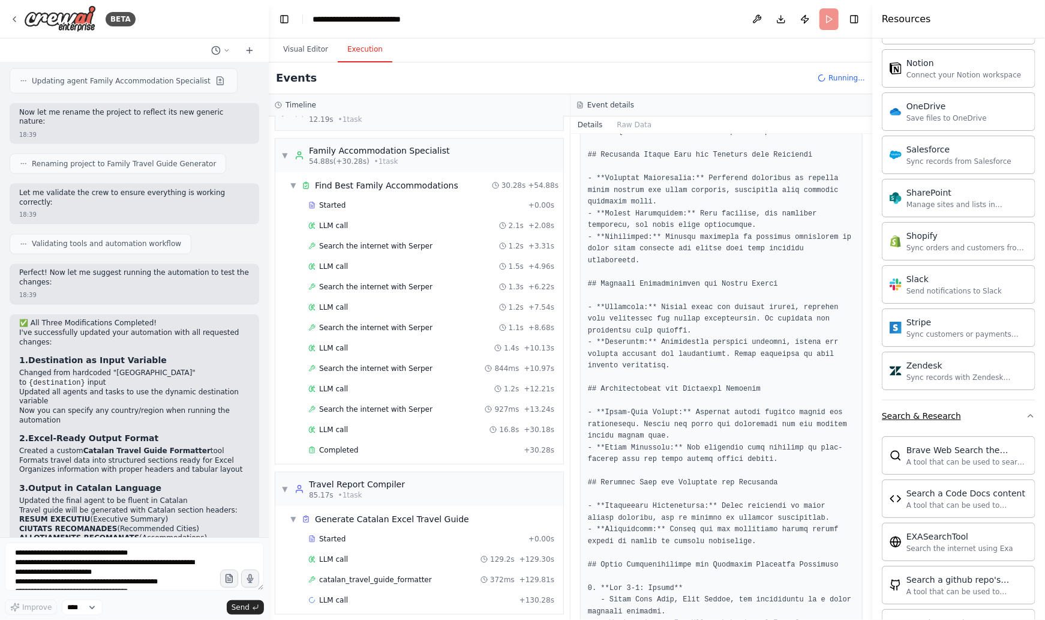
click at [1023, 408] on button "Search & Research" at bounding box center [959, 415] width 154 height 31
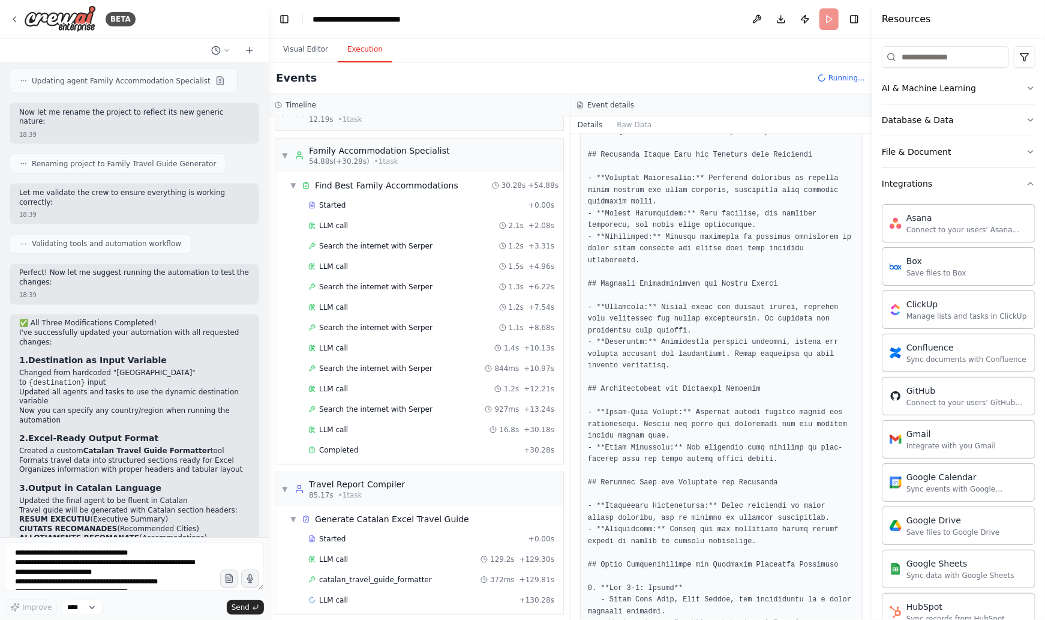
scroll to position [110, 0]
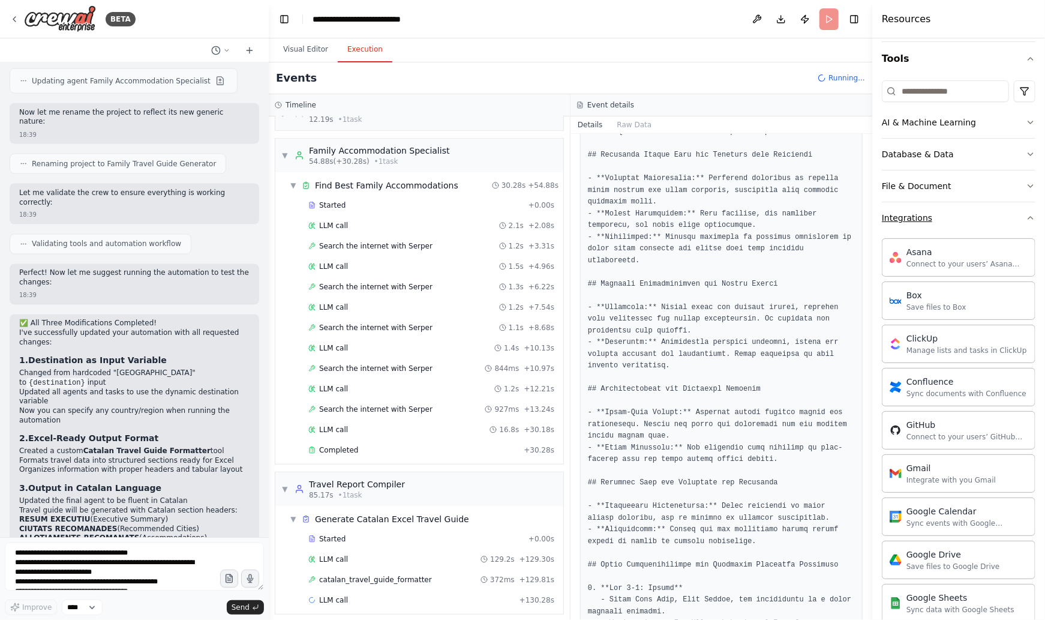
click at [1029, 215] on icon "button" at bounding box center [1031, 218] width 10 height 10
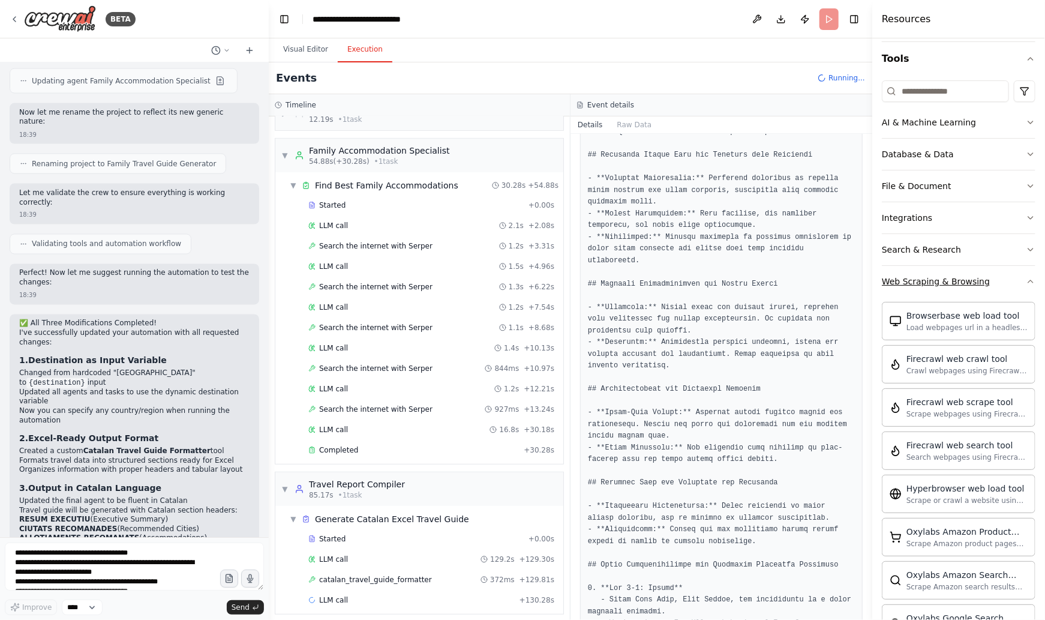
click at [1027, 279] on icon "button" at bounding box center [1031, 282] width 10 height 10
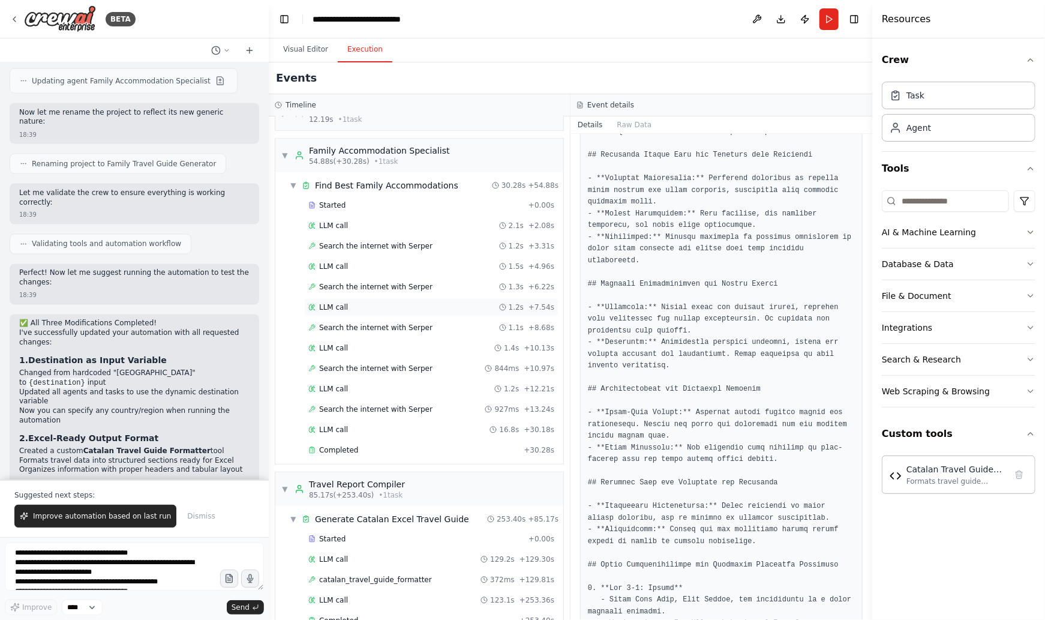
scroll to position [339, 0]
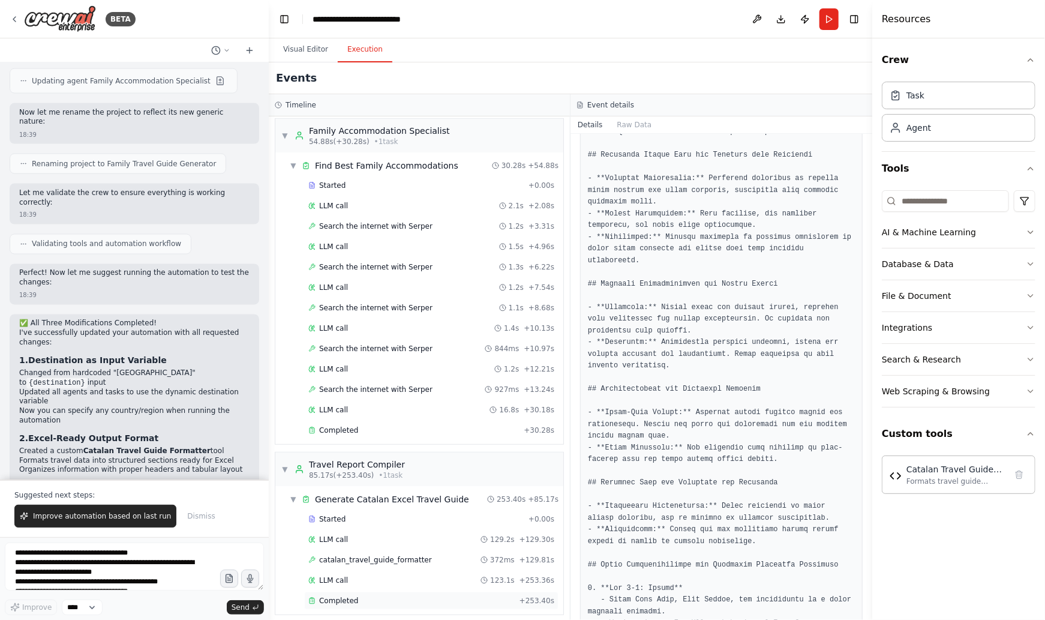
click at [340, 596] on span "Completed" at bounding box center [338, 601] width 39 height 10
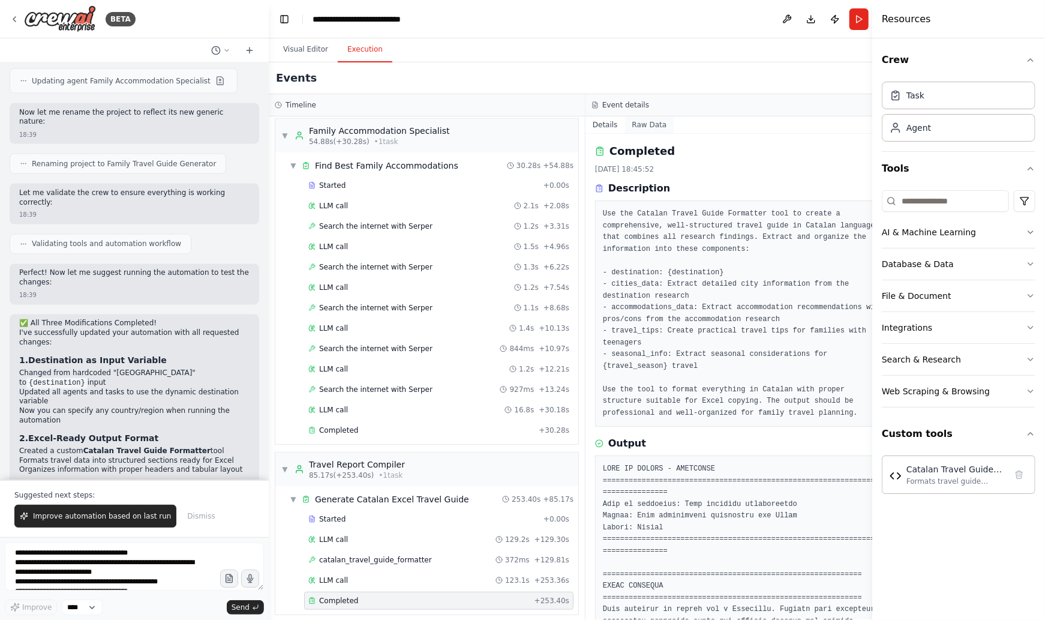
scroll to position [0, 0]
click at [637, 124] on button "Raw Data" at bounding box center [649, 124] width 49 height 17
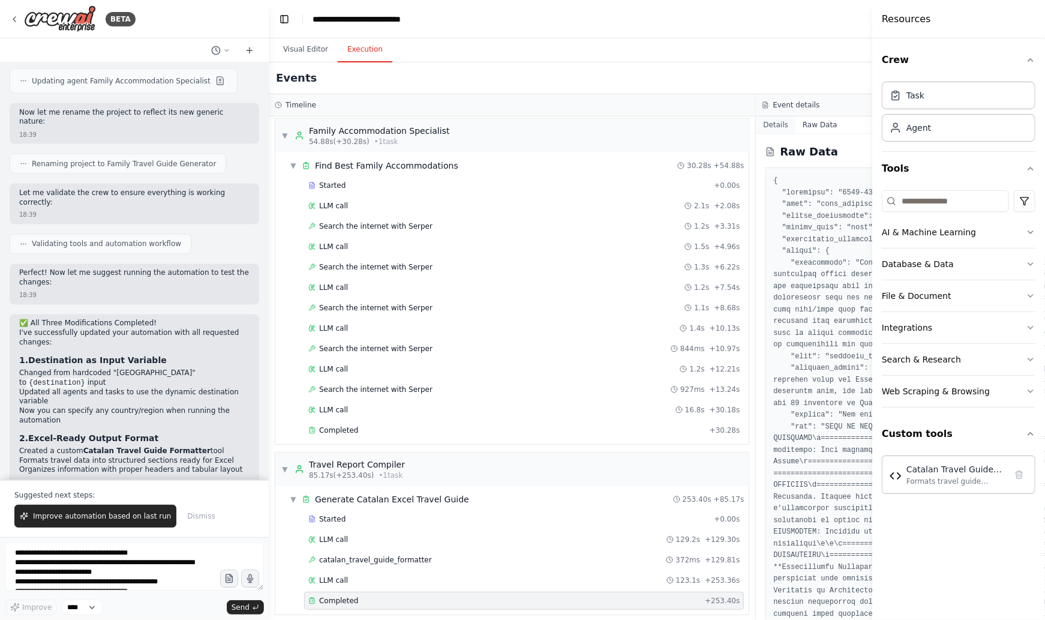
click at [763, 122] on button "Details" at bounding box center [776, 124] width 40 height 17
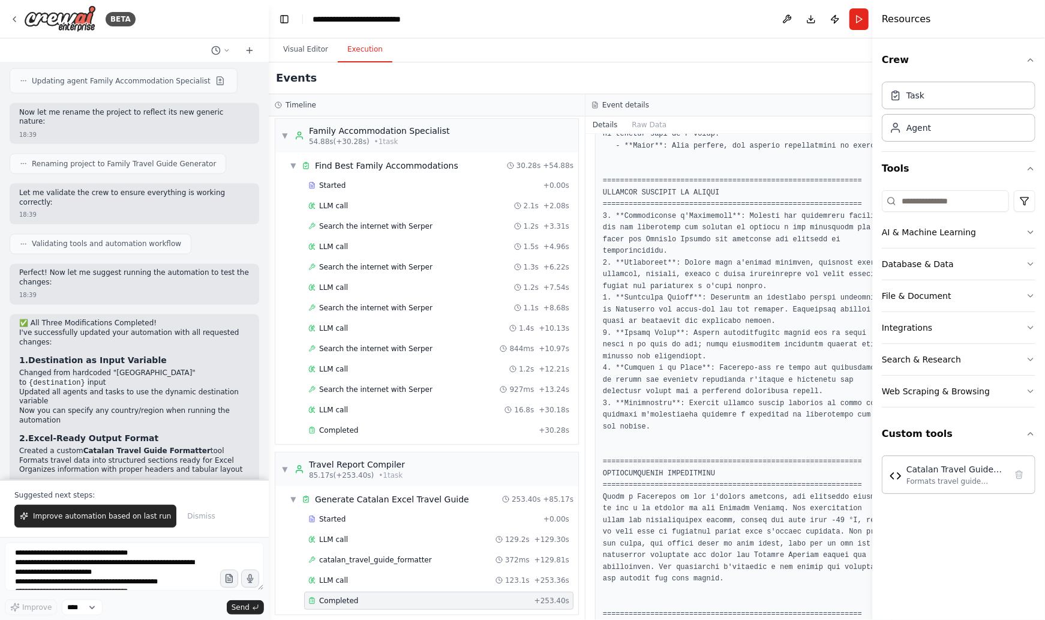
scroll to position [2911, 0]
